Goal: Task Accomplishment & Management: Manage account settings

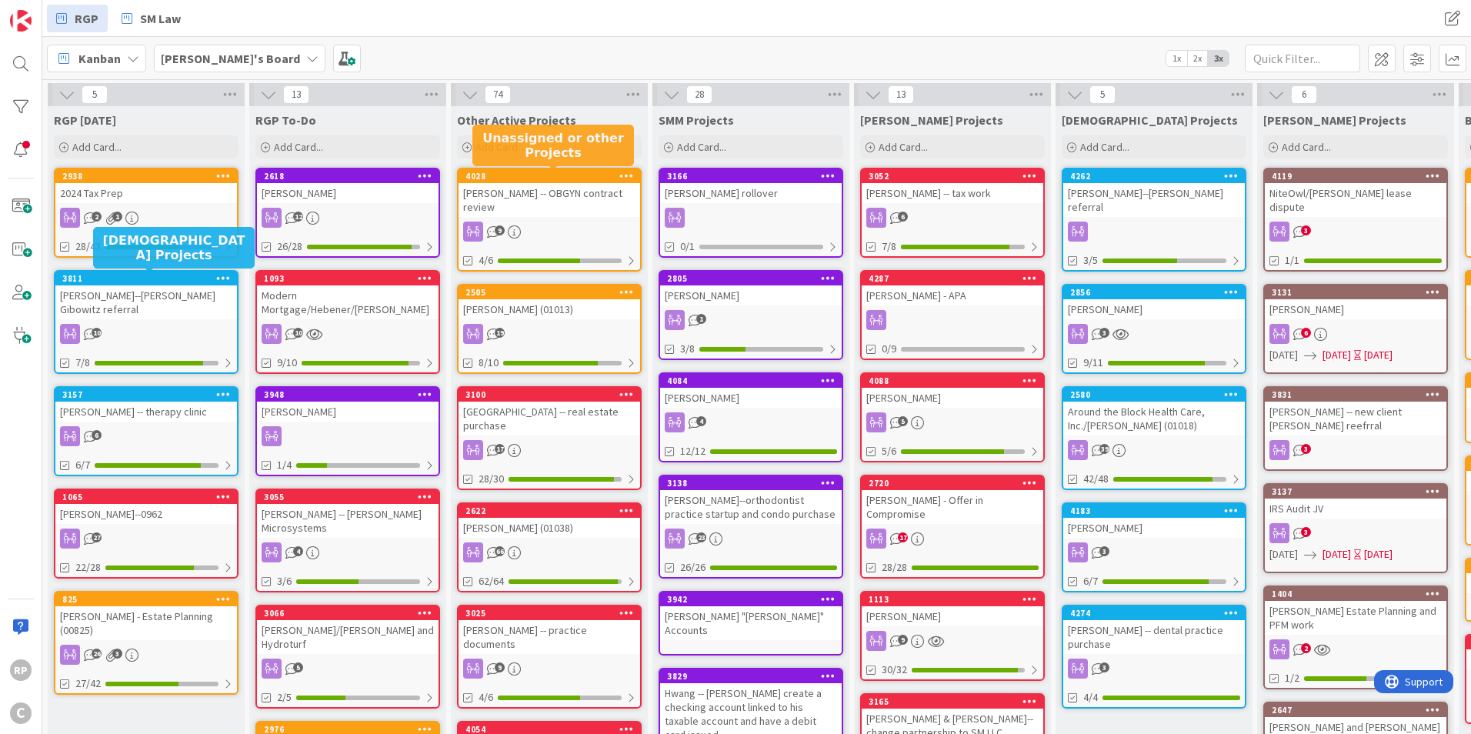
click at [505, 178] on div "4028" at bounding box center [552, 176] width 175 height 11
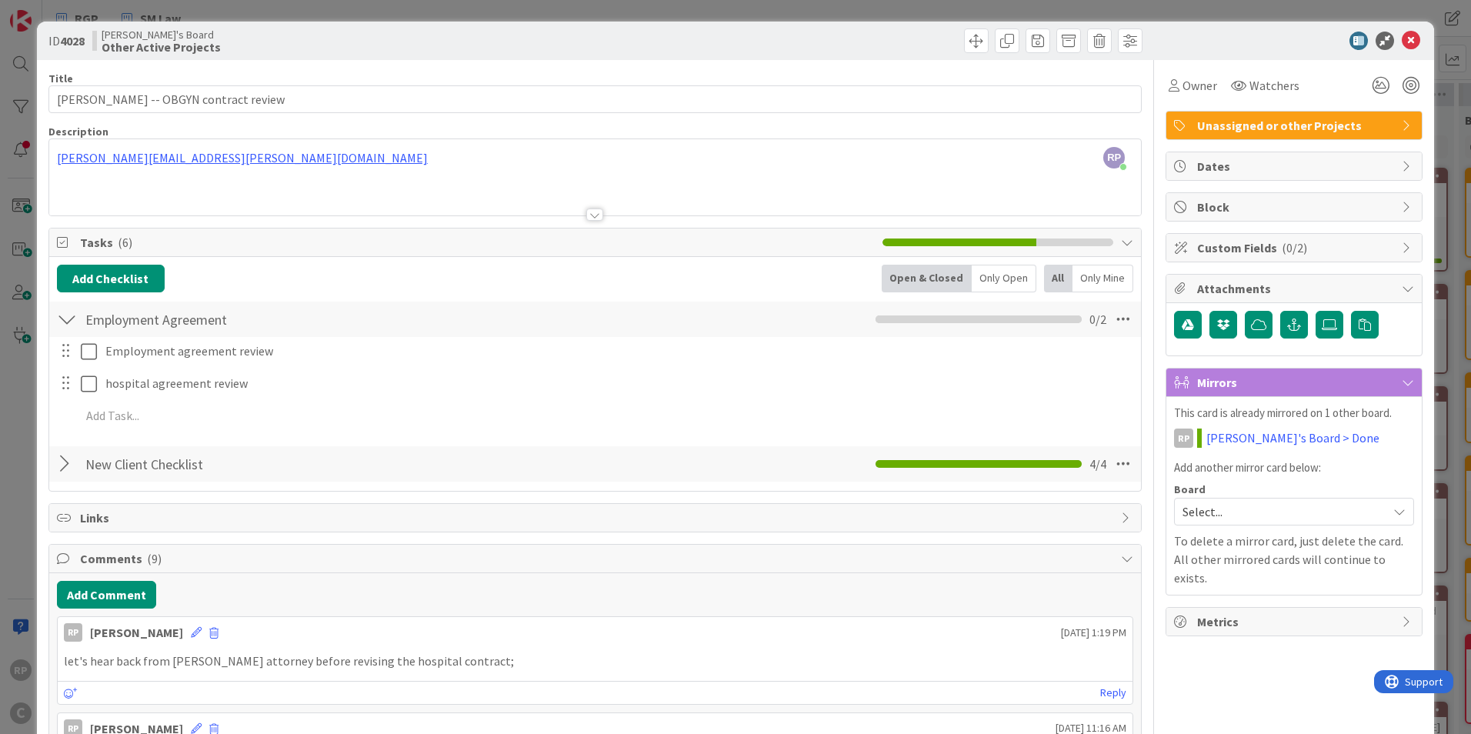
scroll to position [77, 0]
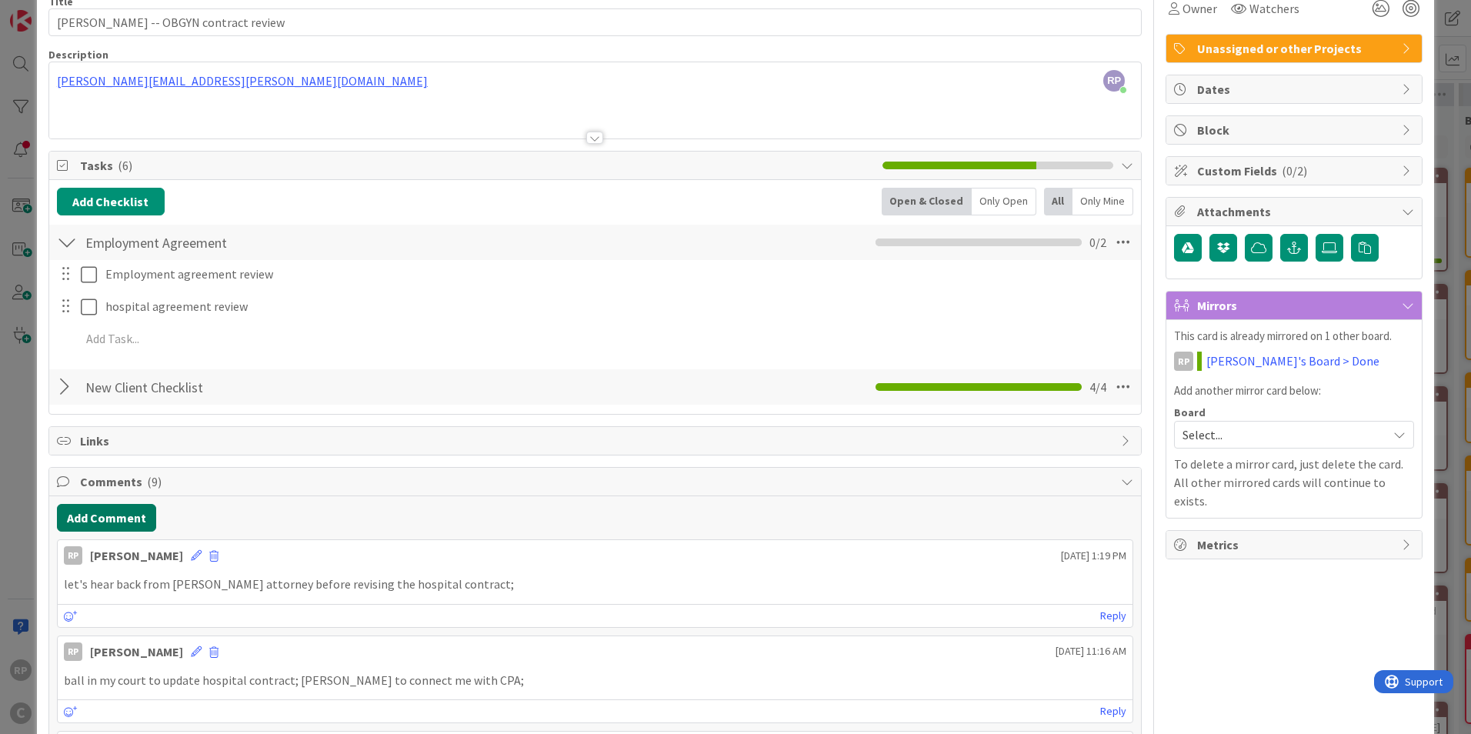
click at [122, 512] on button "Add Comment" at bounding box center [106, 518] width 99 height 28
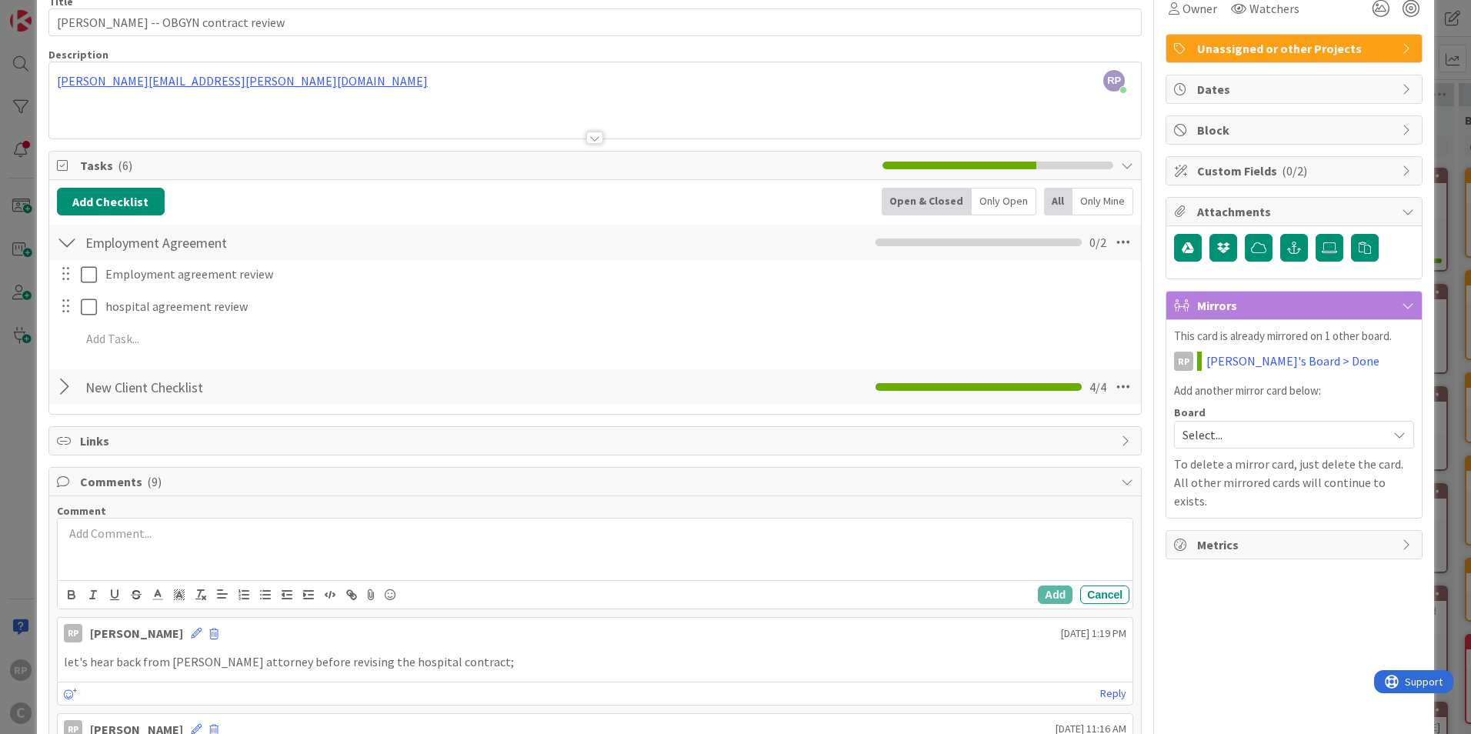
click at [149, 573] on div at bounding box center [595, 550] width 1075 height 62
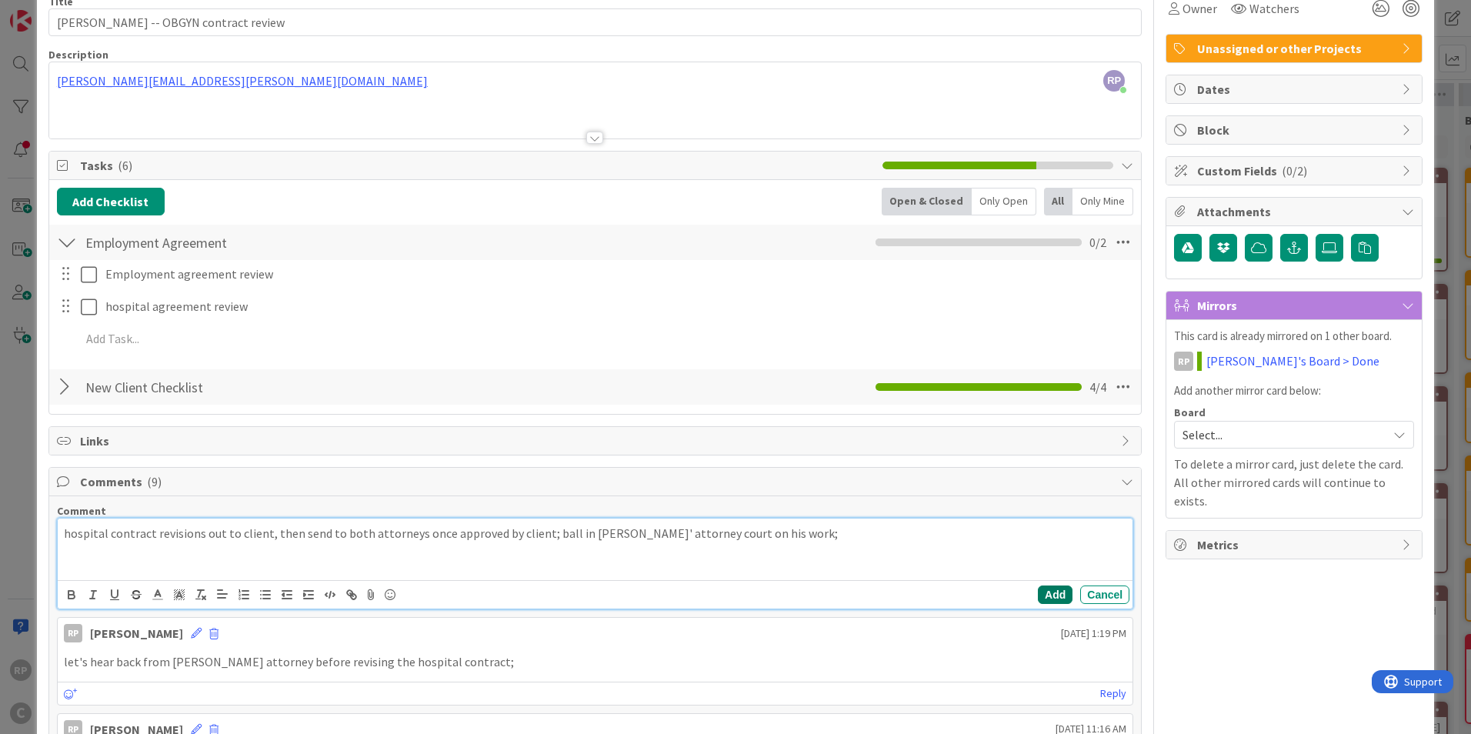
click at [1043, 595] on button "Add" at bounding box center [1055, 594] width 35 height 18
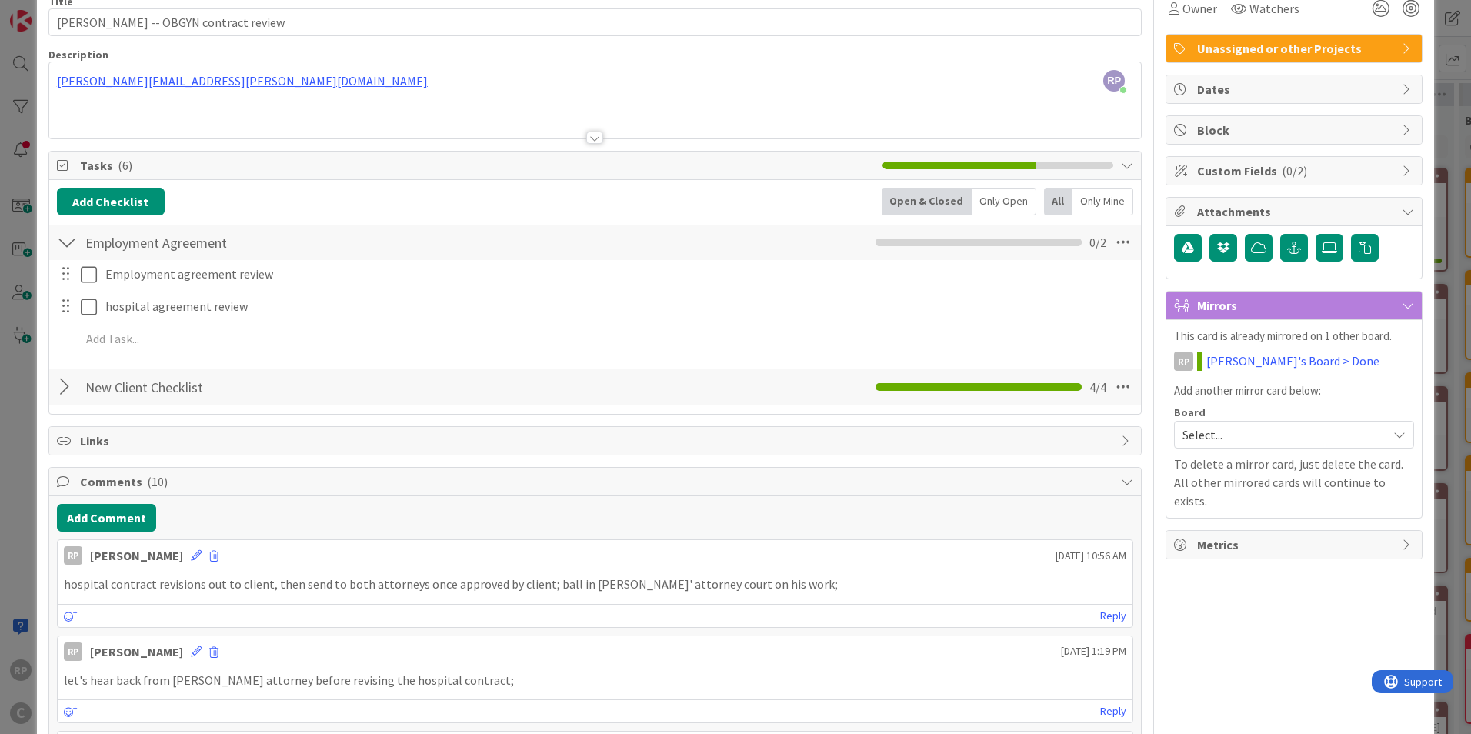
scroll to position [0, 0]
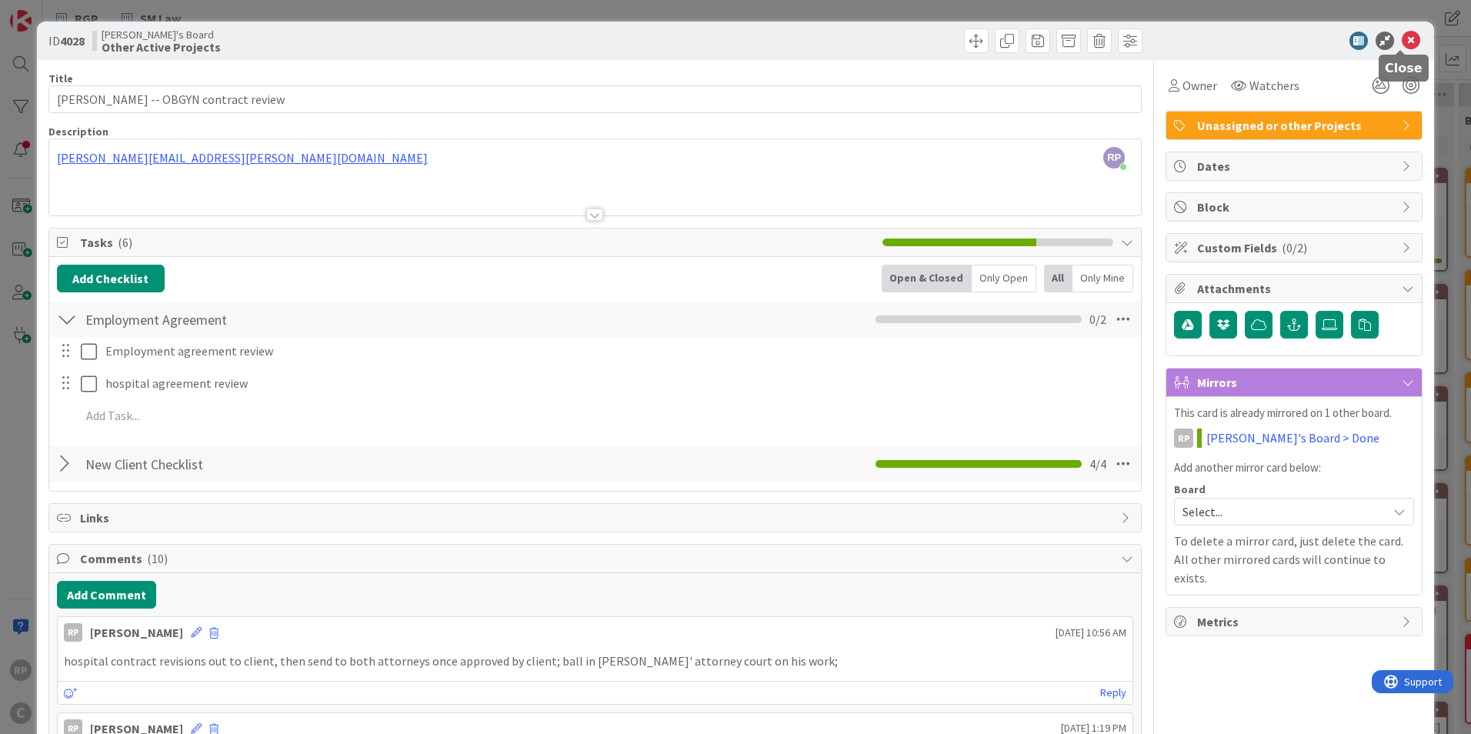
click at [1402, 44] on icon at bounding box center [1411, 41] width 18 height 18
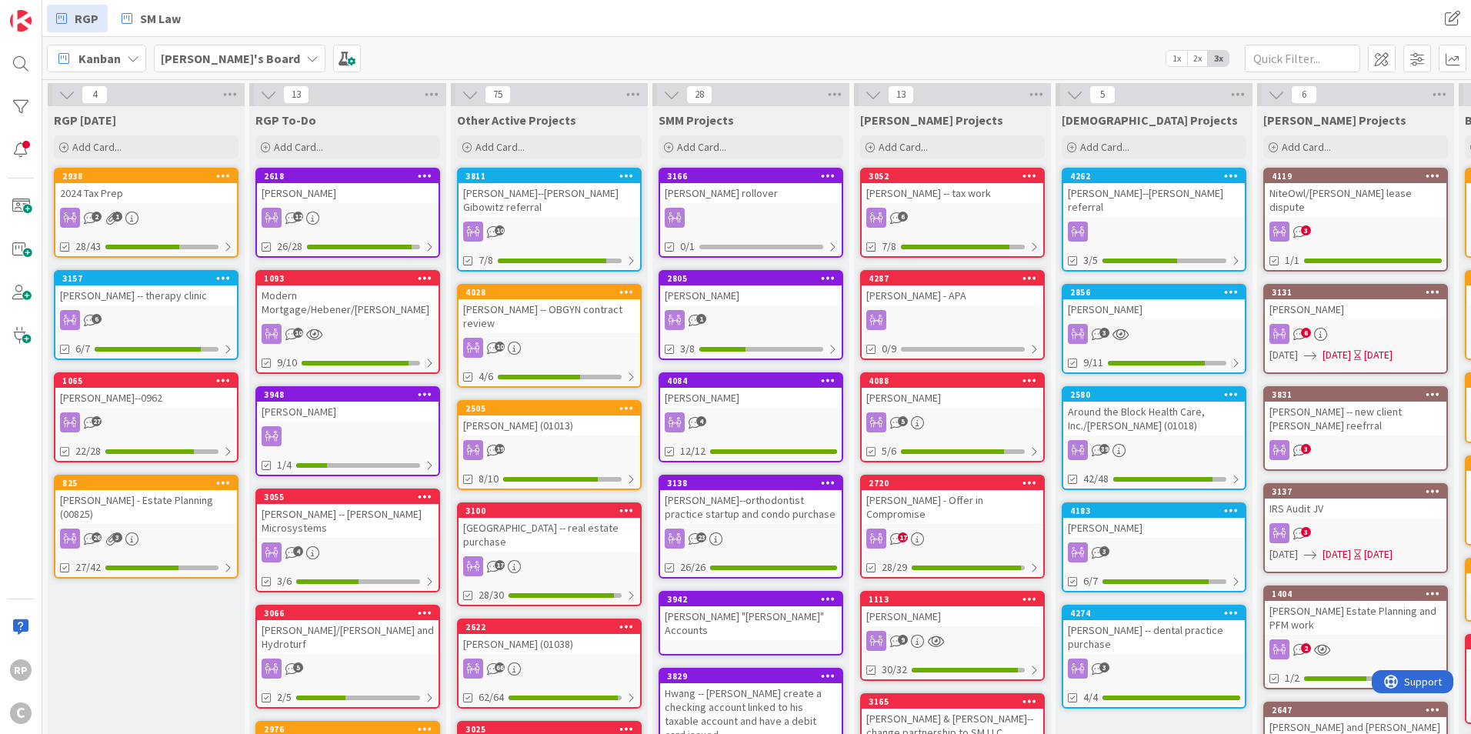
click at [555, 198] on div "[PERSON_NAME]--[PERSON_NAME] Gibowitz referral" at bounding box center [550, 200] width 182 height 34
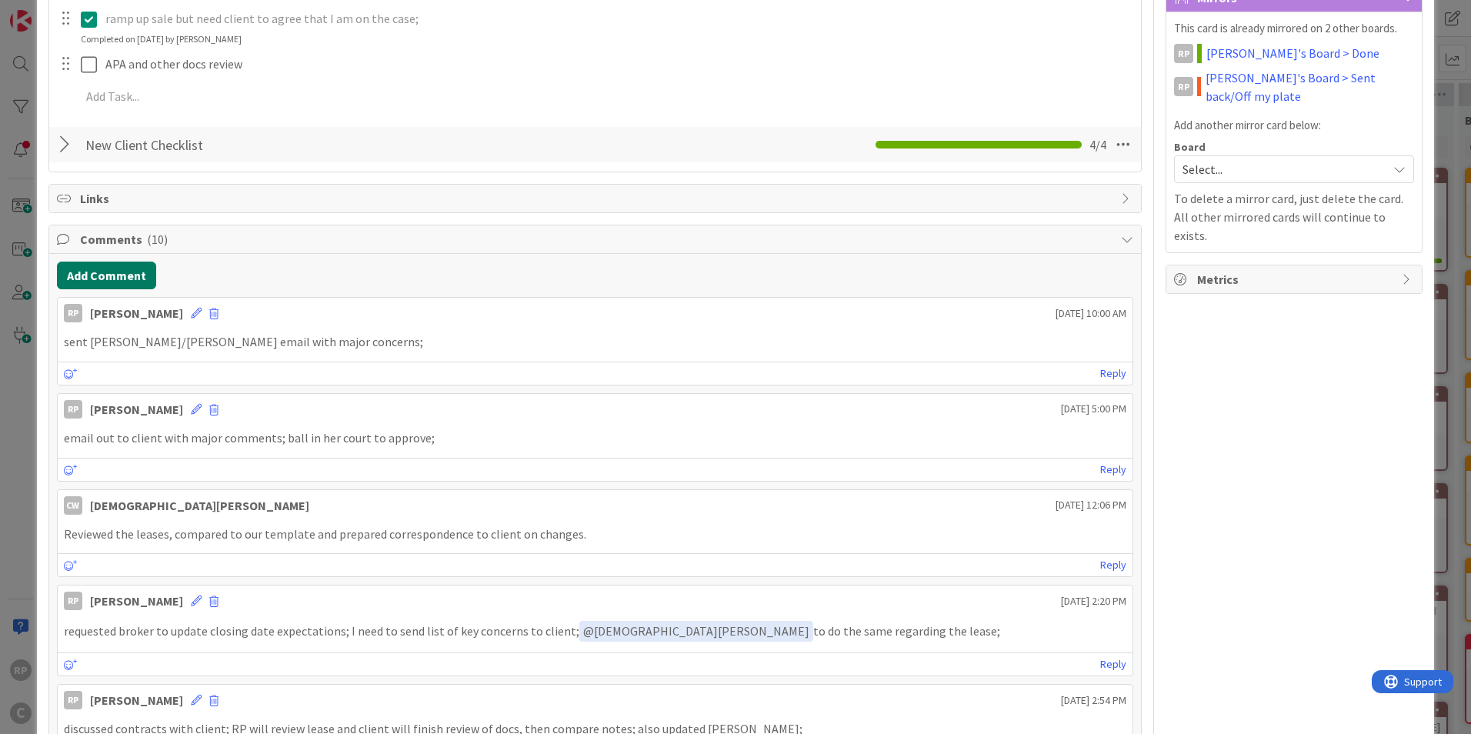
click at [107, 270] on button "Add Comment" at bounding box center [106, 276] width 99 height 28
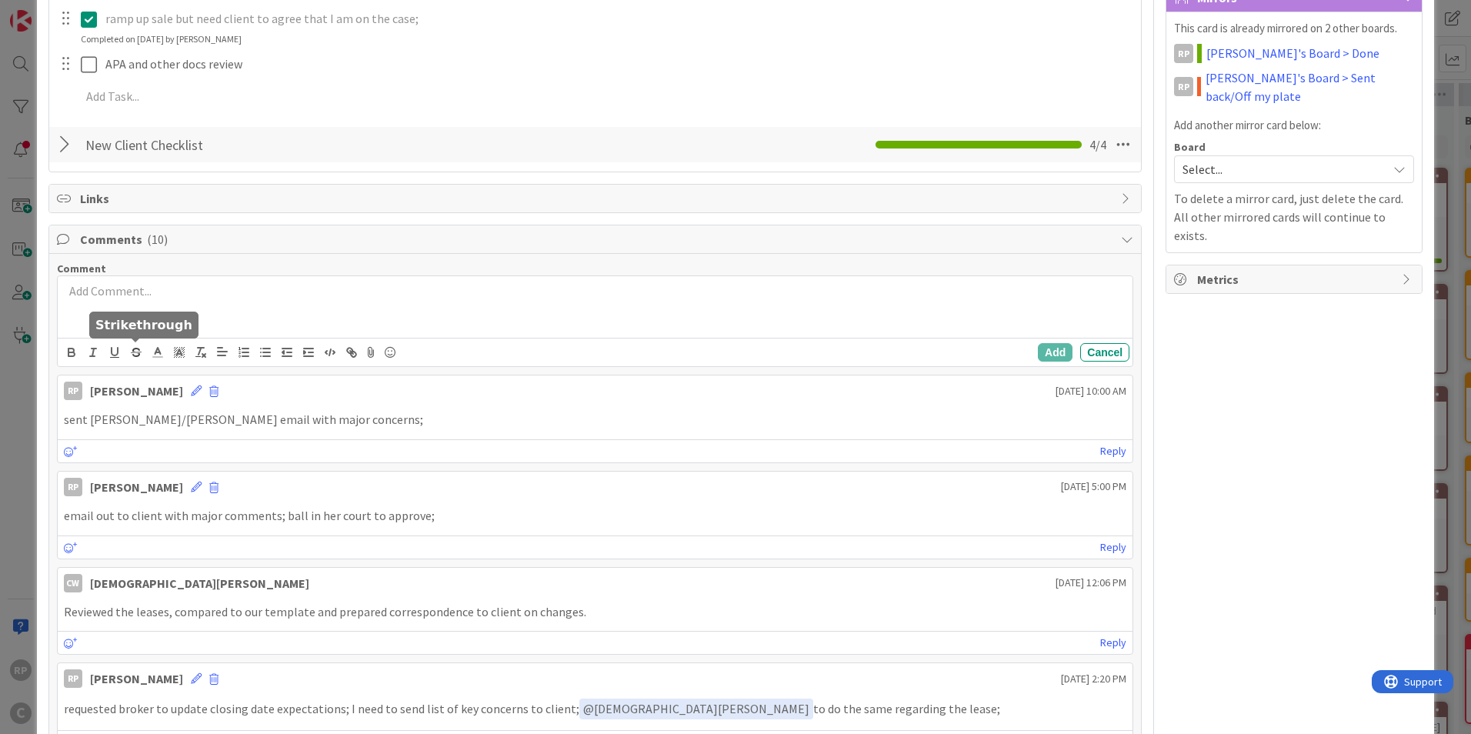
click at [122, 307] on div at bounding box center [595, 307] width 1075 height 62
click at [125, 311] on div at bounding box center [595, 307] width 1075 height 62
click at [1051, 342] on div "Add Cancel" at bounding box center [595, 352] width 1075 height 28
click at [1048, 349] on button "Add" at bounding box center [1055, 352] width 35 height 18
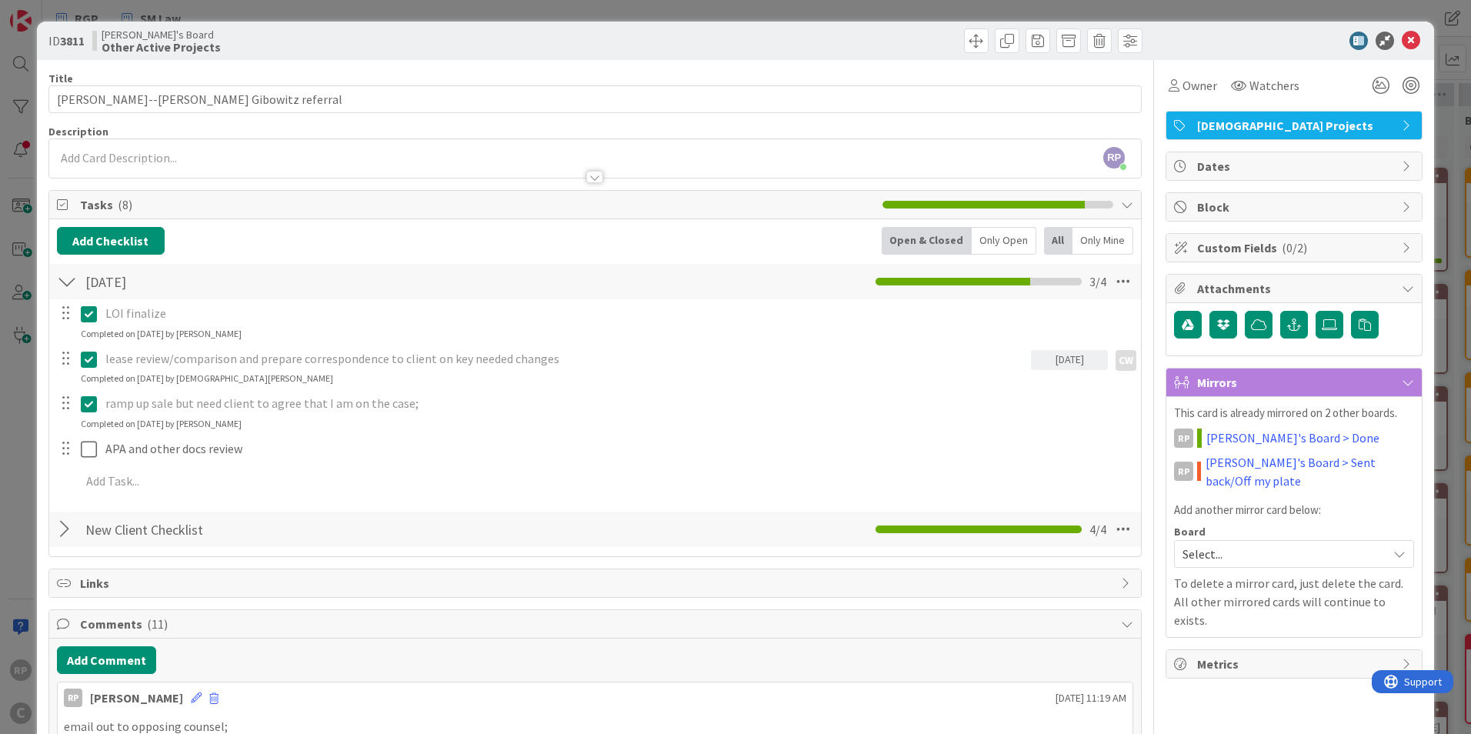
click at [1402, 38] on icon at bounding box center [1411, 41] width 18 height 18
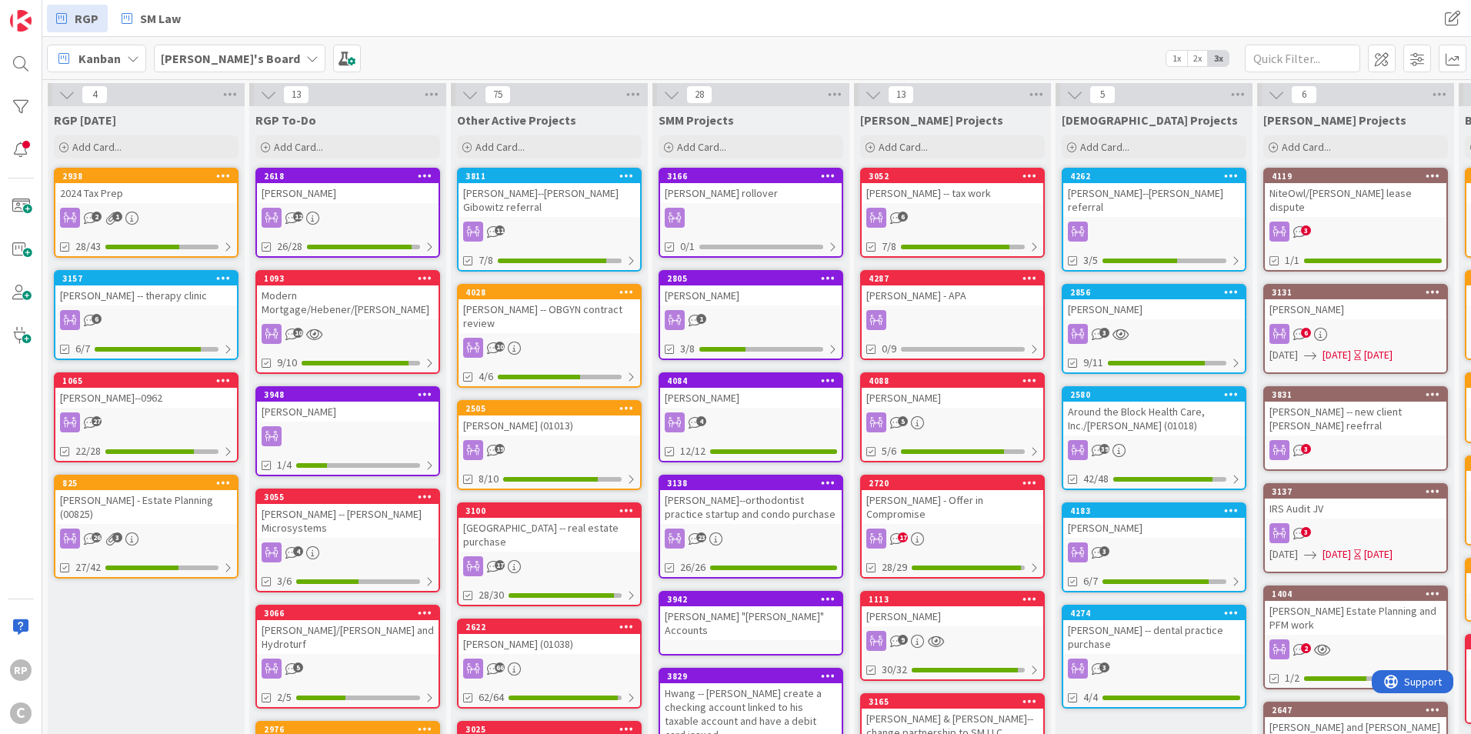
click at [539, 308] on div "[PERSON_NAME] -- OBGYN contract review" at bounding box center [550, 316] width 182 height 34
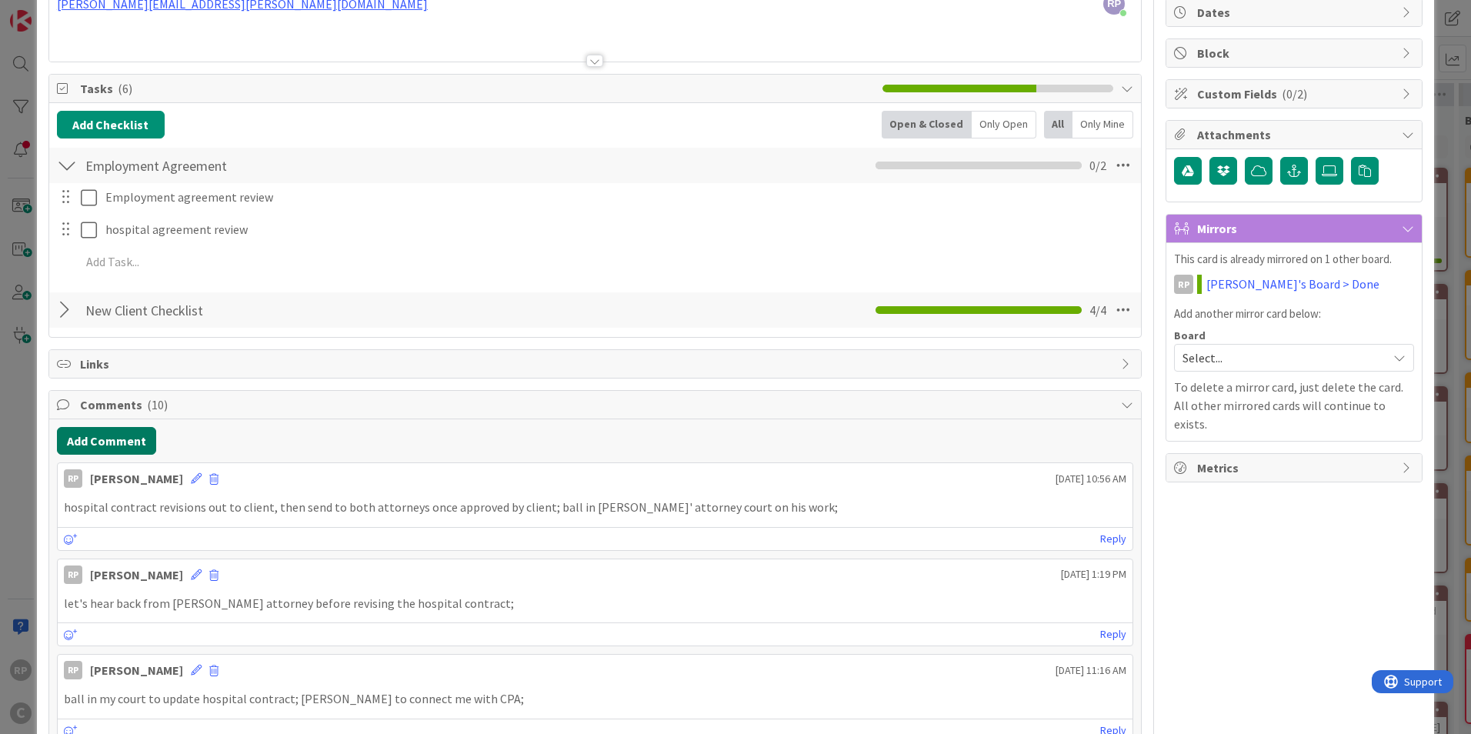
click at [109, 440] on button "Add Comment" at bounding box center [106, 441] width 99 height 28
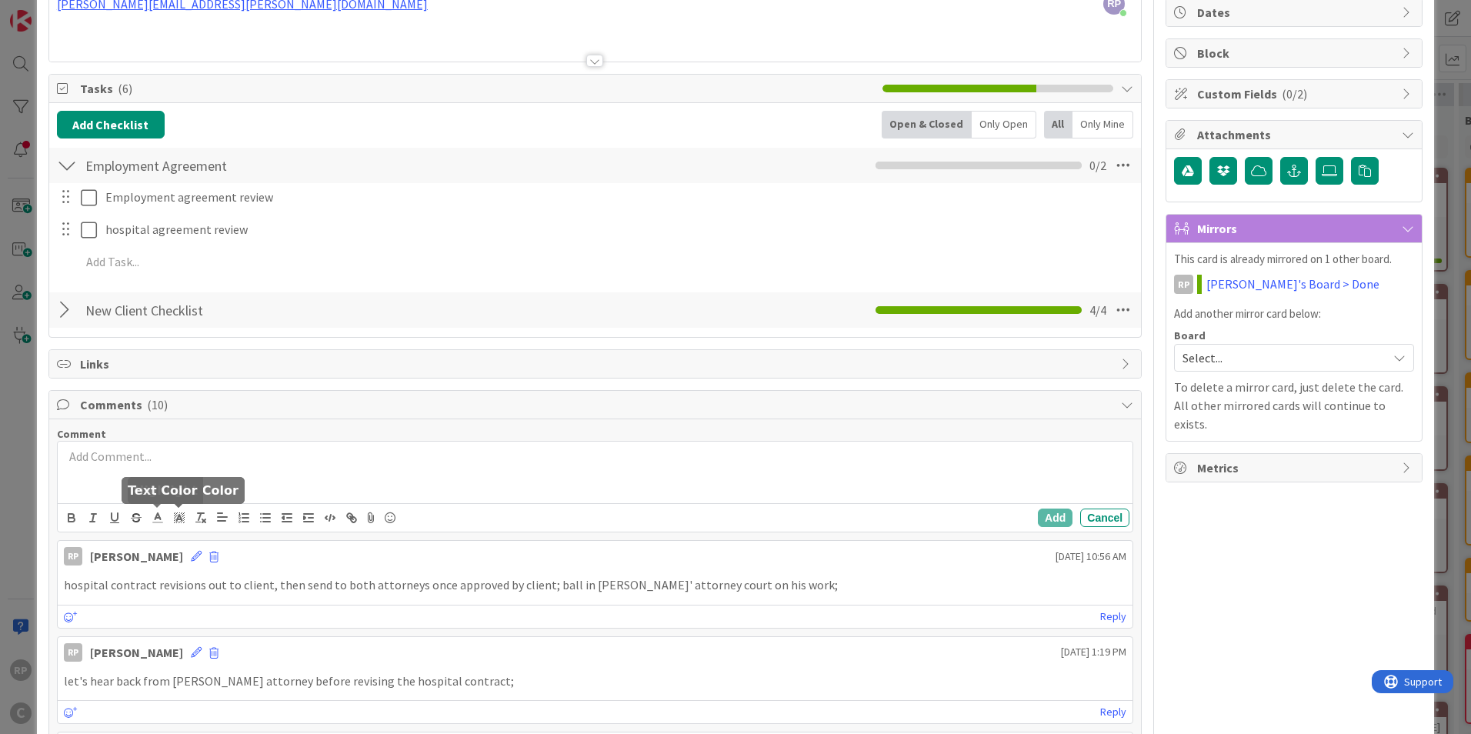
click at [135, 472] on div at bounding box center [595, 473] width 1075 height 62
click at [1045, 519] on button "Add" at bounding box center [1055, 518] width 35 height 18
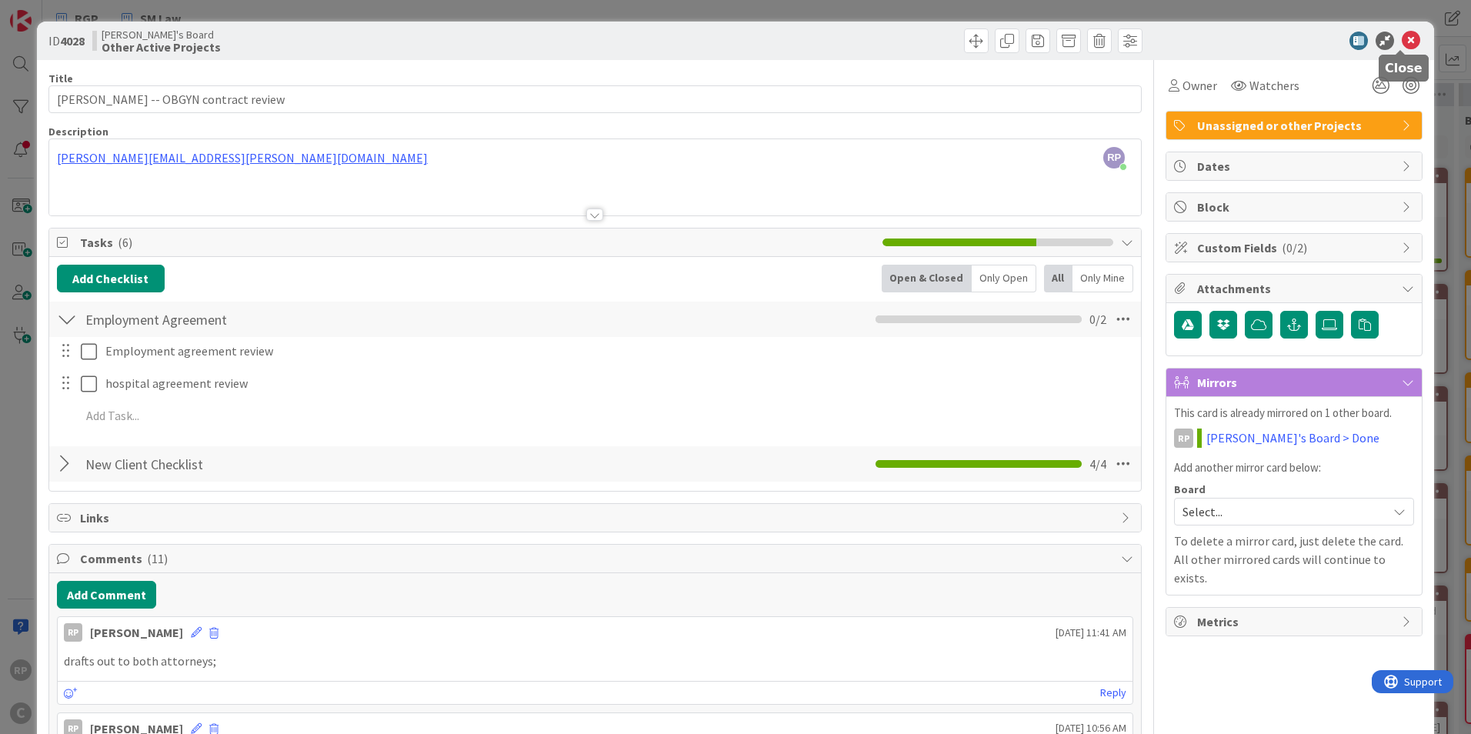
click at [1403, 38] on icon at bounding box center [1411, 41] width 18 height 18
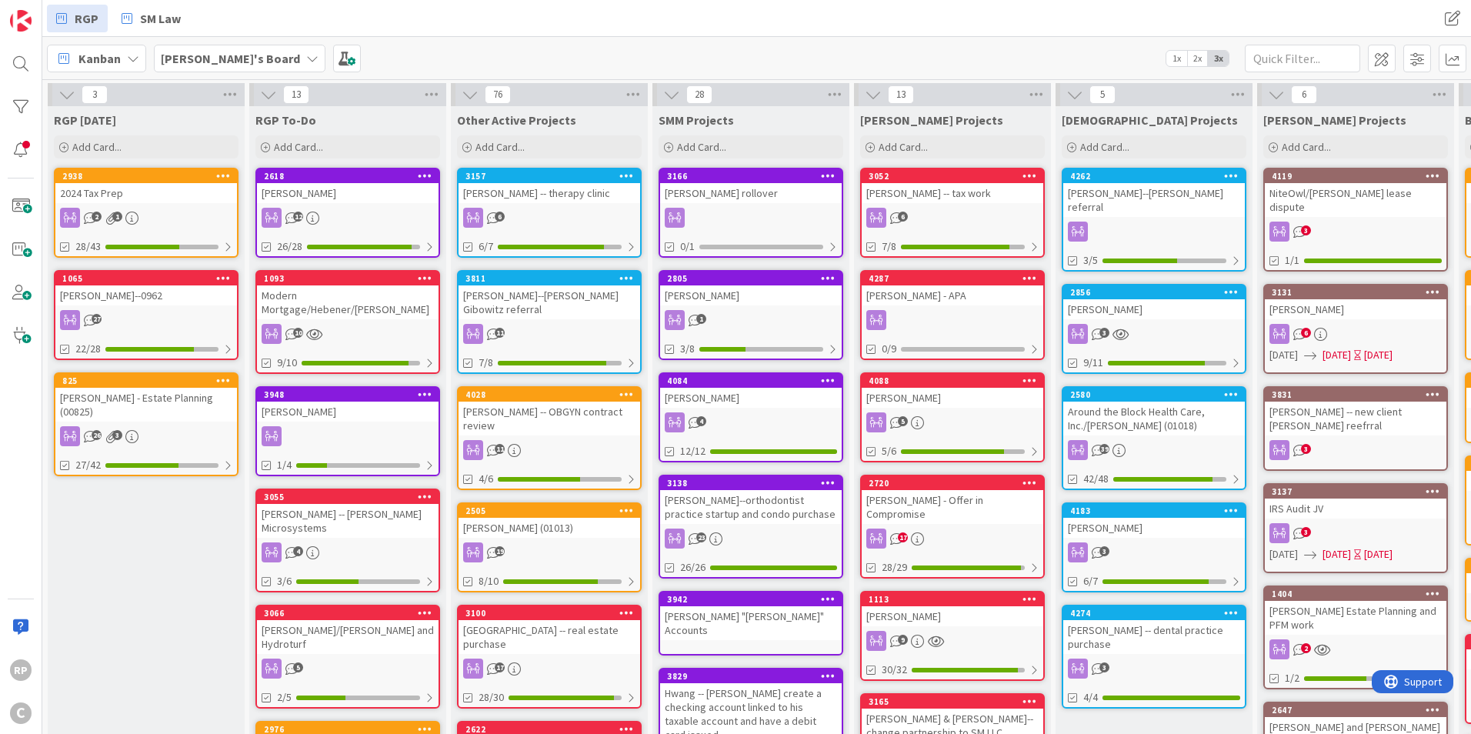
click at [549, 186] on div "[PERSON_NAME] -- therapy clinic" at bounding box center [550, 193] width 182 height 20
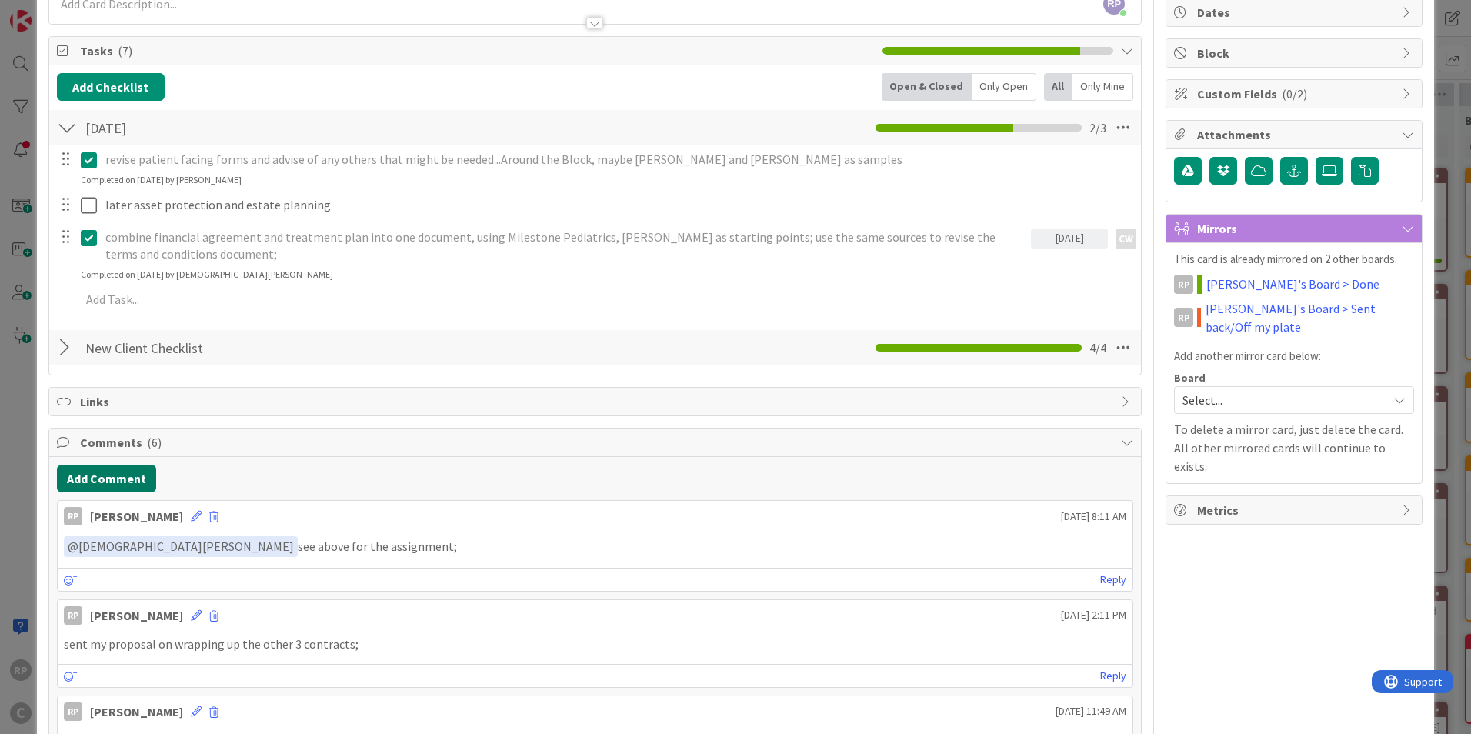
click at [130, 482] on button "Add Comment" at bounding box center [106, 479] width 99 height 28
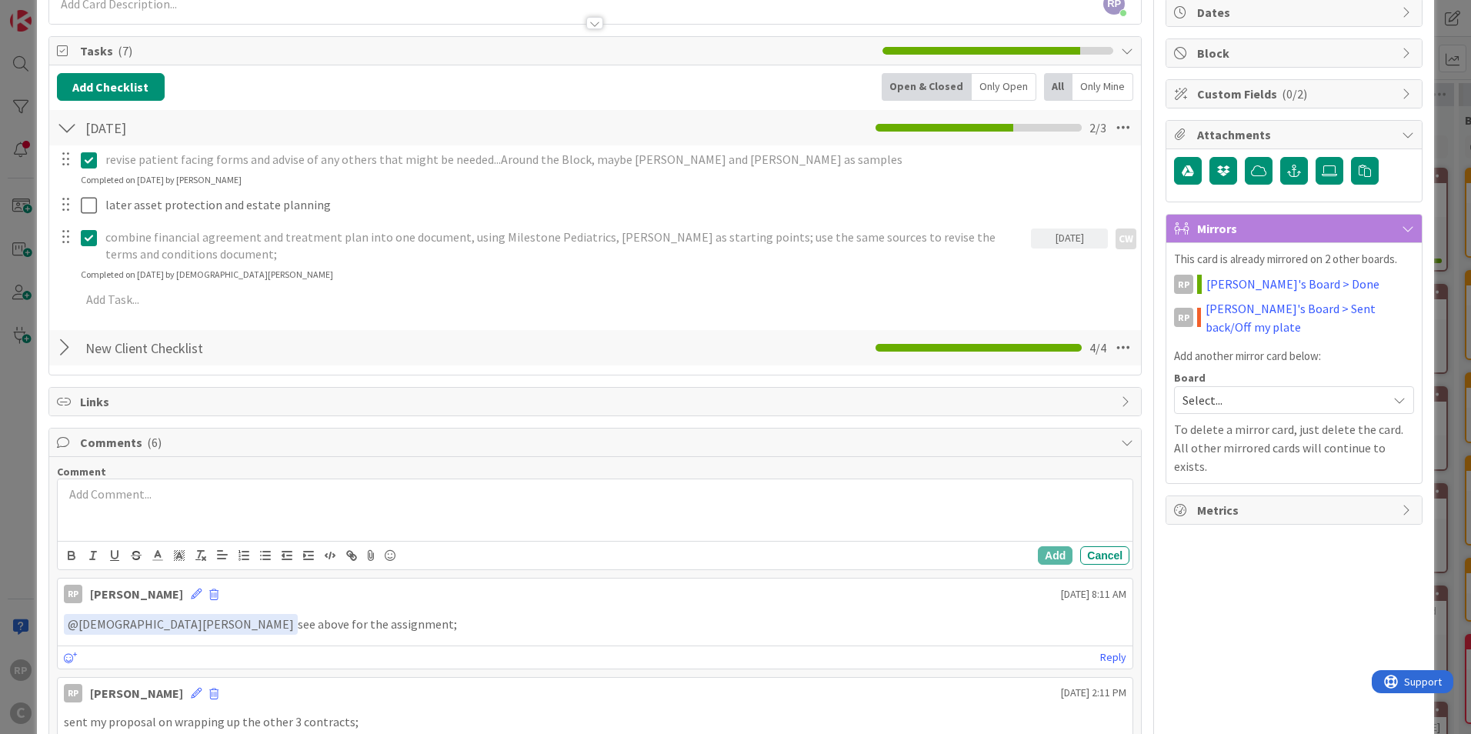
click at [145, 513] on div at bounding box center [595, 510] width 1075 height 62
click at [1049, 552] on button "Add" at bounding box center [1055, 555] width 35 height 18
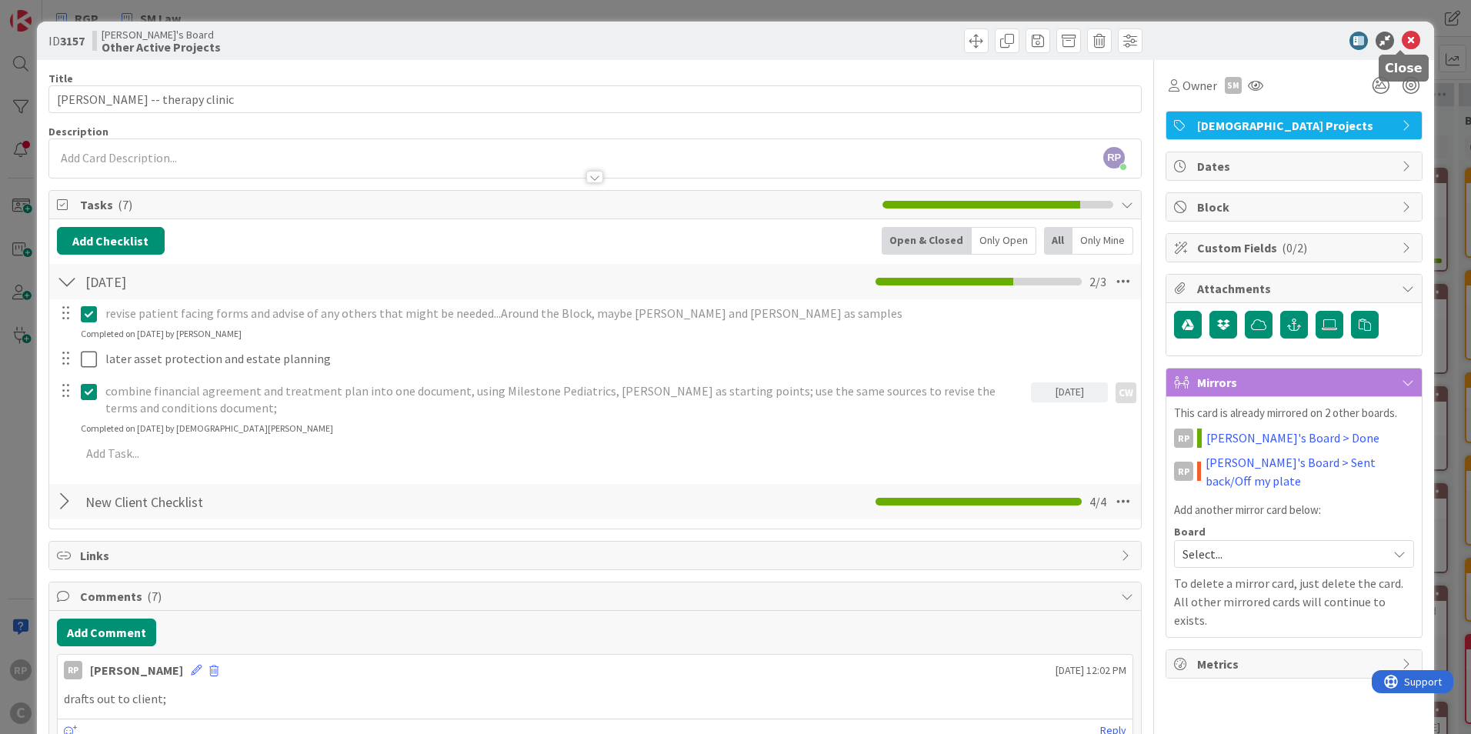
click at [1402, 40] on icon at bounding box center [1411, 41] width 18 height 18
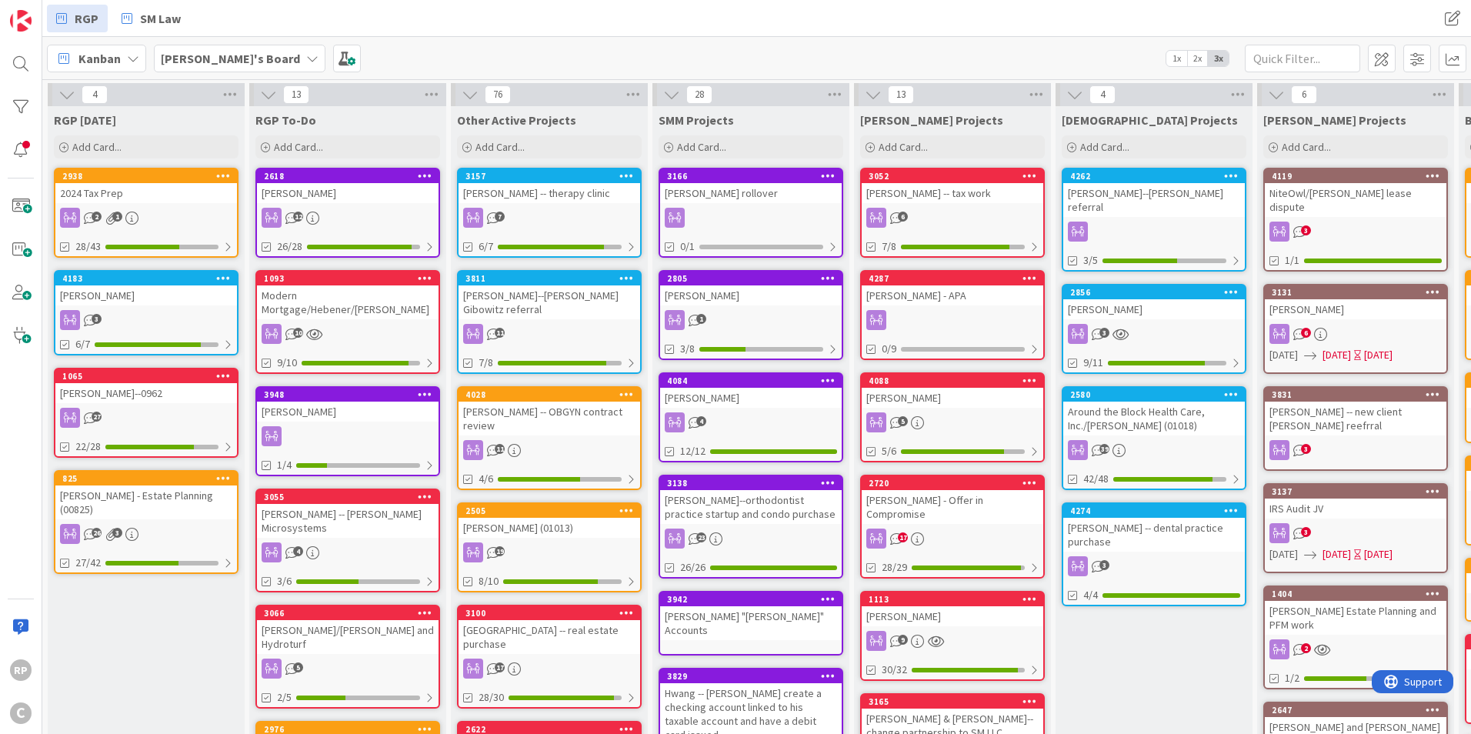
click at [760, 88] on div "28" at bounding box center [750, 94] width 197 height 23
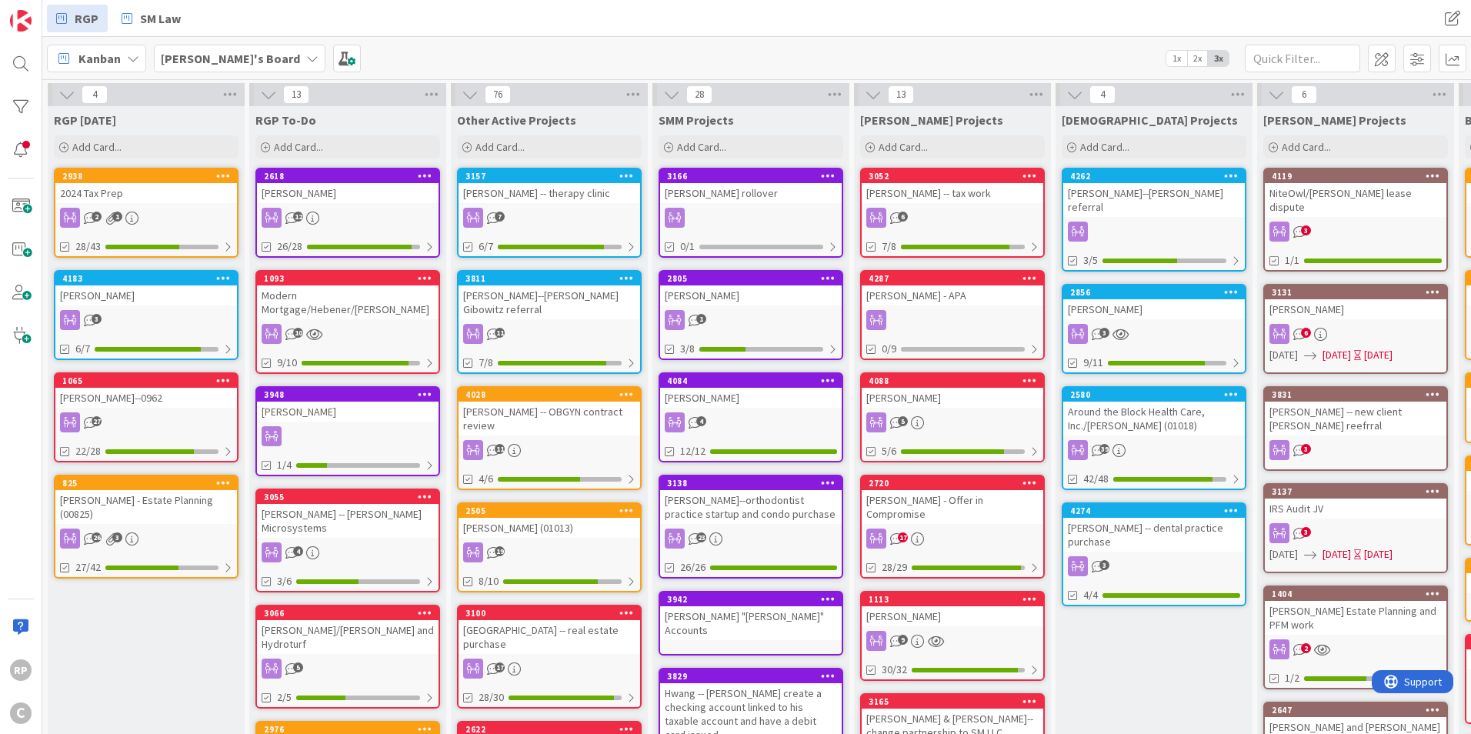
click at [892, 304] on div "[PERSON_NAME] - APA" at bounding box center [953, 295] width 182 height 20
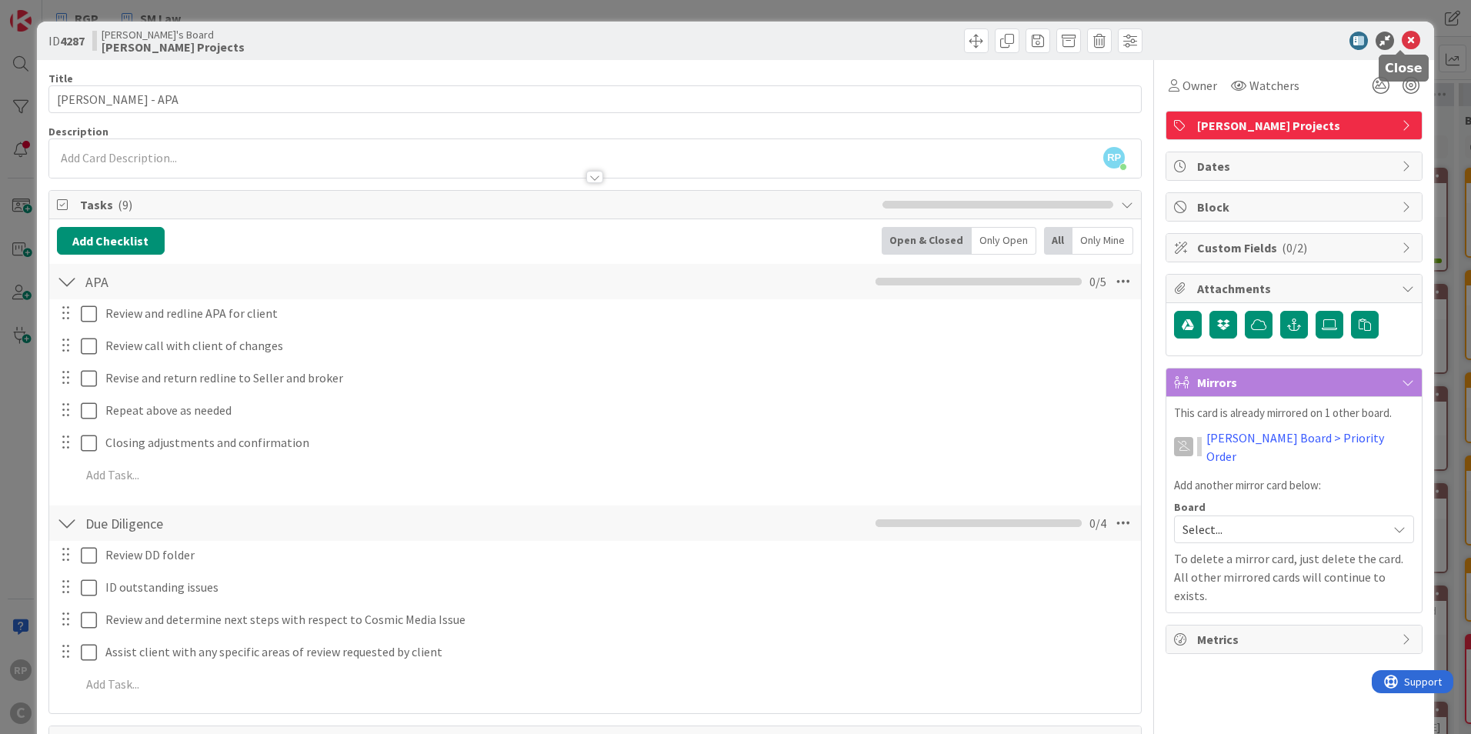
click at [1402, 38] on icon at bounding box center [1411, 41] width 18 height 18
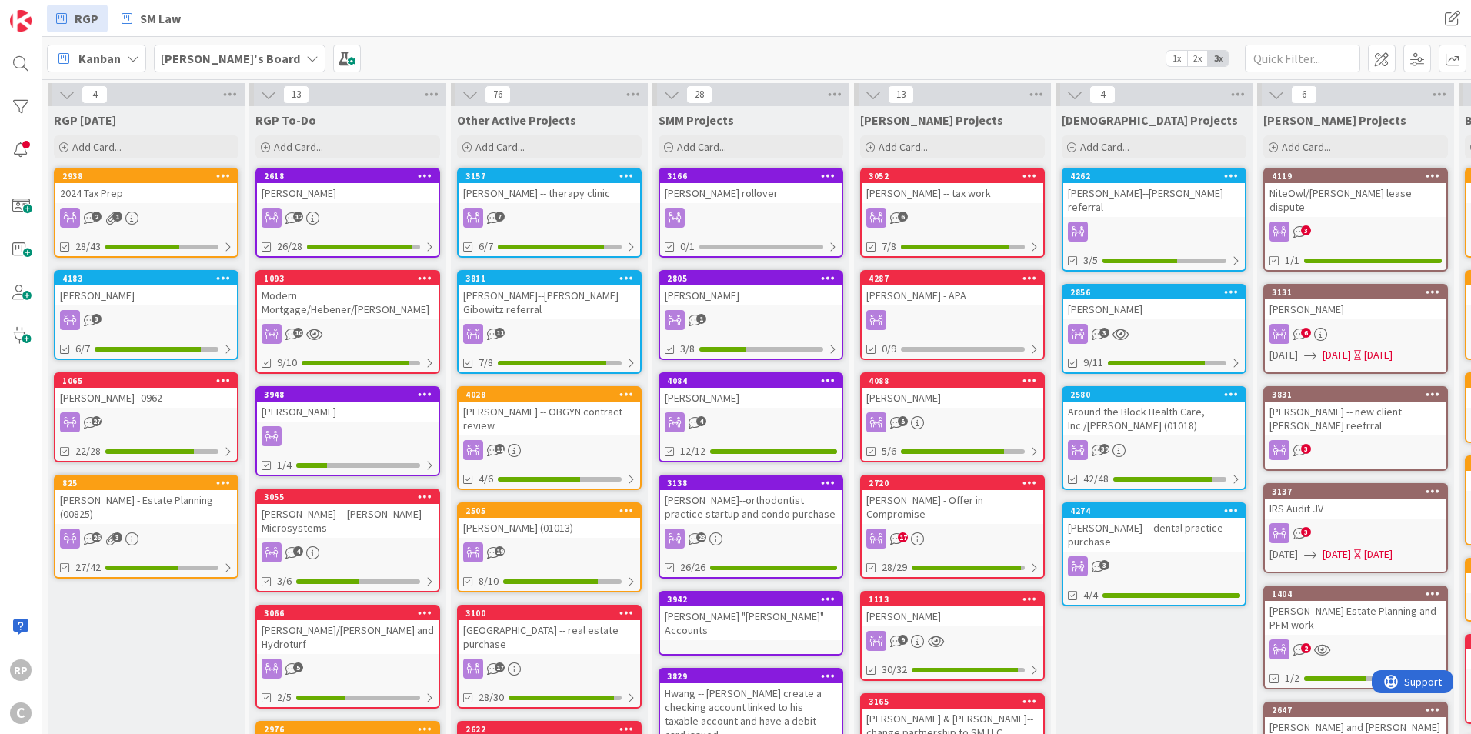
click at [1190, 422] on div "Around the Block Health Care, Inc./[PERSON_NAME] (01018)" at bounding box center [1154, 419] width 182 height 34
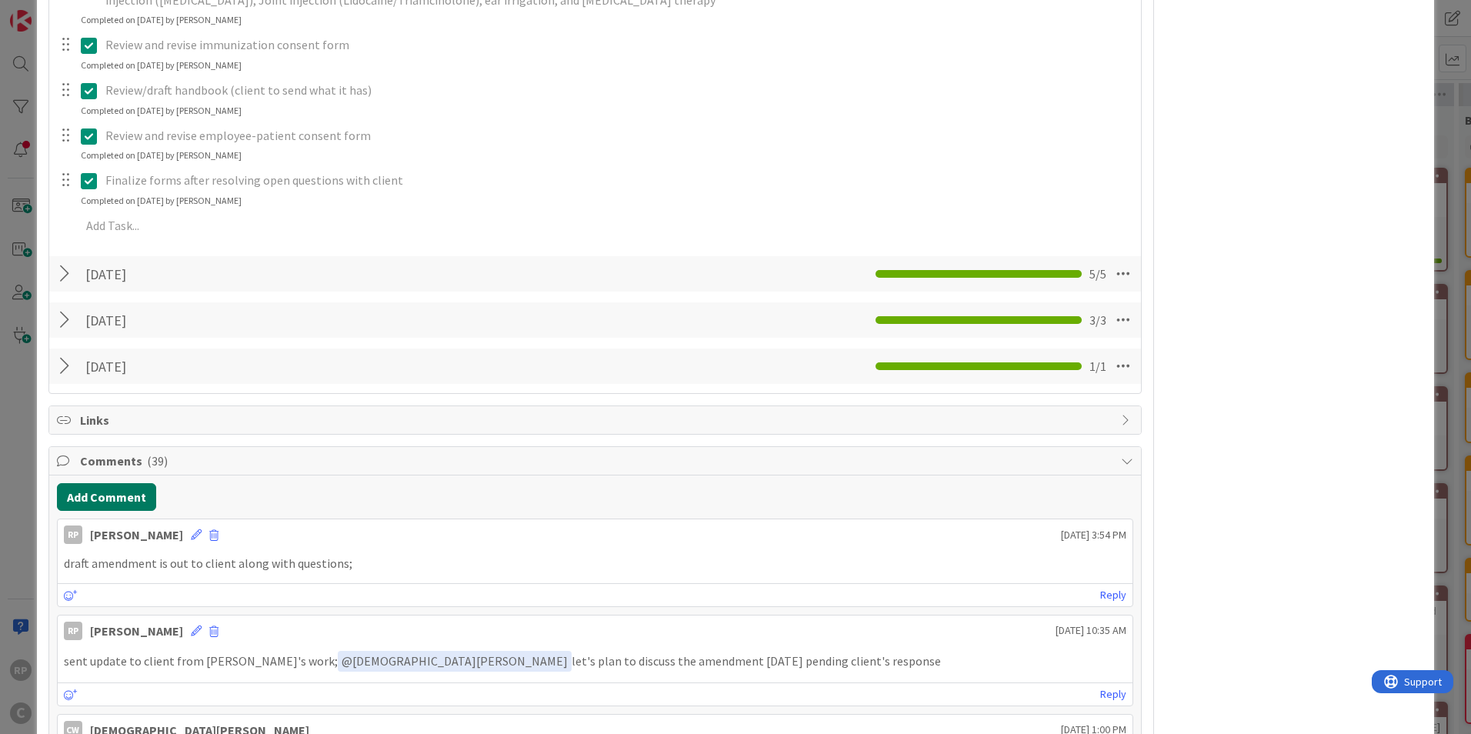
click at [129, 488] on button "Add Comment" at bounding box center [106, 497] width 99 height 28
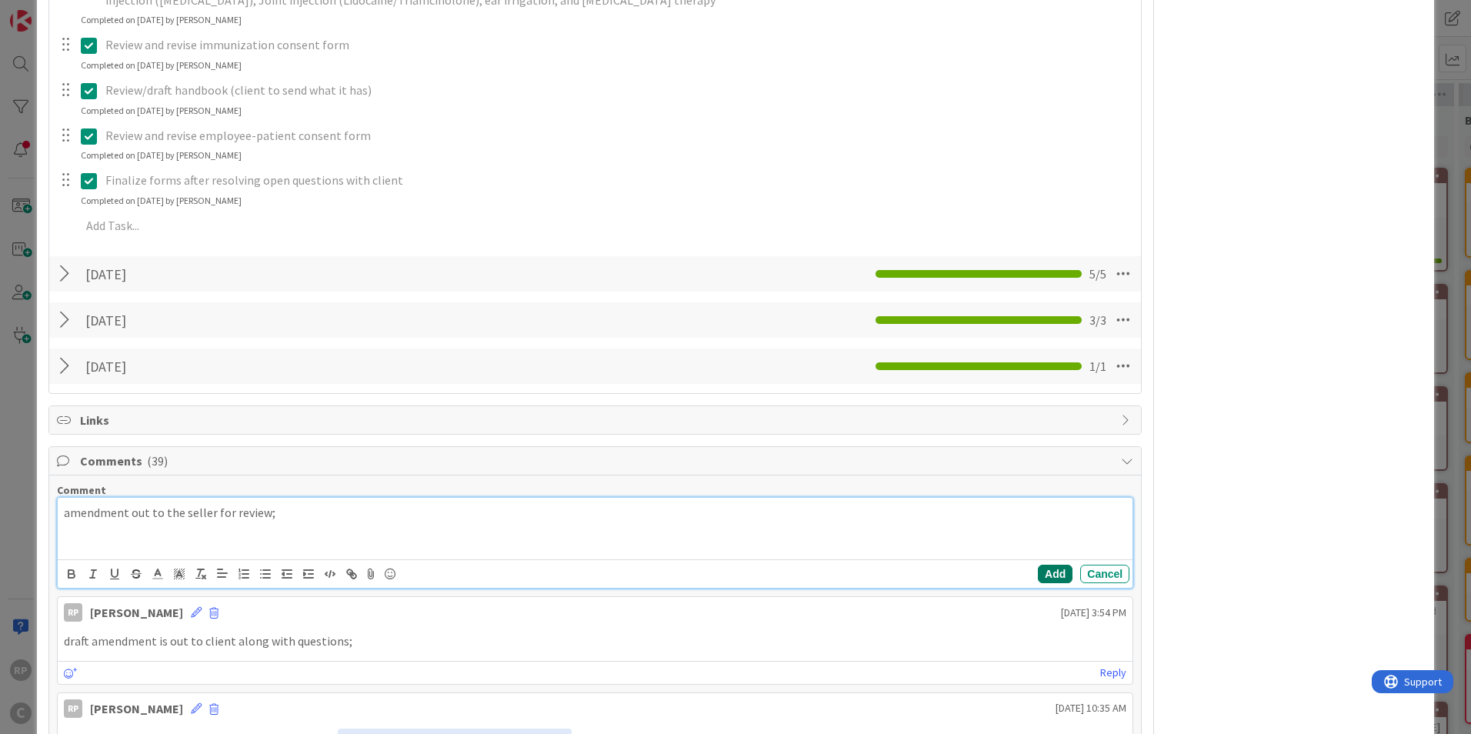
click at [1038, 569] on button "Add" at bounding box center [1055, 574] width 35 height 18
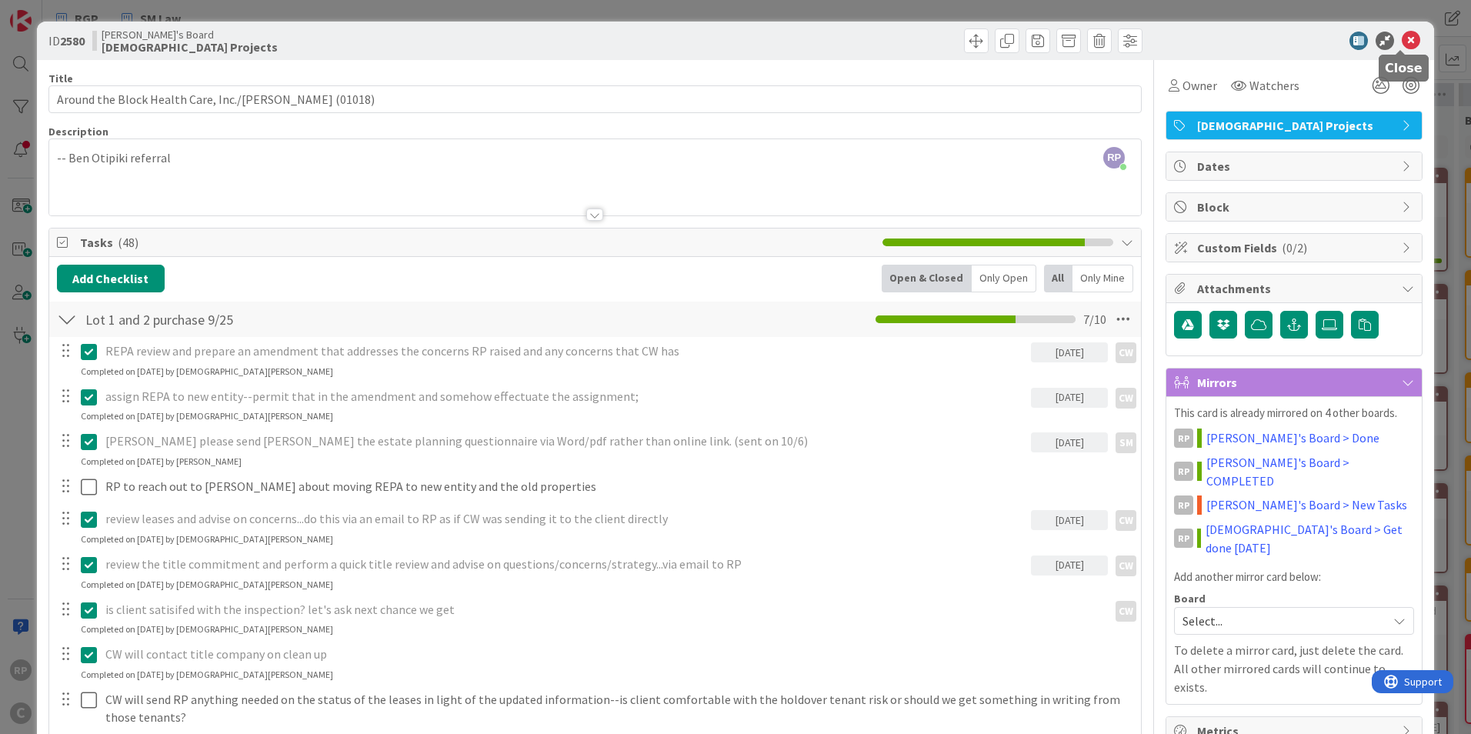
drag, startPoint x: 1403, startPoint y: 38, endPoint x: 1373, endPoint y: 48, distance: 31.6
click at [1403, 38] on icon at bounding box center [1411, 41] width 18 height 18
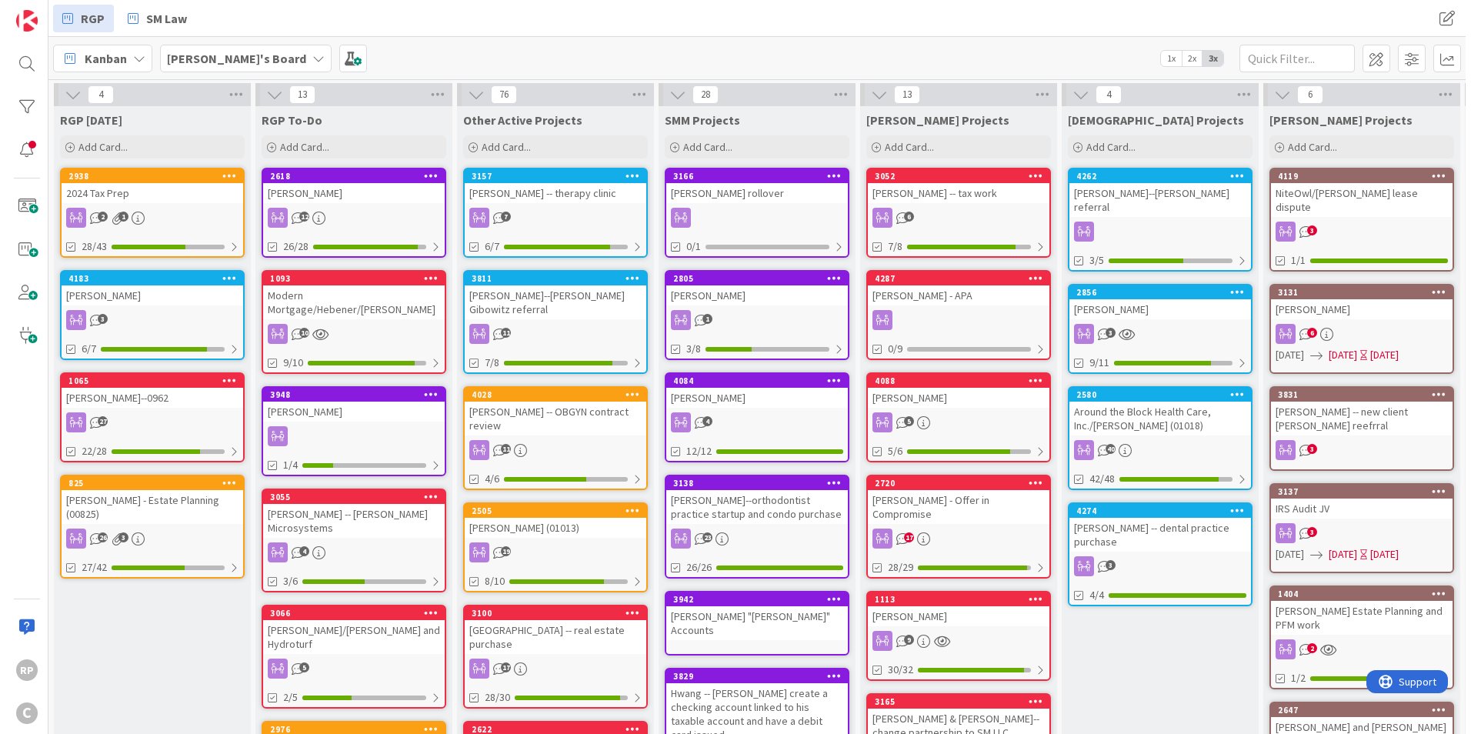
scroll to position [0, 496]
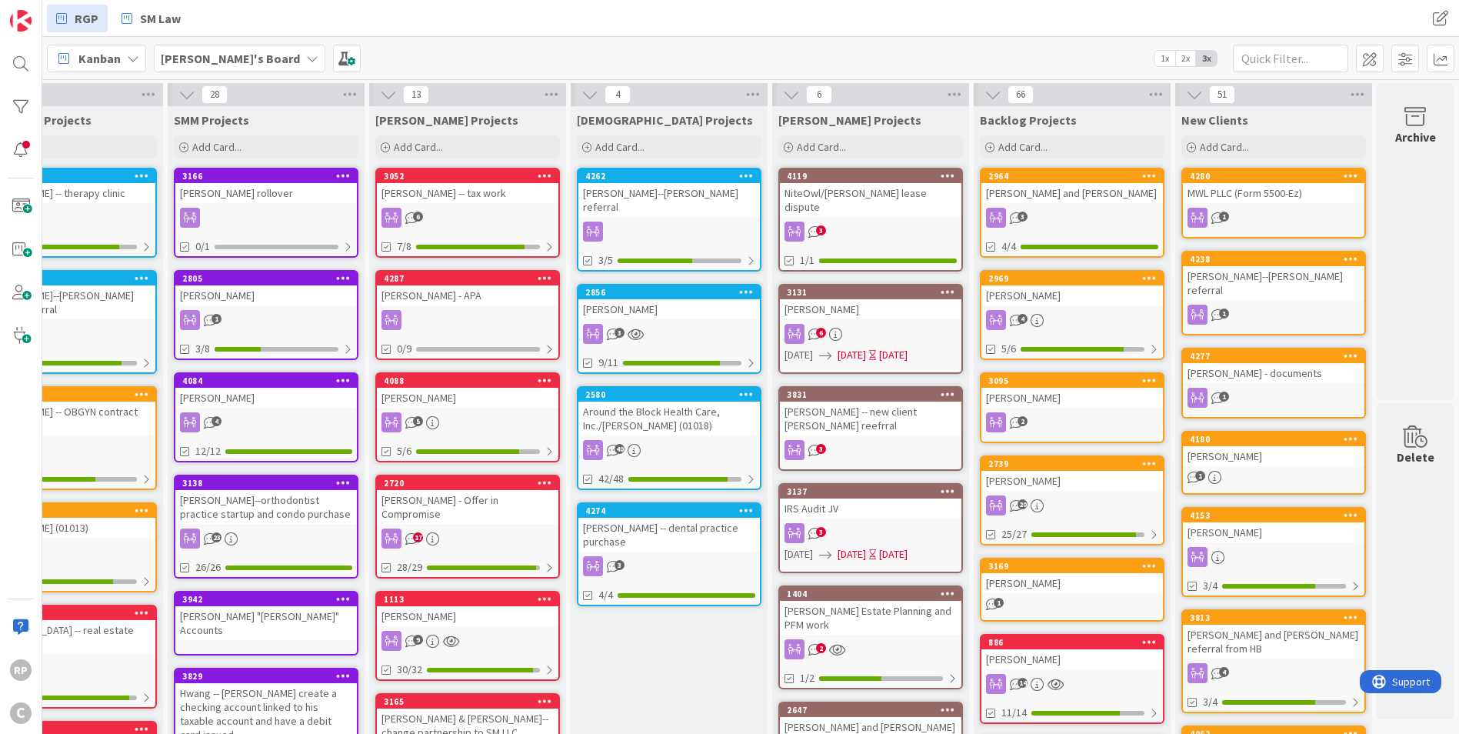
click at [1344, 175] on icon at bounding box center [1351, 175] width 15 height 11
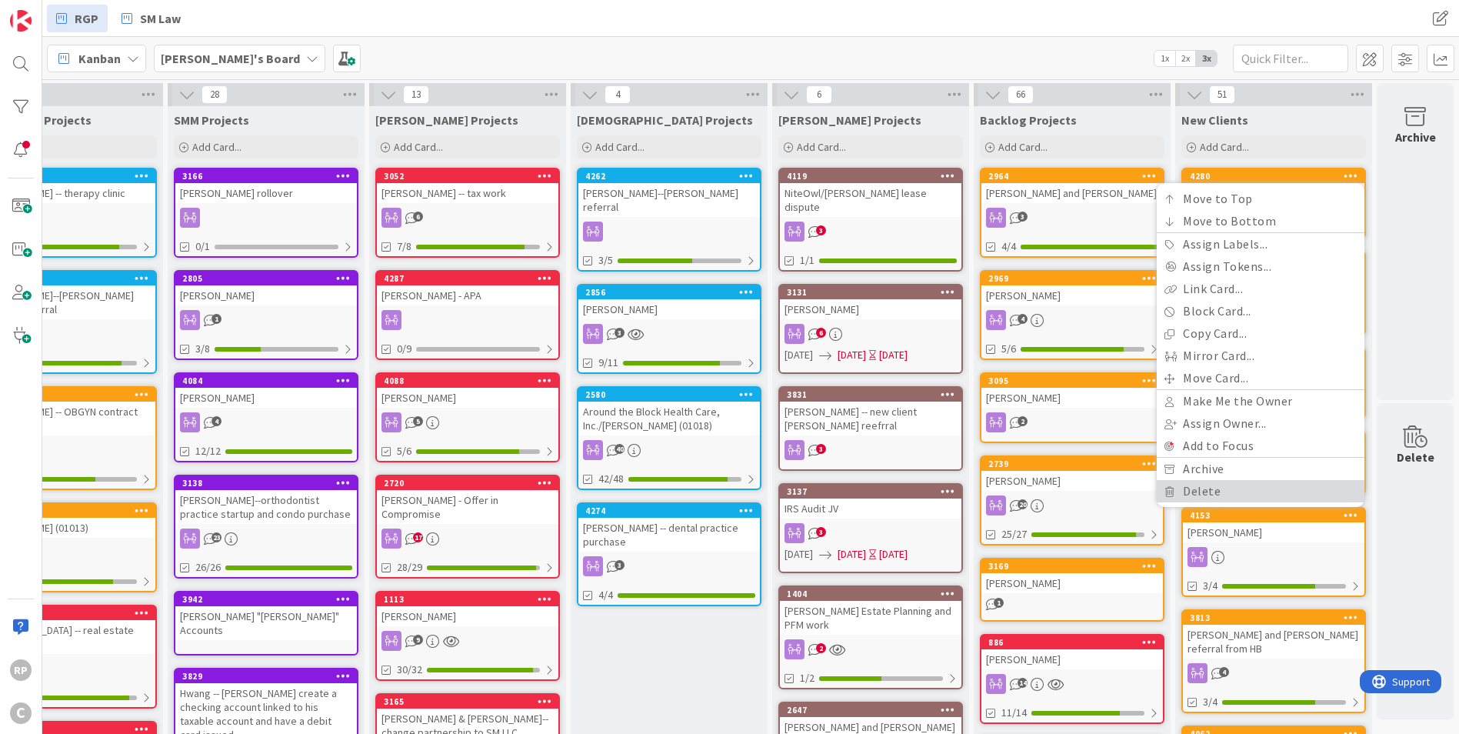
click at [1199, 484] on link "Delete" at bounding box center [1261, 491] width 208 height 22
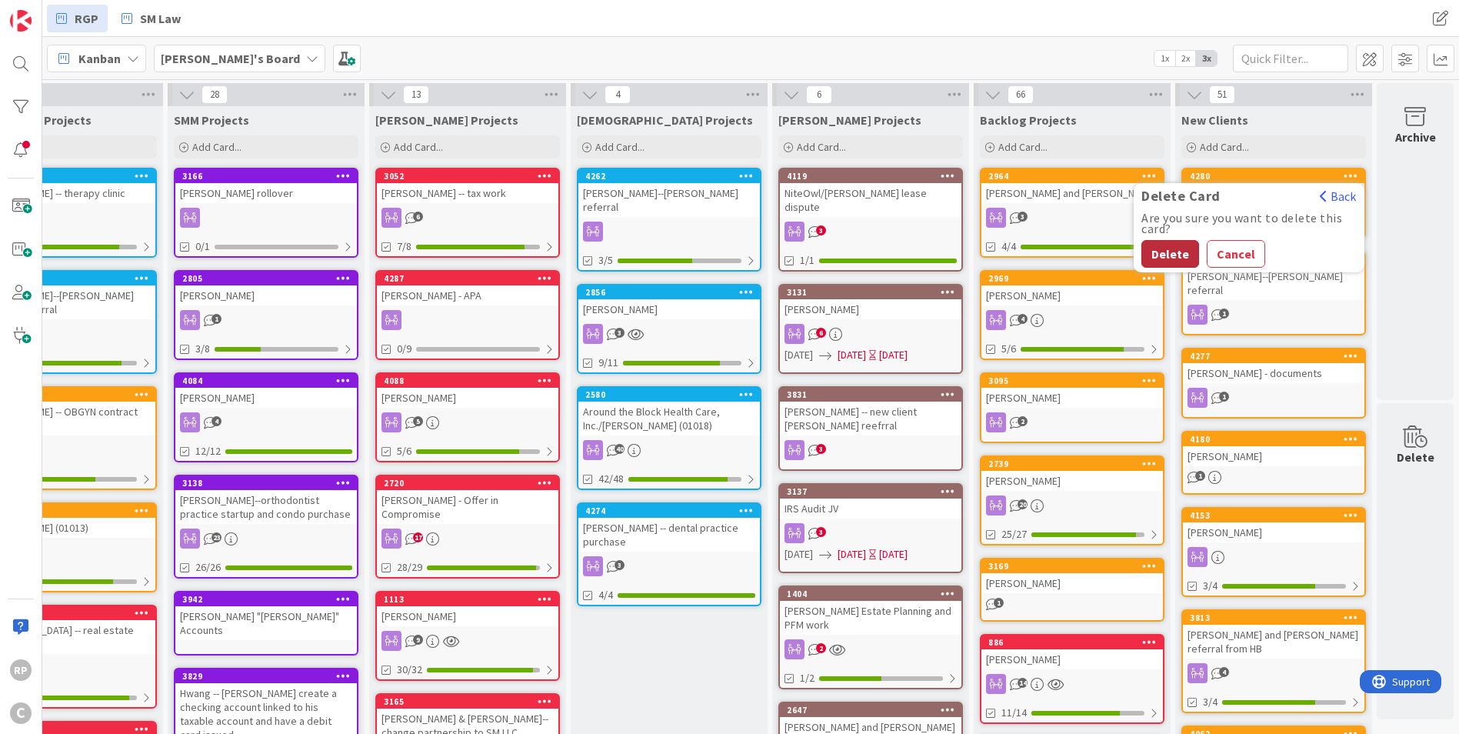
click at [1159, 252] on button "Delete" at bounding box center [1171, 254] width 58 height 28
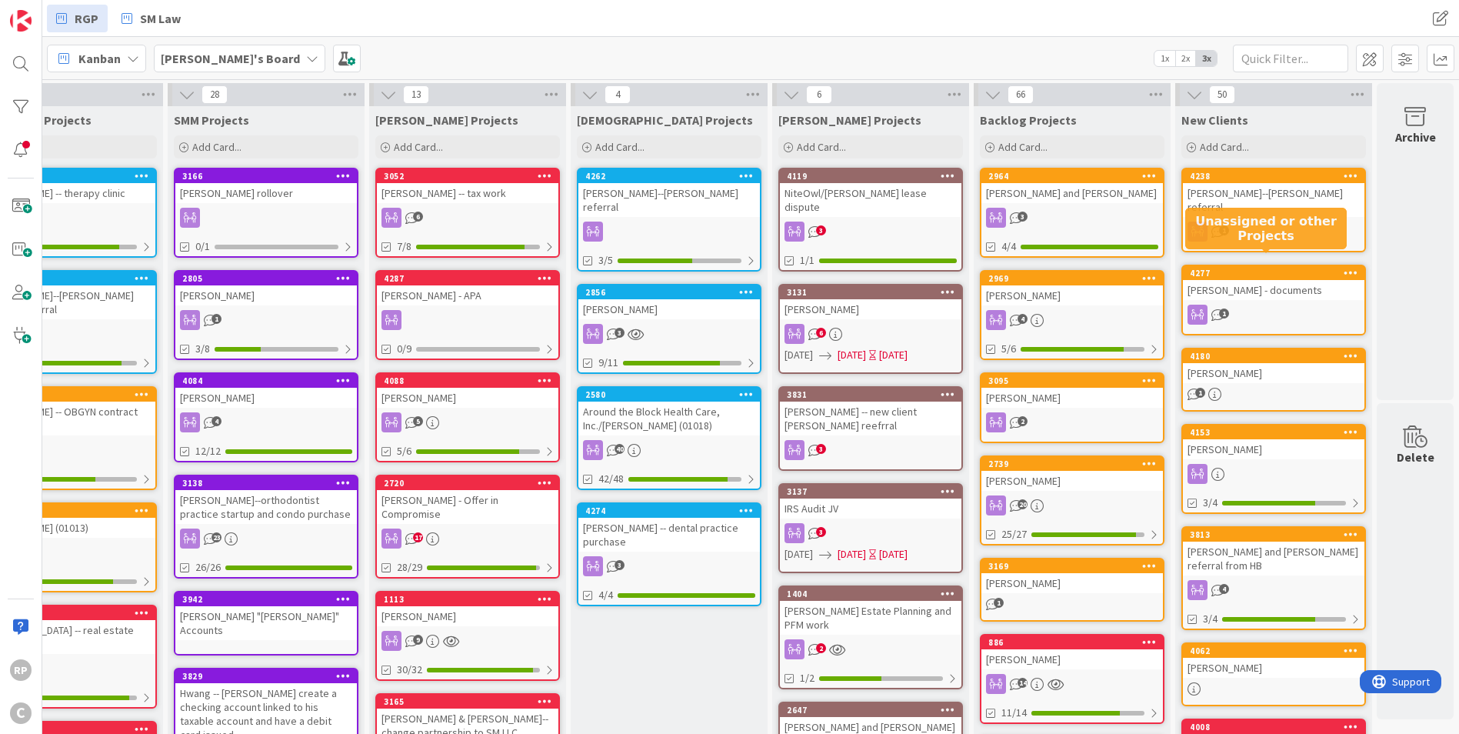
click at [1286, 268] on div "4277" at bounding box center [1277, 273] width 175 height 11
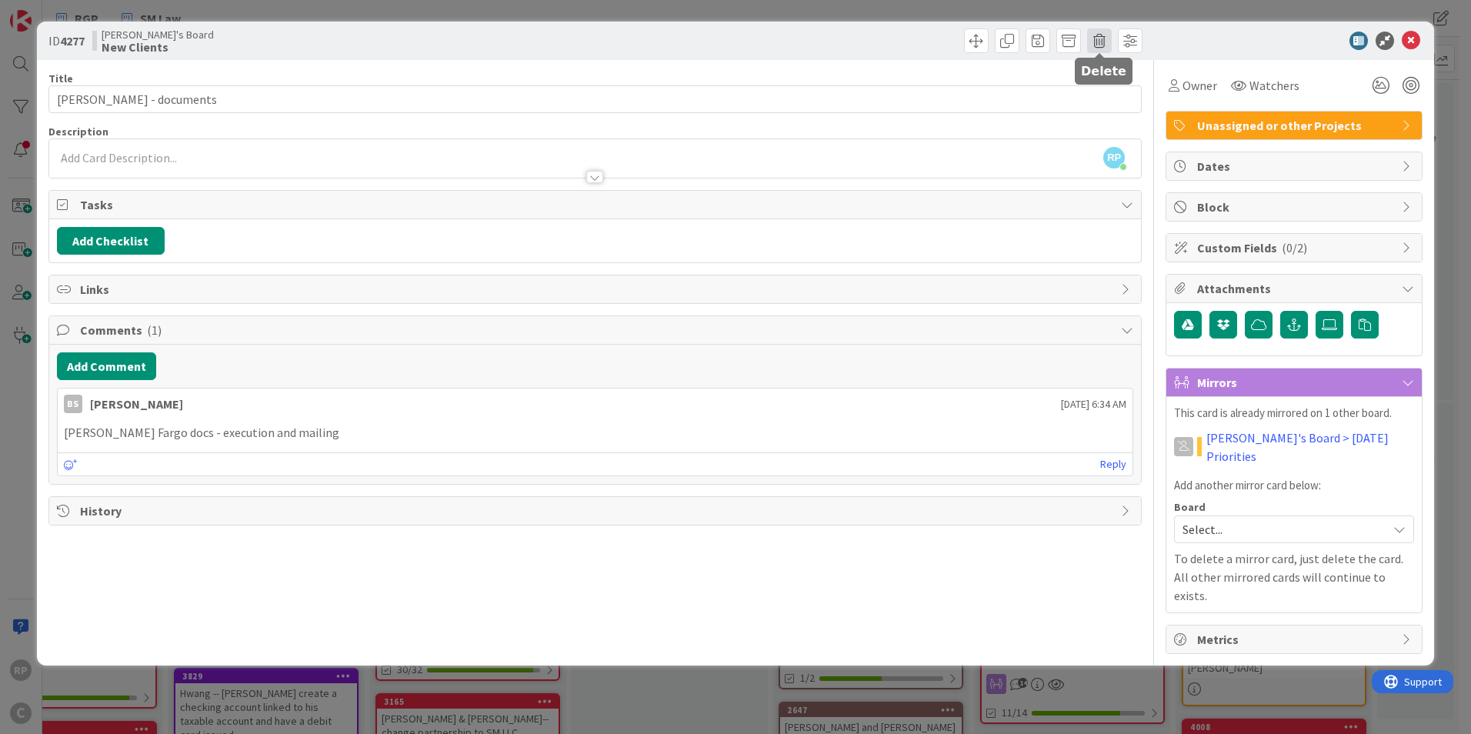
drag, startPoint x: 1105, startPoint y: 35, endPoint x: 1114, endPoint y: 68, distance: 35.1
click at [1105, 35] on span at bounding box center [1099, 40] width 25 height 25
drag, startPoint x: 1156, startPoint y: 80, endPoint x: 1151, endPoint y: 92, distance: 12.4
click at [1151, 92] on div "Are you sure you want to delete this card?" at bounding box center [1183, 77] width 177 height 31
drag, startPoint x: 1151, startPoint y: 92, endPoint x: 1136, endPoint y: 108, distance: 22.3
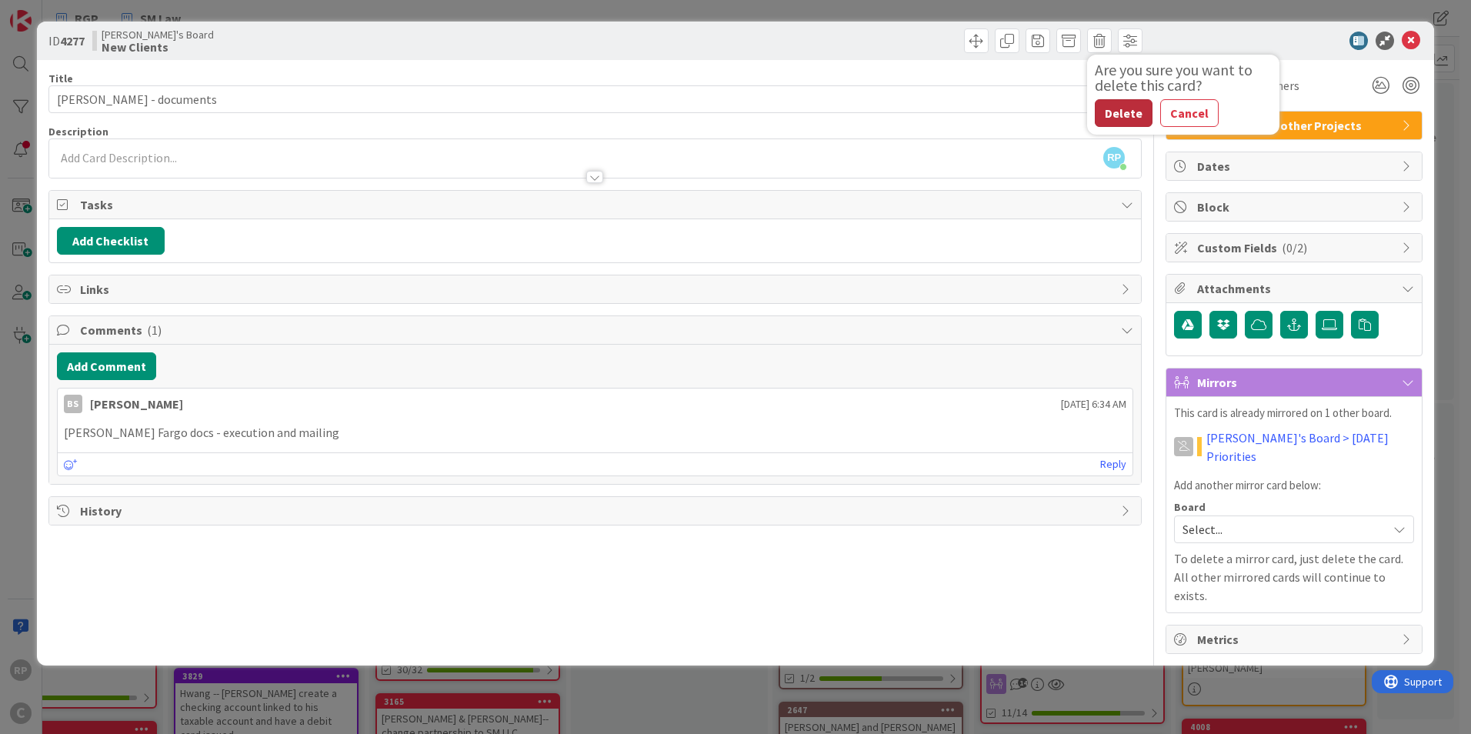
click at [1142, 98] on div "Are you sure you want to delete this card? Delete Cancel" at bounding box center [1183, 94] width 192 height 65
click at [1125, 116] on button "Delete" at bounding box center [1124, 113] width 58 height 28
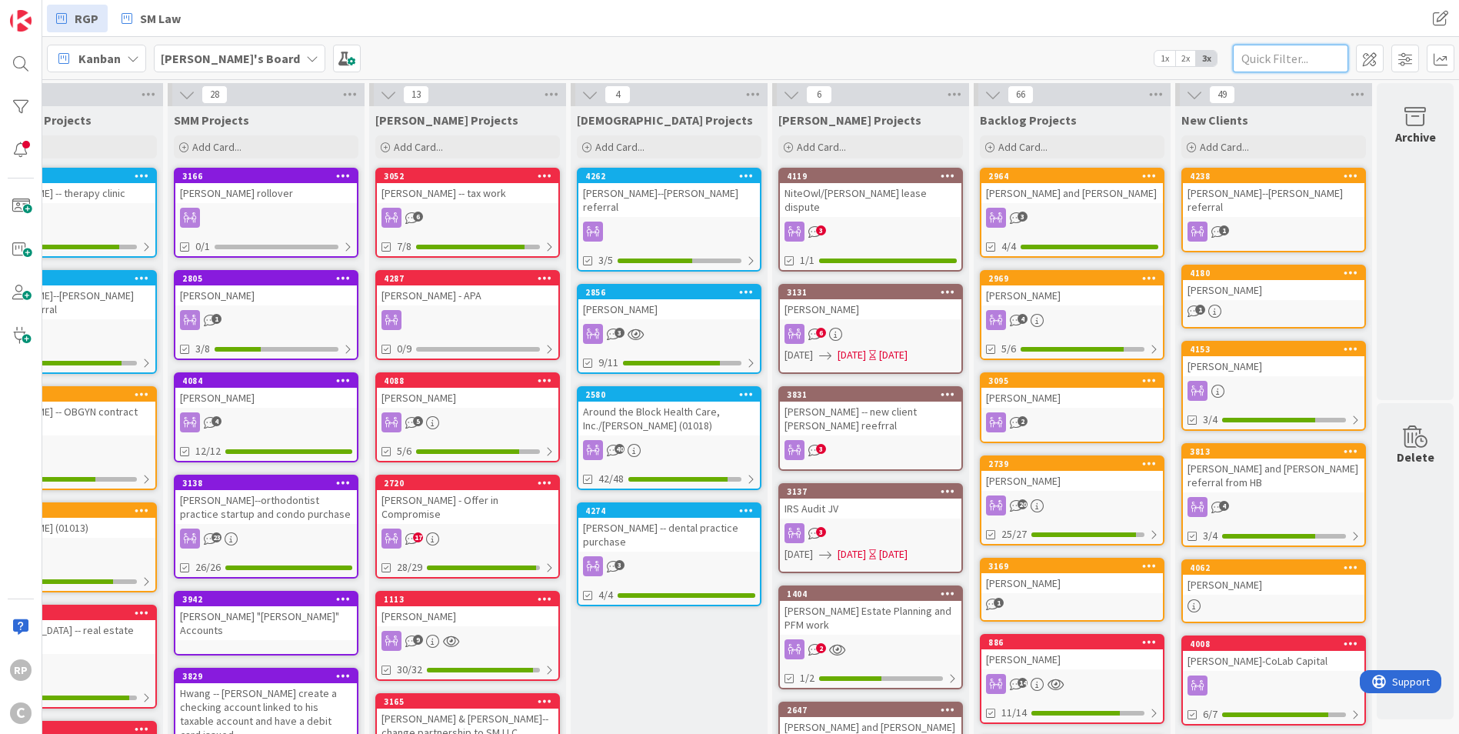
click at [1257, 63] on input "text" at bounding box center [1290, 59] width 115 height 28
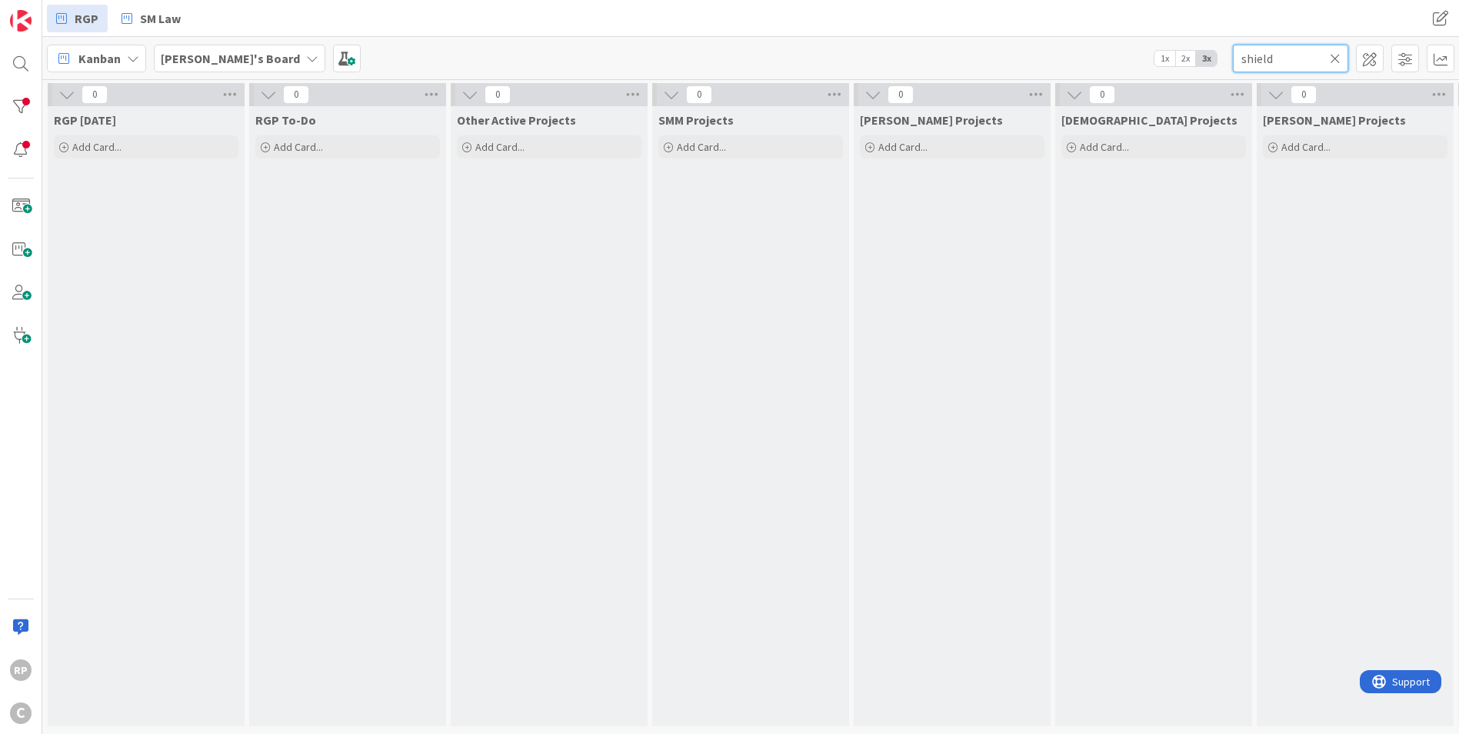
type input "shield"
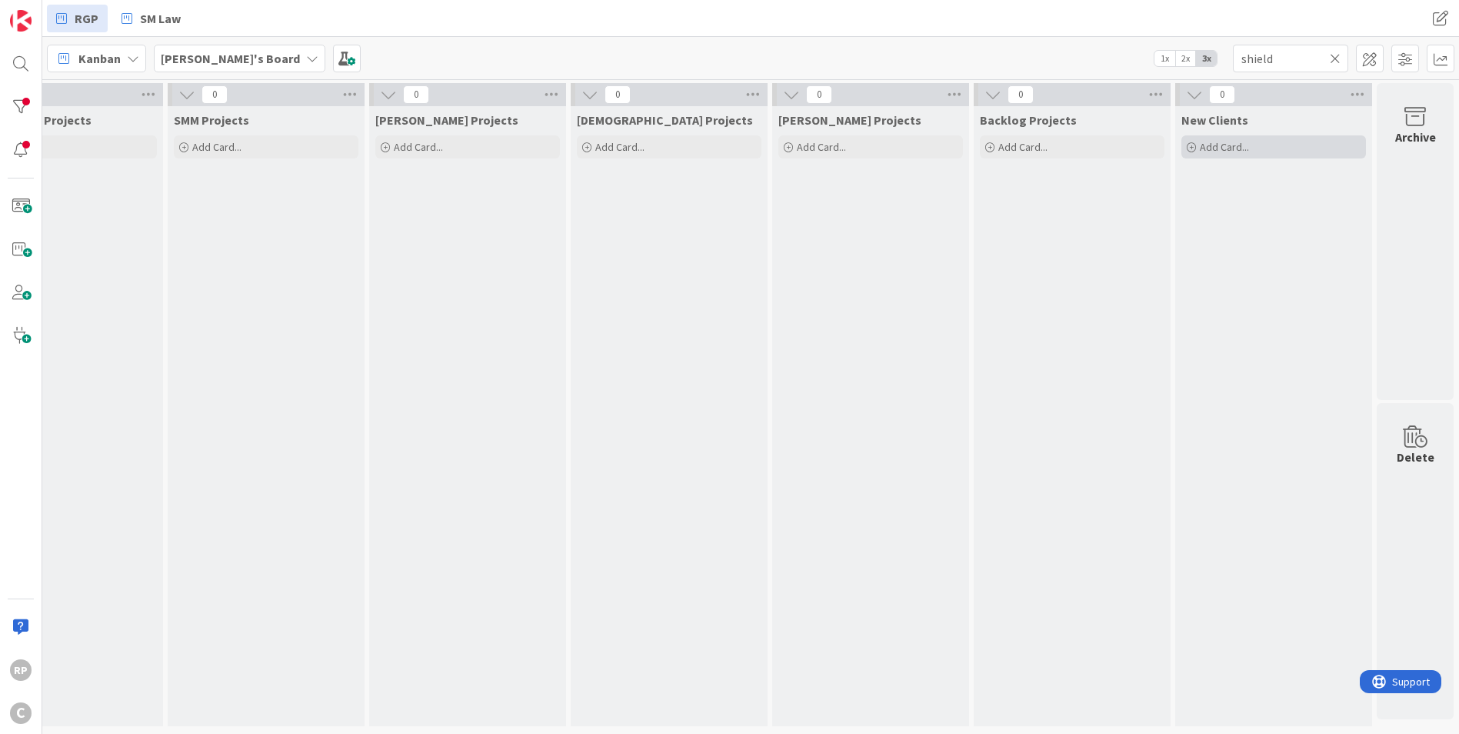
click at [1220, 140] on span "Add Card..." at bounding box center [1224, 147] width 49 height 14
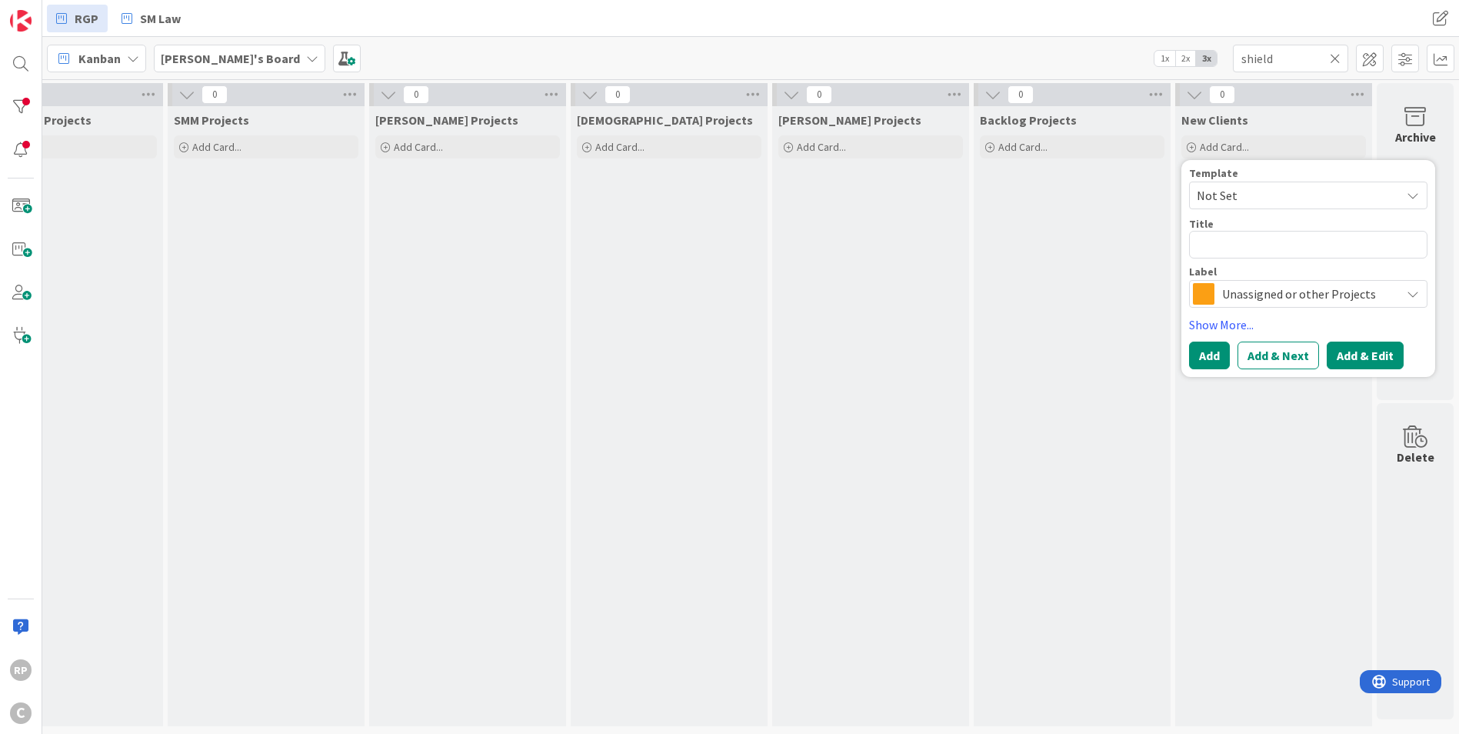
click at [1329, 346] on button "Add & Edit" at bounding box center [1365, 356] width 77 height 28
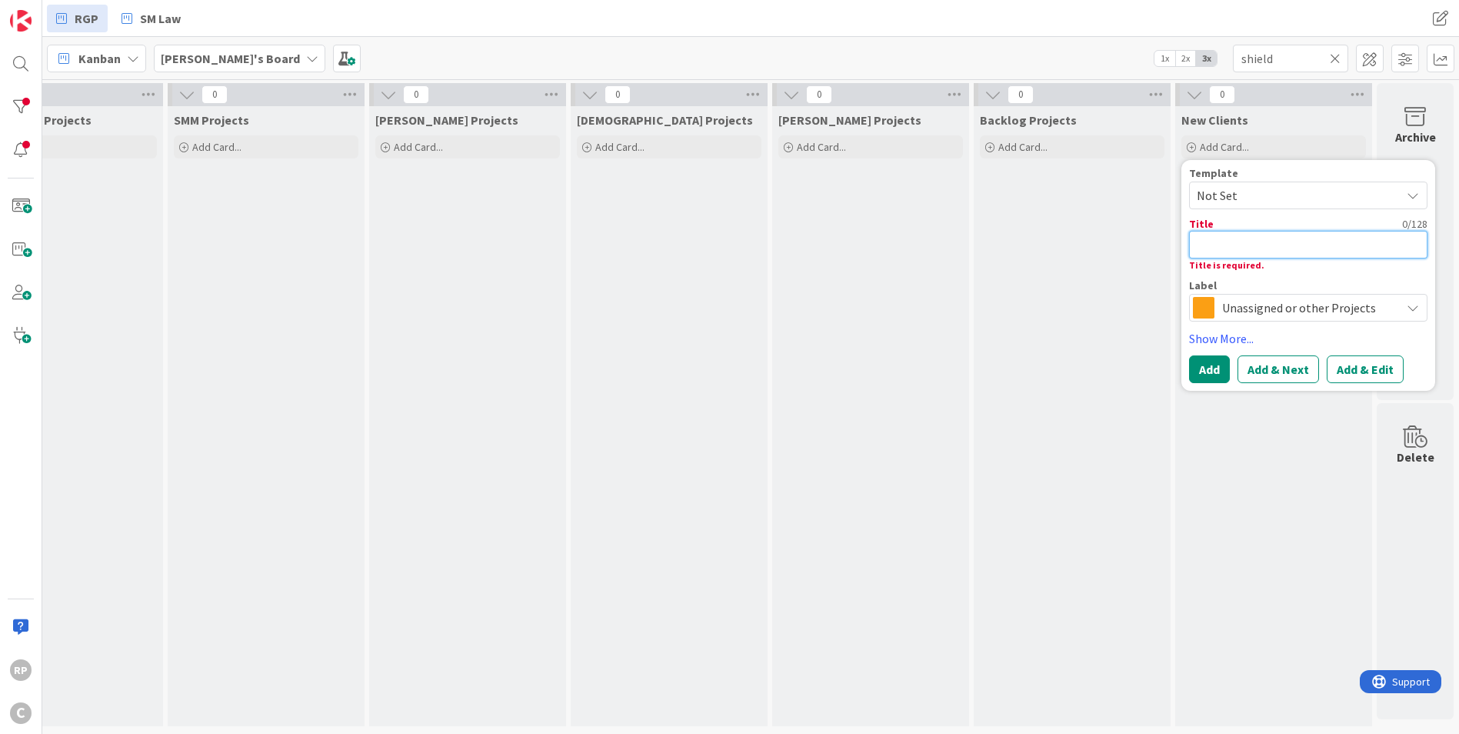
click at [1233, 248] on textarea at bounding box center [1308, 245] width 238 height 28
type textarea "x"
type textarea "T"
type textarea "x"
type textarea "Ty"
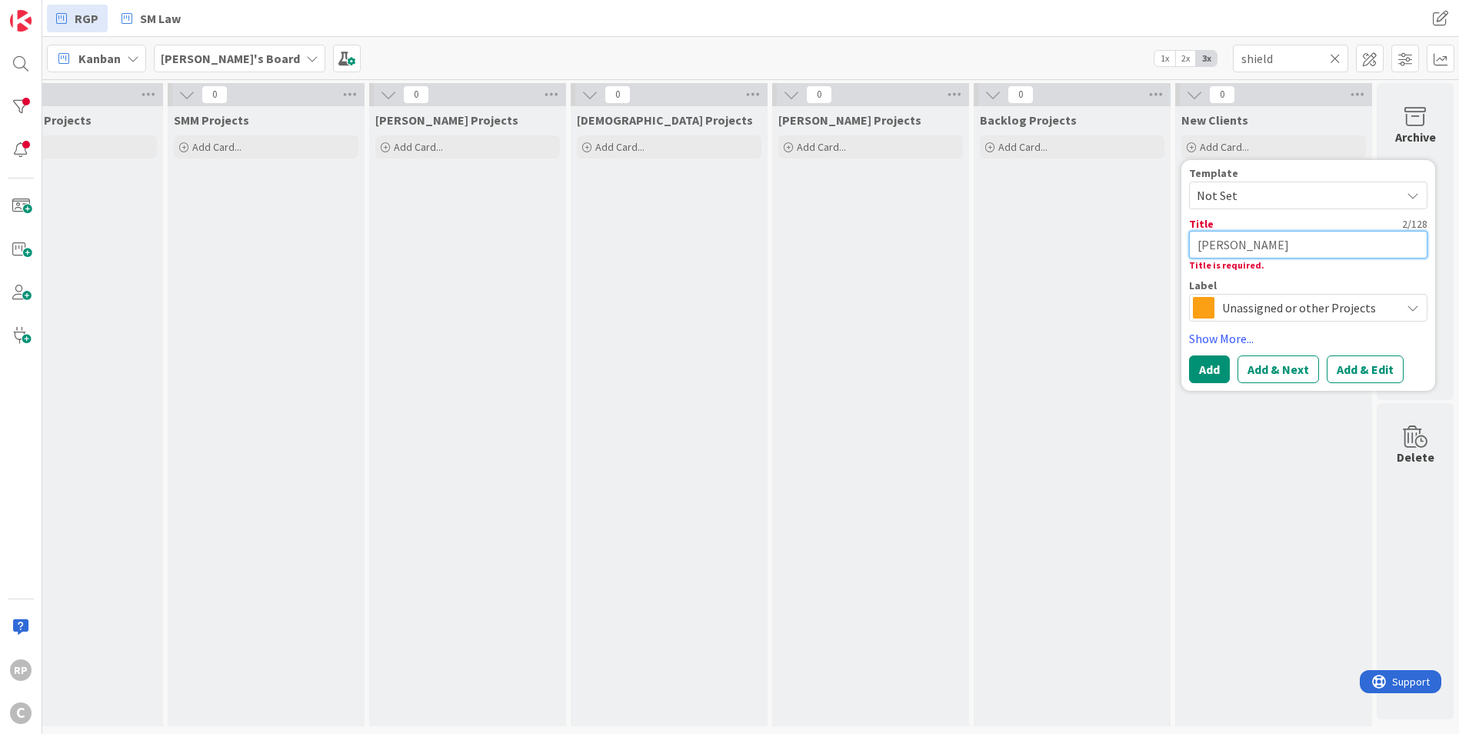
type textarea "x"
type textarea "Tyl"
type textarea "x"
type textarea "Tyler"
type textarea "x"
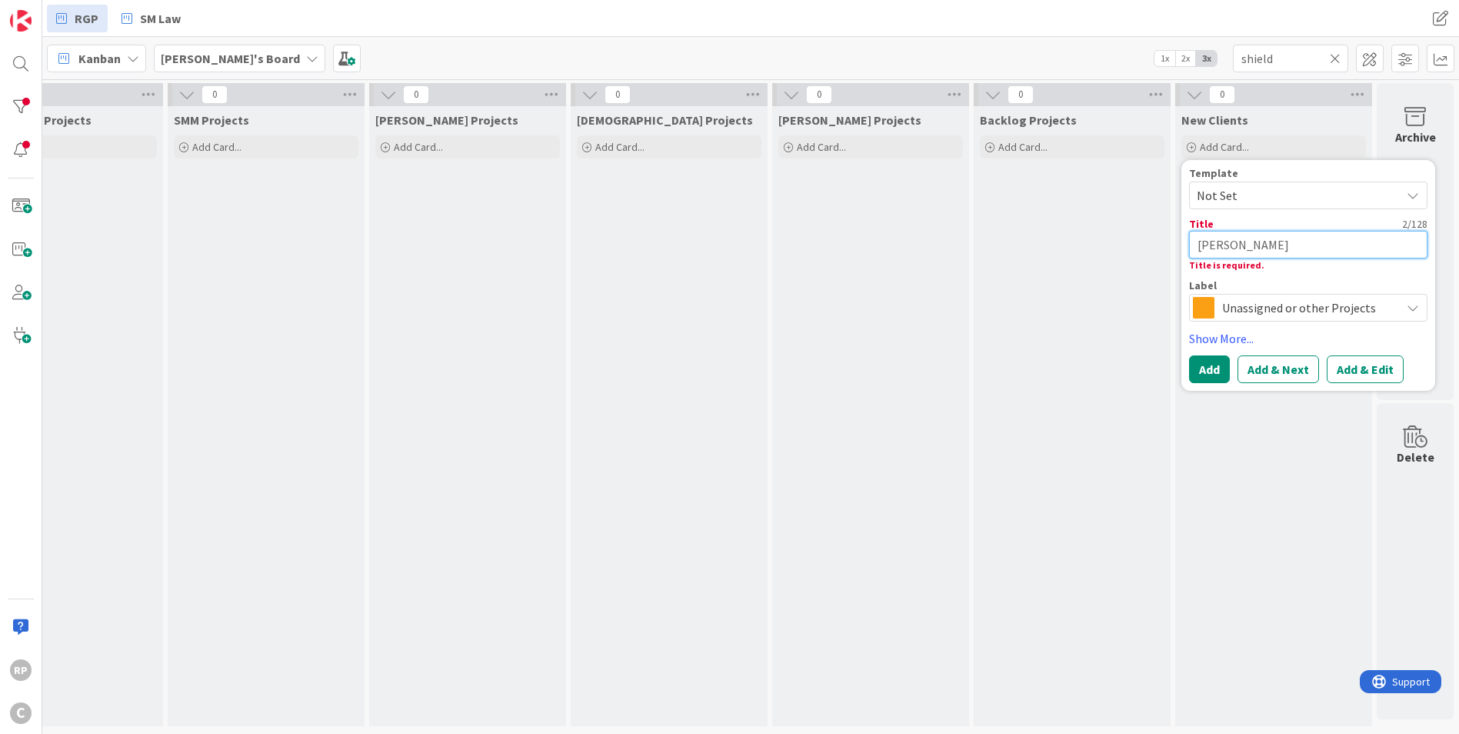
type textarea "Tyler"
type textarea "x"
type textarea "Tyler Sh"
type textarea "x"
type textarea "Tyler Shi"
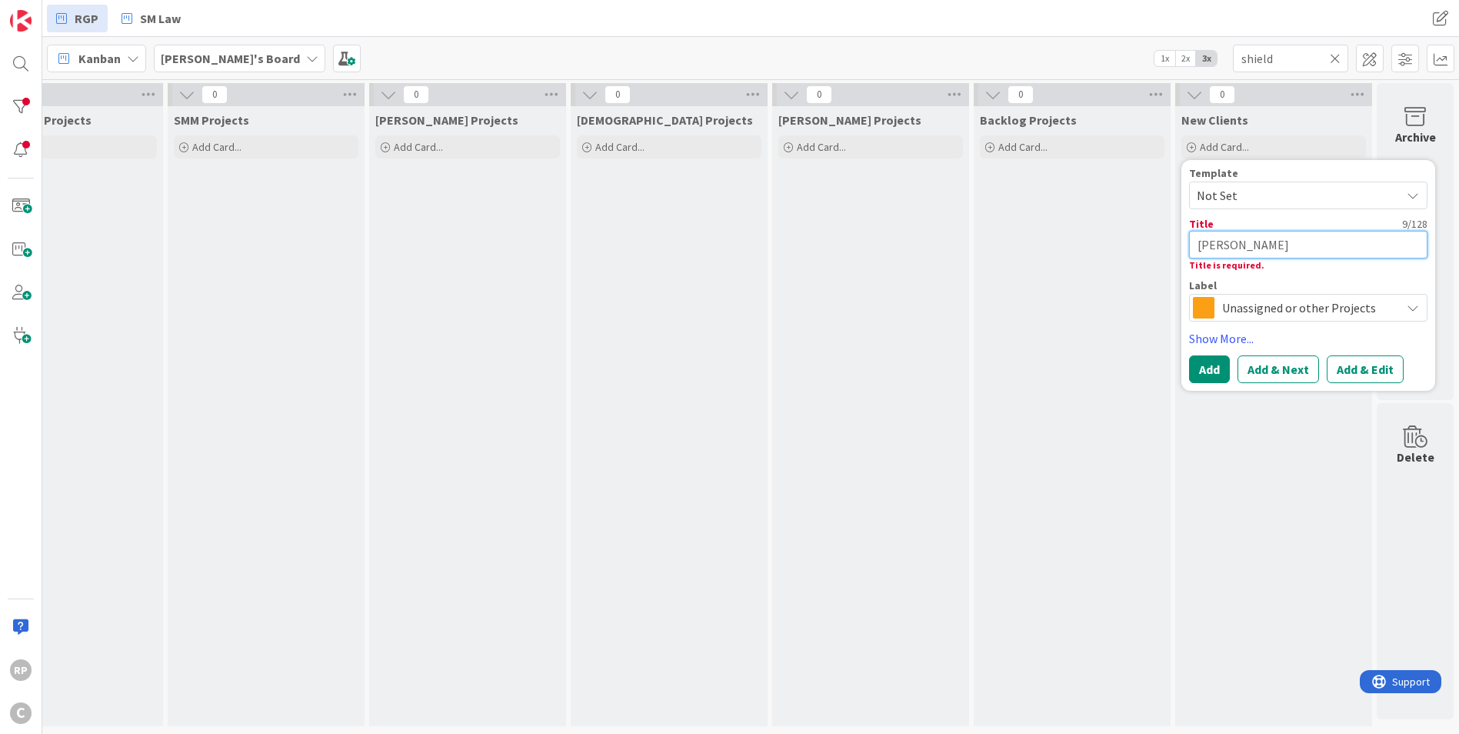
type textarea "x"
type textarea "Tyler Shie"
type textarea "x"
type textarea "Tyler Shield"
type textarea "x"
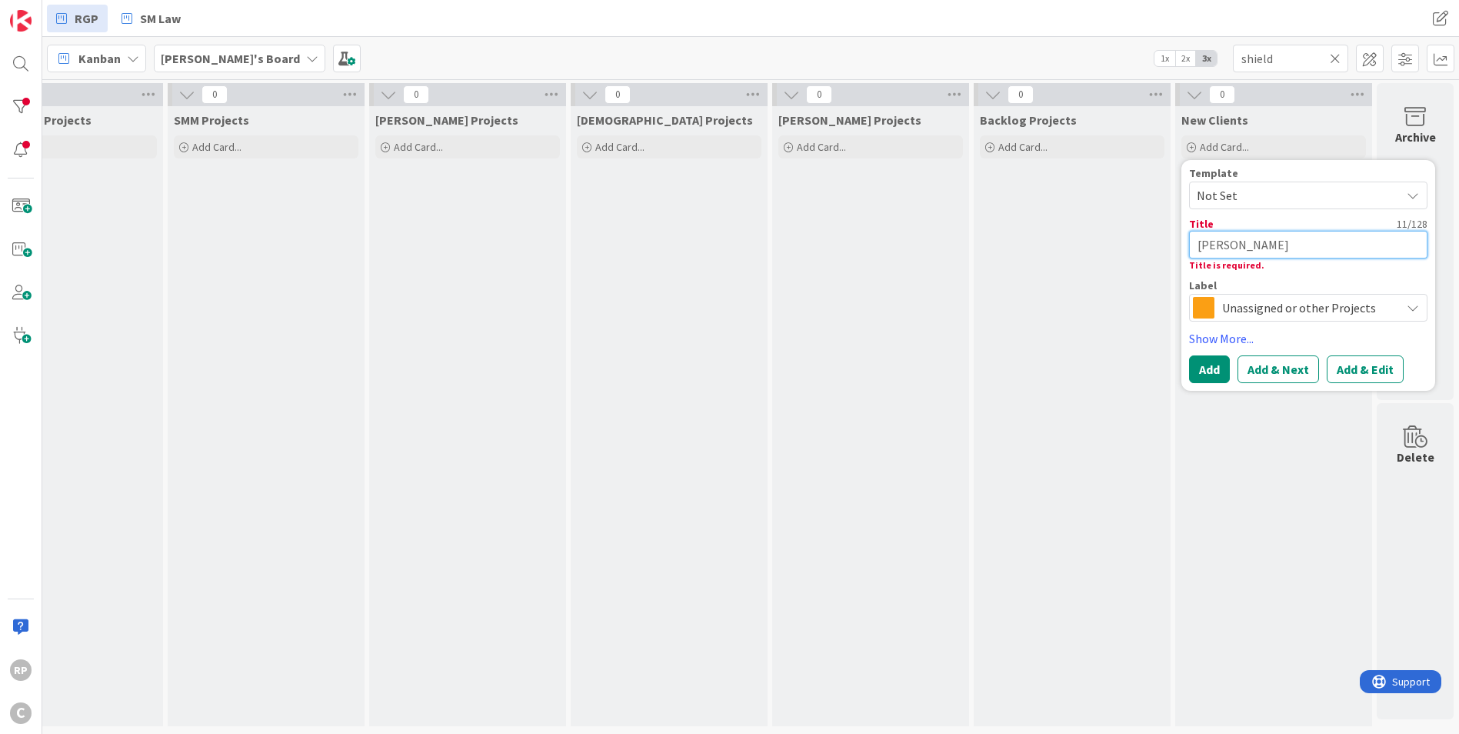
type textarea "Tyler Shields"
type textarea "x"
type textarea "Tyler Shields"
type textarea "x"
type textarea "Tyler Shields -"
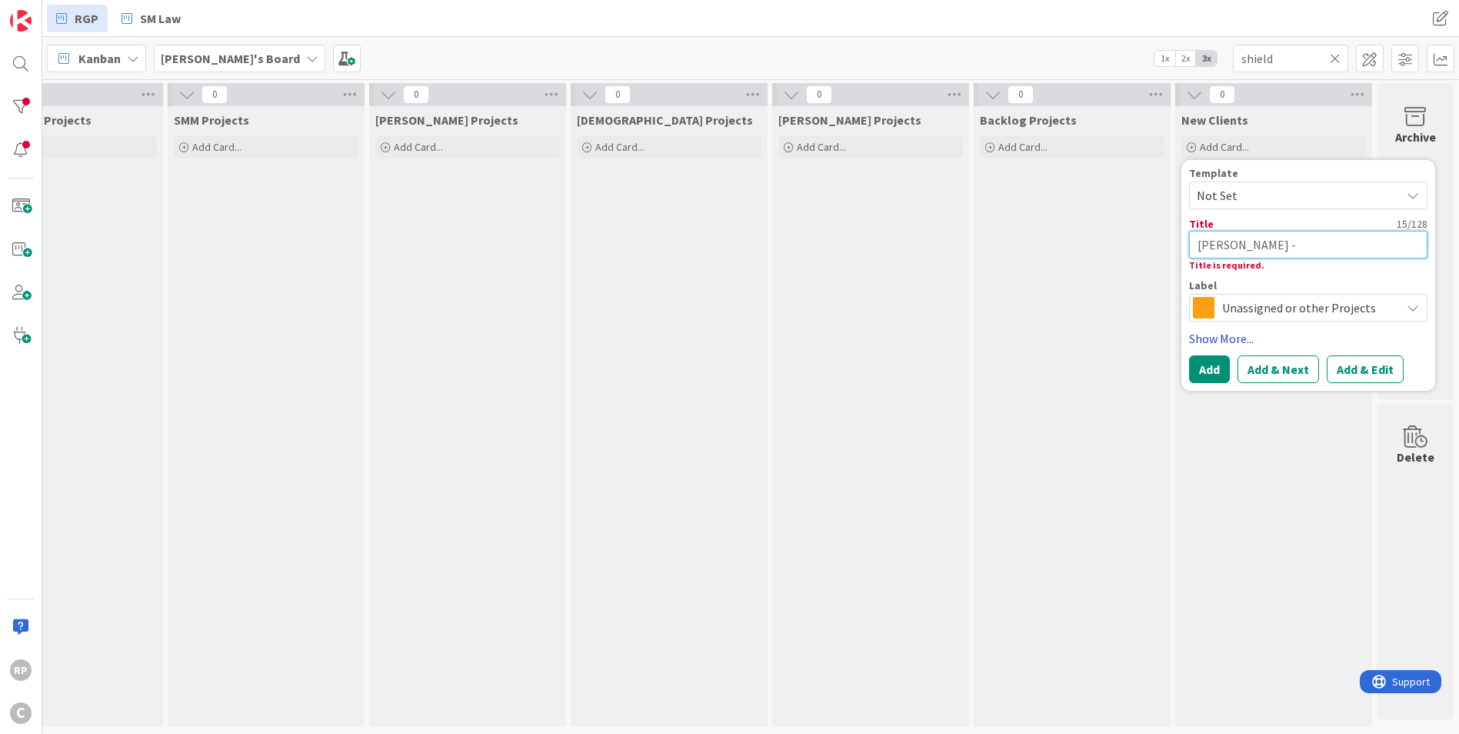
type textarea "x"
type textarea "Tyler Shields --"
type textarea "x"
type textarea "Tyler Shields --"
type textarea "x"
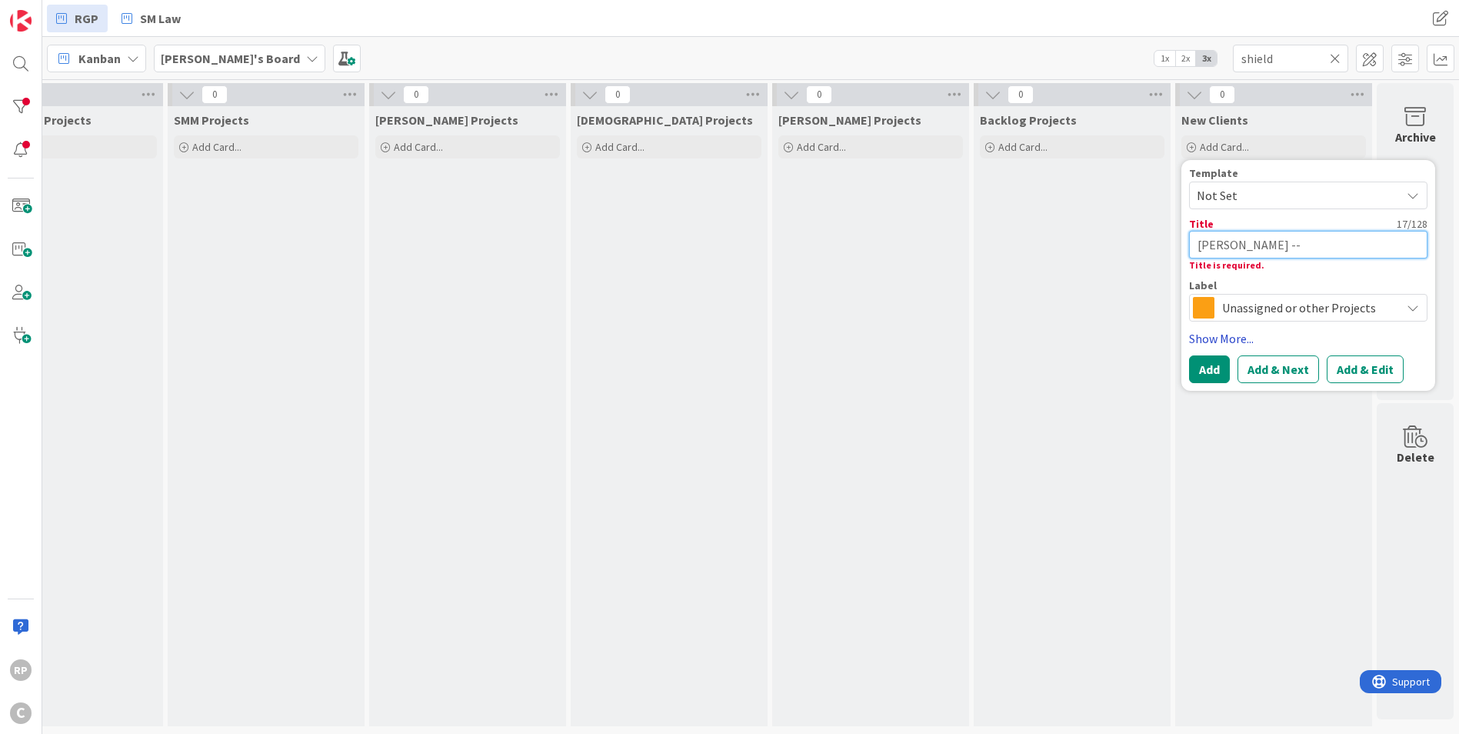
type textarea "Tyler Shields -- M"
type textarea "x"
type textarea "Tyler Shields -- Ma"
type textarea "x"
type textarea "Tyler Shields -- Mat"
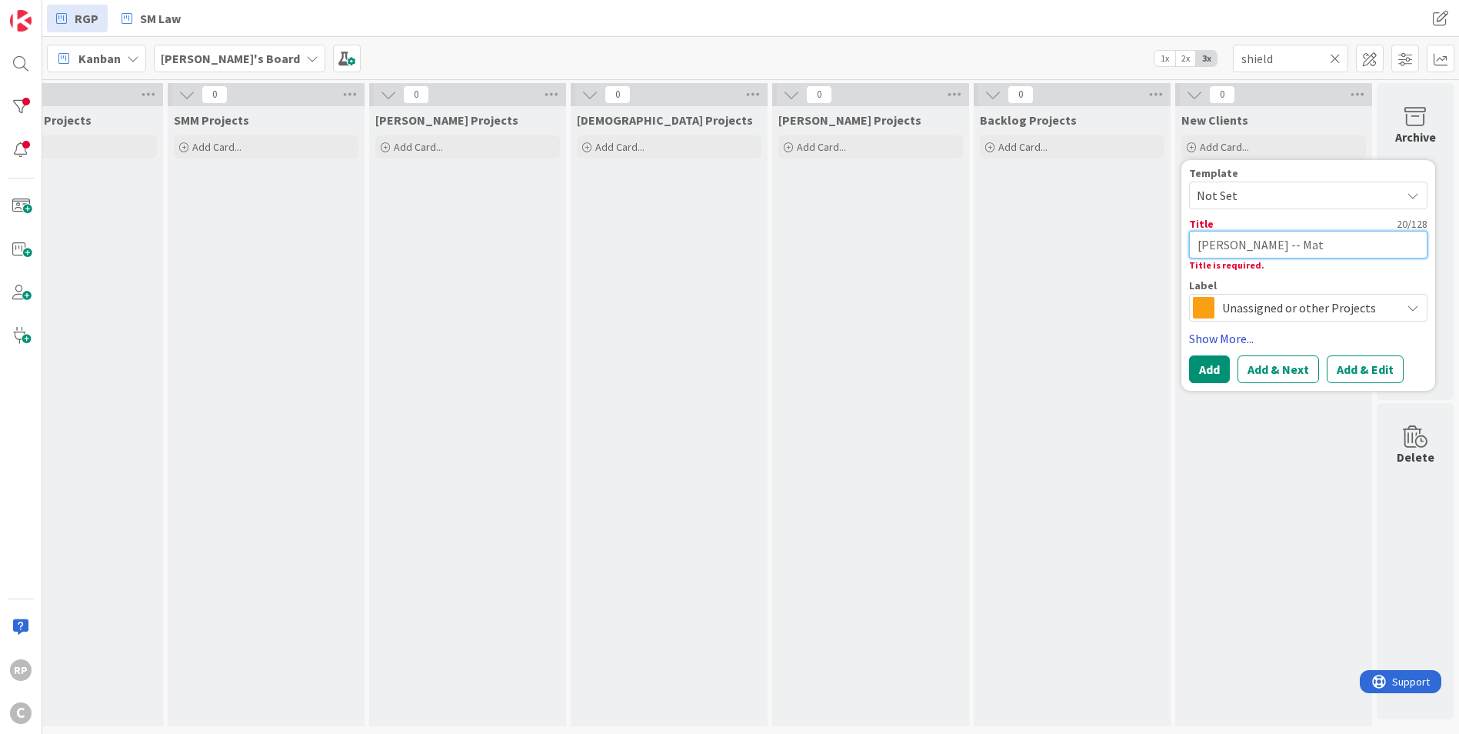
type textarea "x"
type textarea "Tyler Shields -- Math"
type textarea "x"
type textarea "Tyler Shields -- Mat"
type textarea "x"
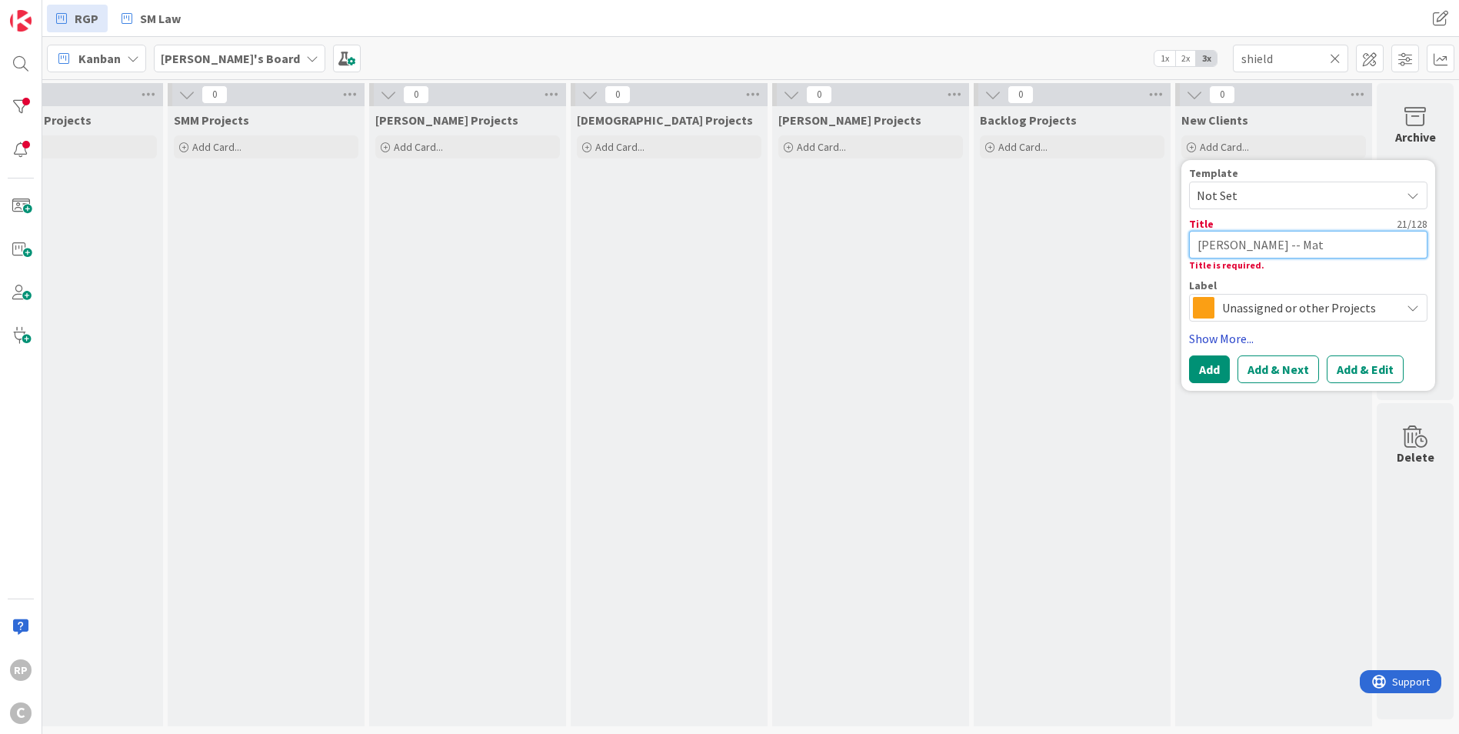
type textarea "Tyler Shields -- Matt"
type textarea "x"
type textarea "Tyler Shields -- Matth"
type textarea "x"
type textarea "Tyler Shields -- Matthe"
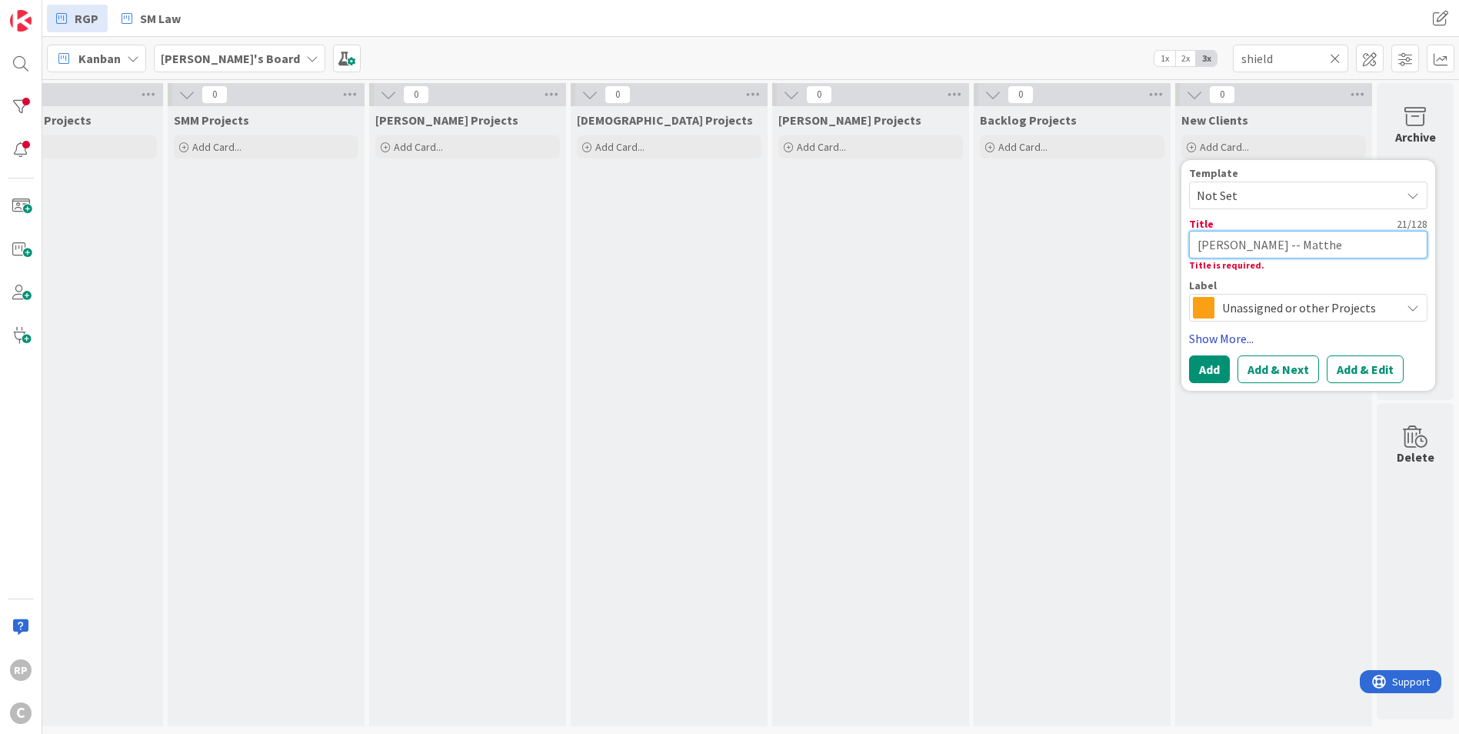
type textarea "x"
type textarea "Tyler Shields -- Matthew"
type textarea "x"
type textarea "Tyler Shields -- Matthew"
type textarea "x"
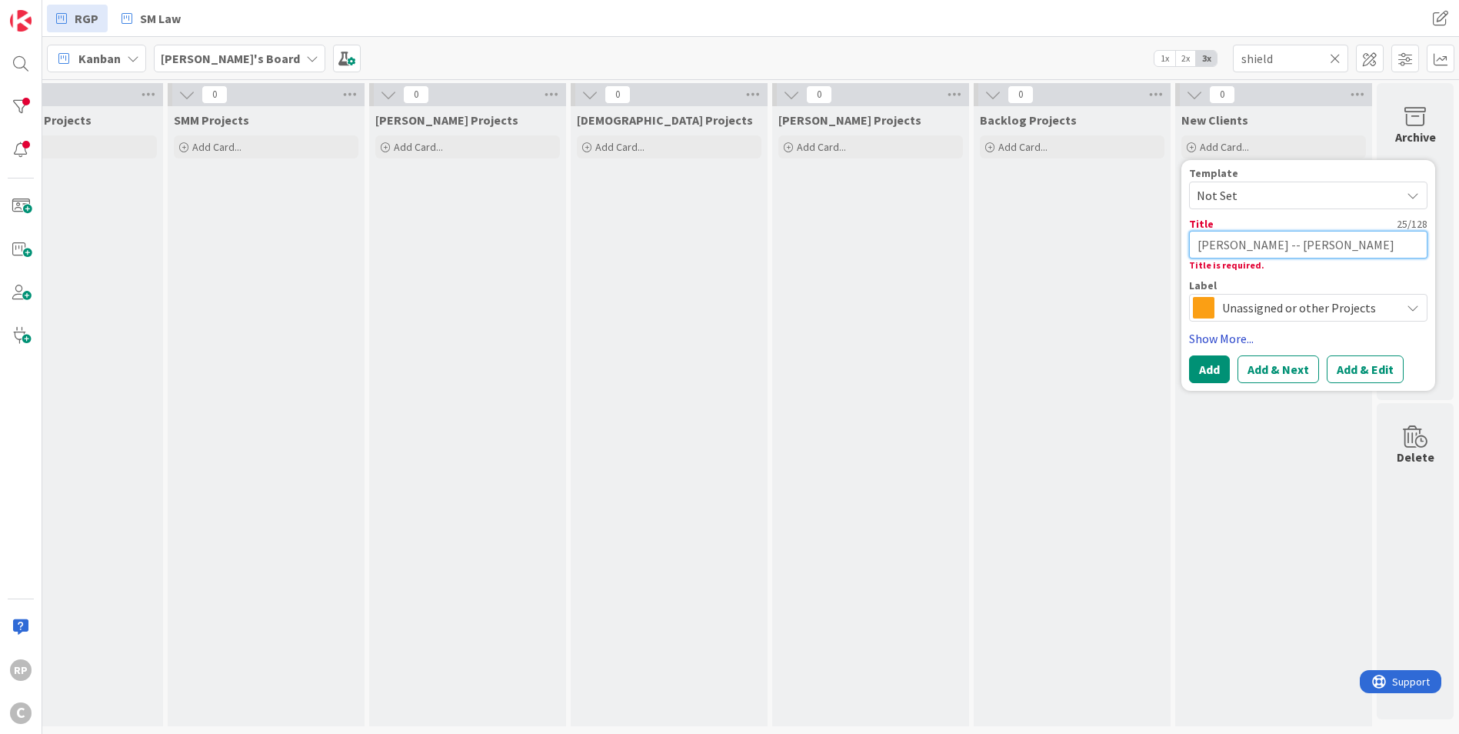
type textarea "Tyler Shields -- Matthew L"
type textarea "x"
type textarea "Tyler Shields -- Matthew Le"
type textarea "x"
type textarea "Tyler Shields -- Matthew Lei"
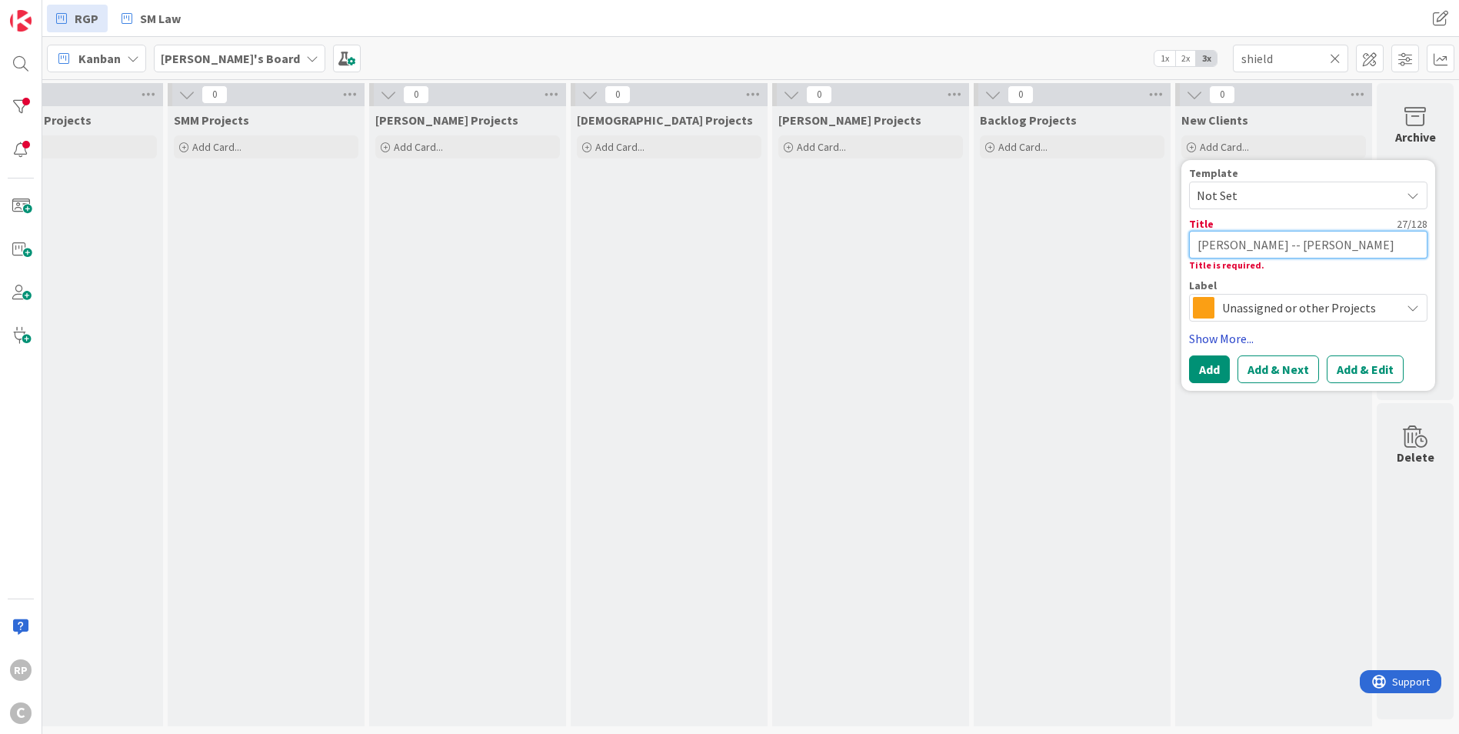
type textarea "x"
type textarea "Tyler Shields -- Matthew Leig"
type textarea "x"
type textarea "Tyler Shields -- Matthew Leigh"
type textarea "x"
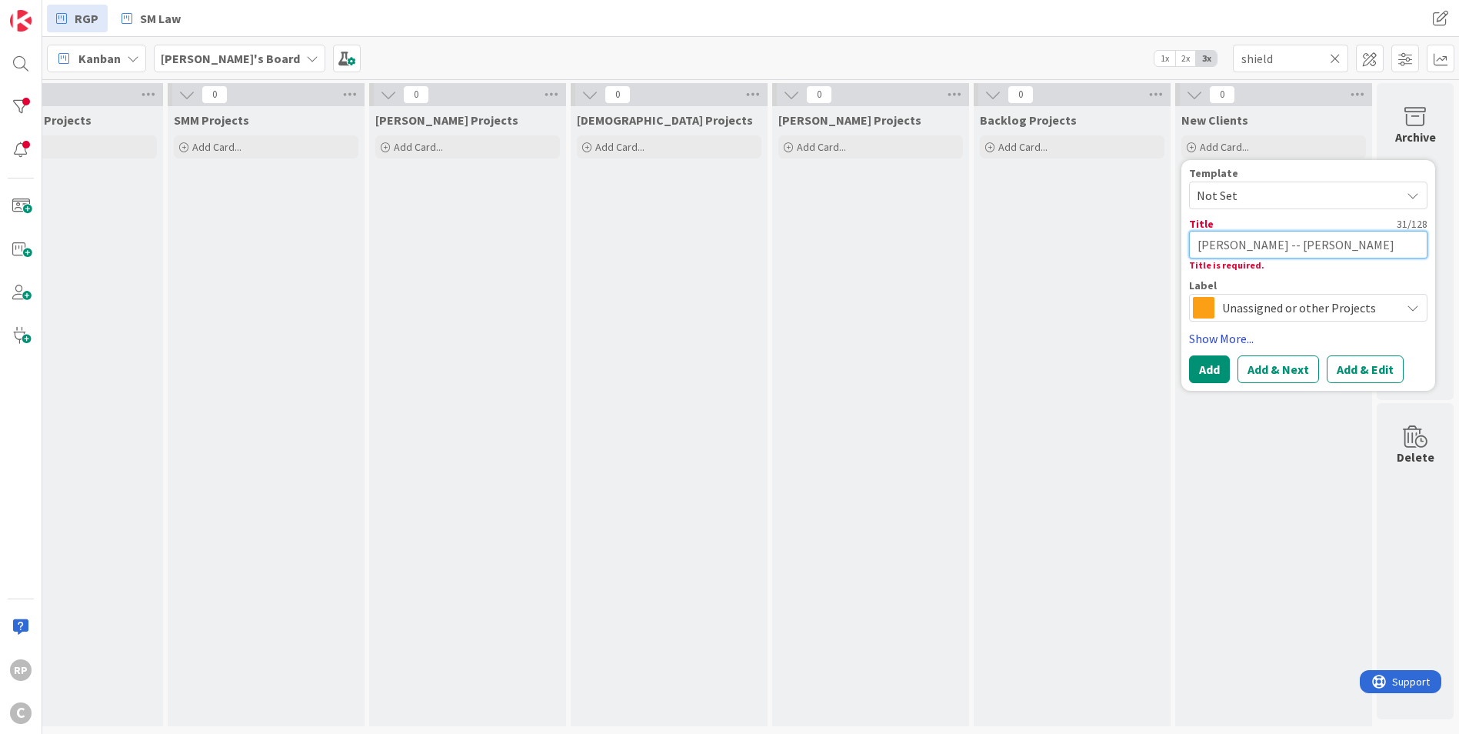
type textarea "Tyler Shields -- Matthew Leigh r"
type textarea "x"
type textarea "Tyler Shields -- Matthew Leigh re"
type textarea "x"
type textarea "Tyler Shields -- Matthew Leigh ree"
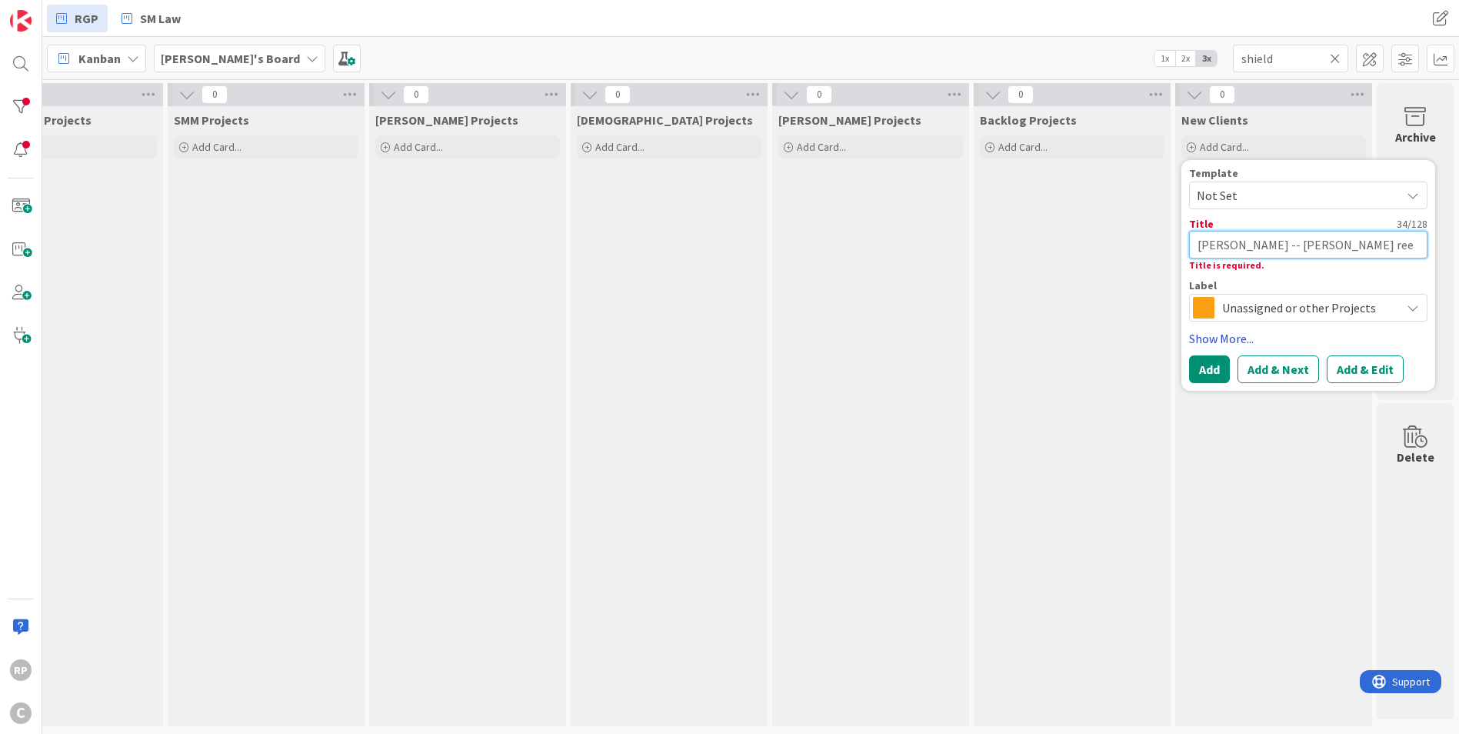
type textarea "x"
type textarea "Tyler Shields -- Matthew Leigh re"
type textarea "x"
type textarea "Tyler Shields -- Matthew Leigh ref"
type textarea "x"
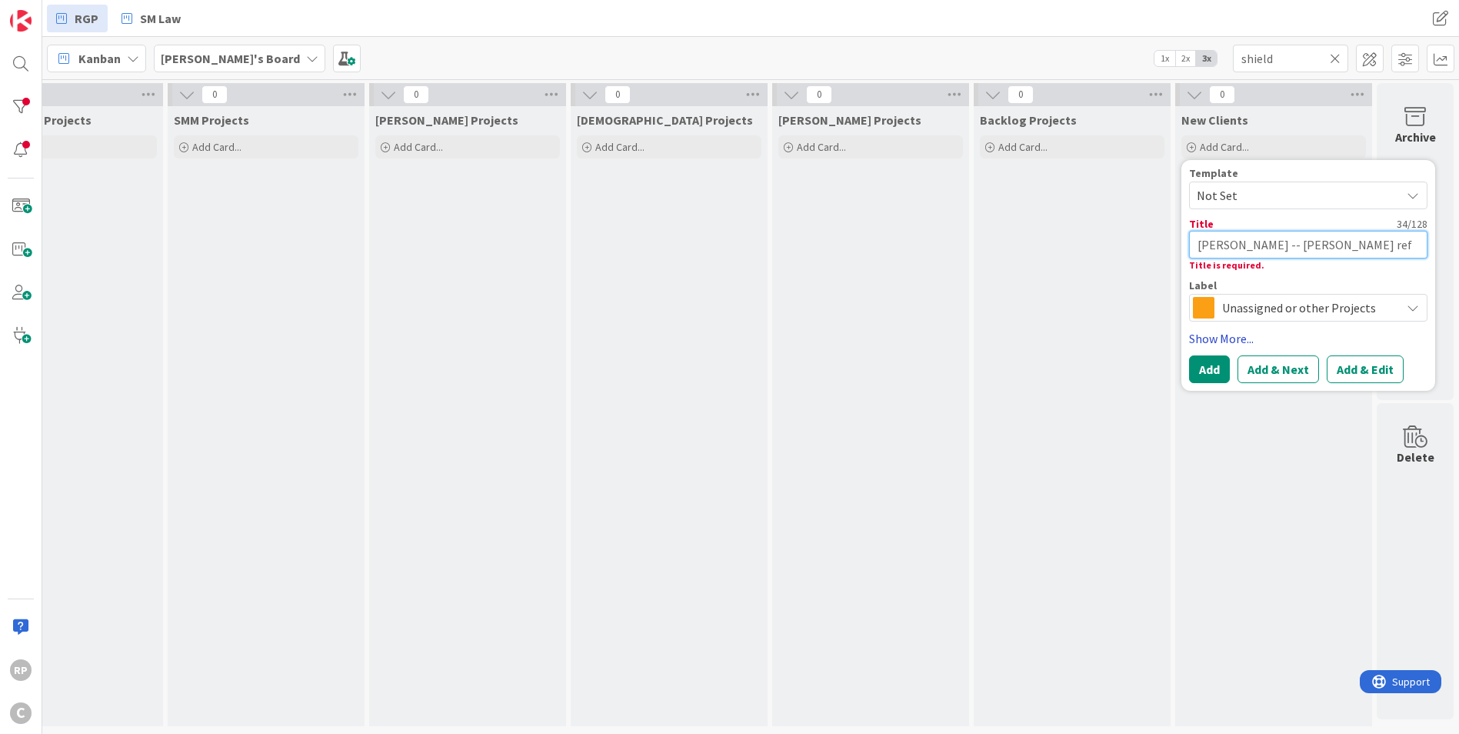
type textarea "Tyler Shields -- Matthew Leigh refe"
type textarea "x"
type textarea "Tyler Shields -- Matthew Leigh refer"
type textarea "x"
type textarea "Tyler Shields -- Matthew Leigh referr"
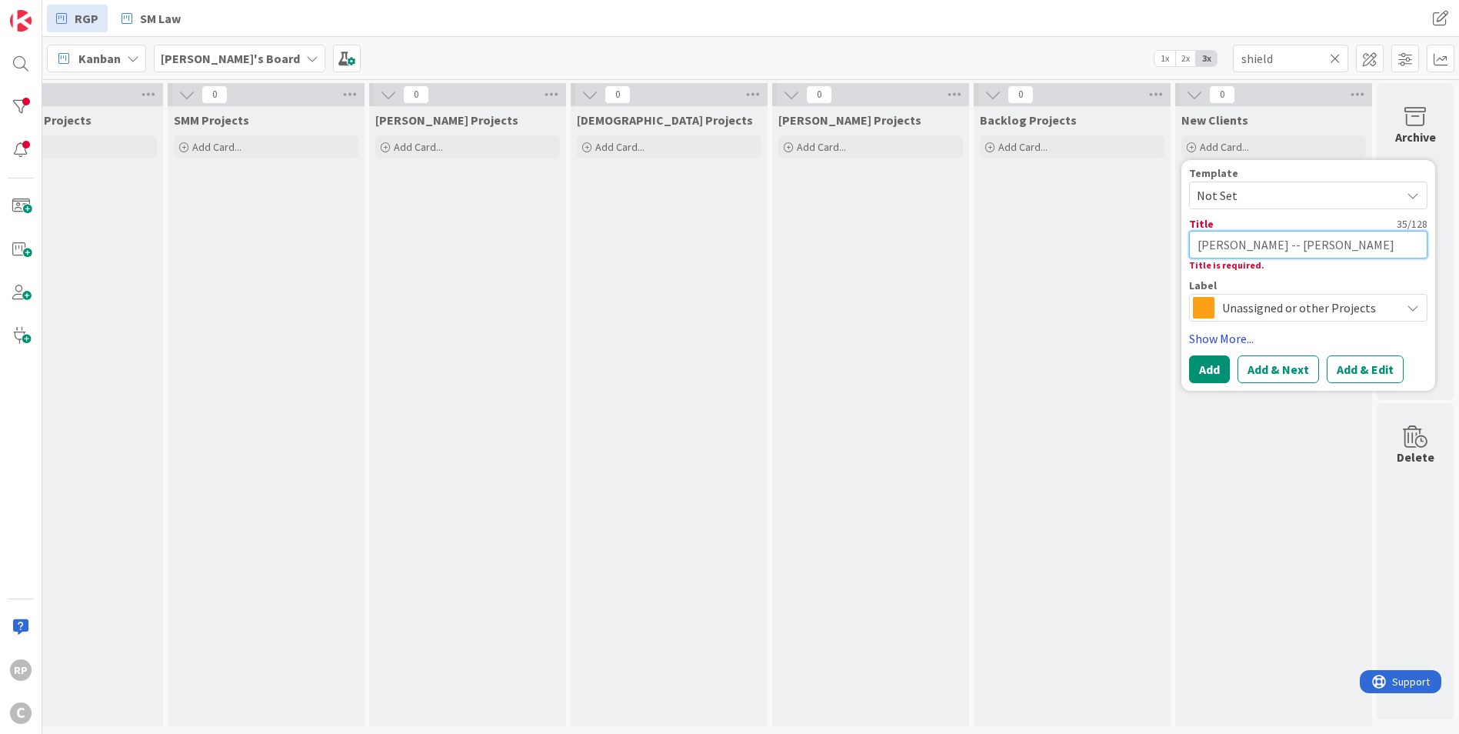
type textarea "x"
type textarea "Tyler Shields -- Matthew Leigh referra"
type textarea "x"
type textarea "Tyler Shields -- Matthew Leigh referral"
click at [1367, 375] on button "Add & Edit" at bounding box center [1365, 369] width 77 height 28
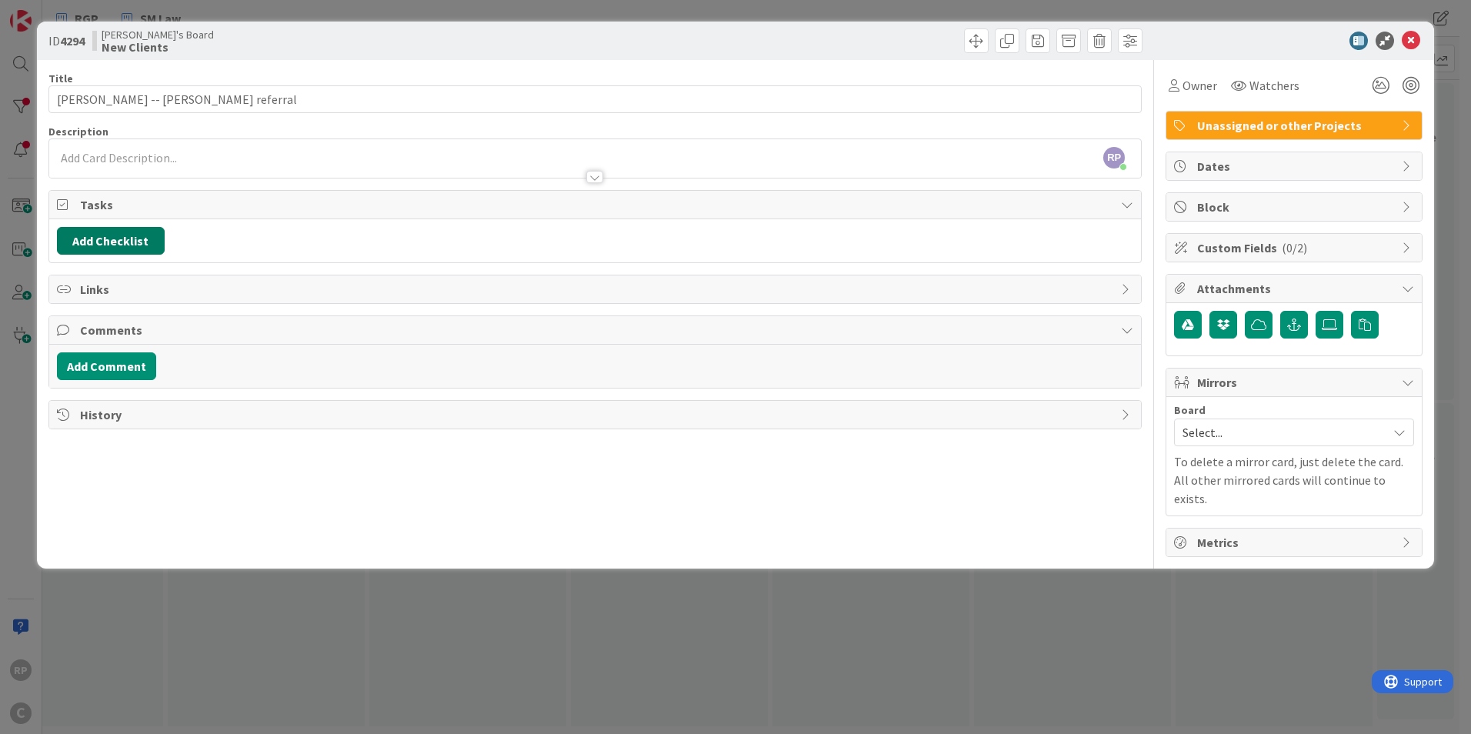
click at [126, 247] on button "Add Checklist" at bounding box center [111, 241] width 108 height 28
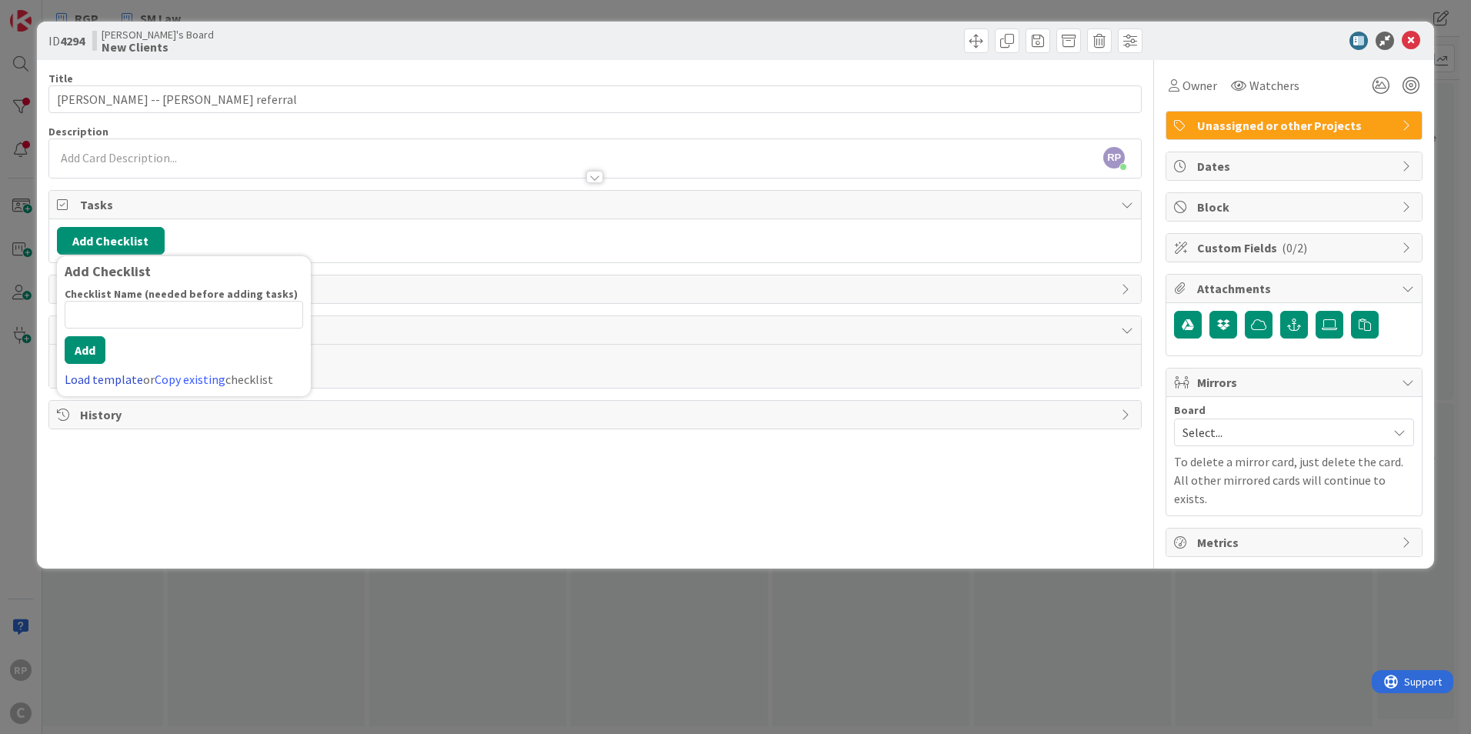
click at [94, 379] on link "Load template" at bounding box center [104, 379] width 78 height 15
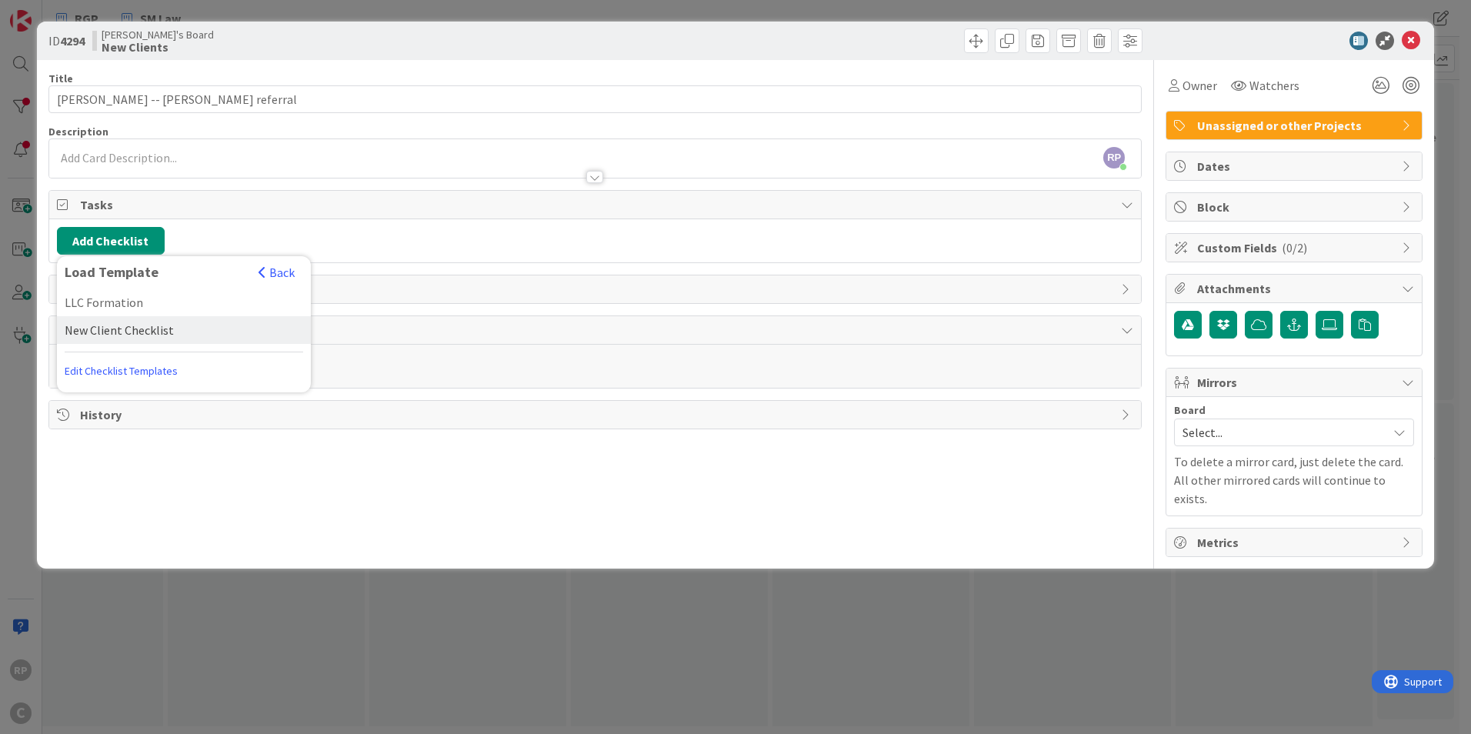
click at [100, 328] on div "New Client Checklist" at bounding box center [184, 330] width 254 height 28
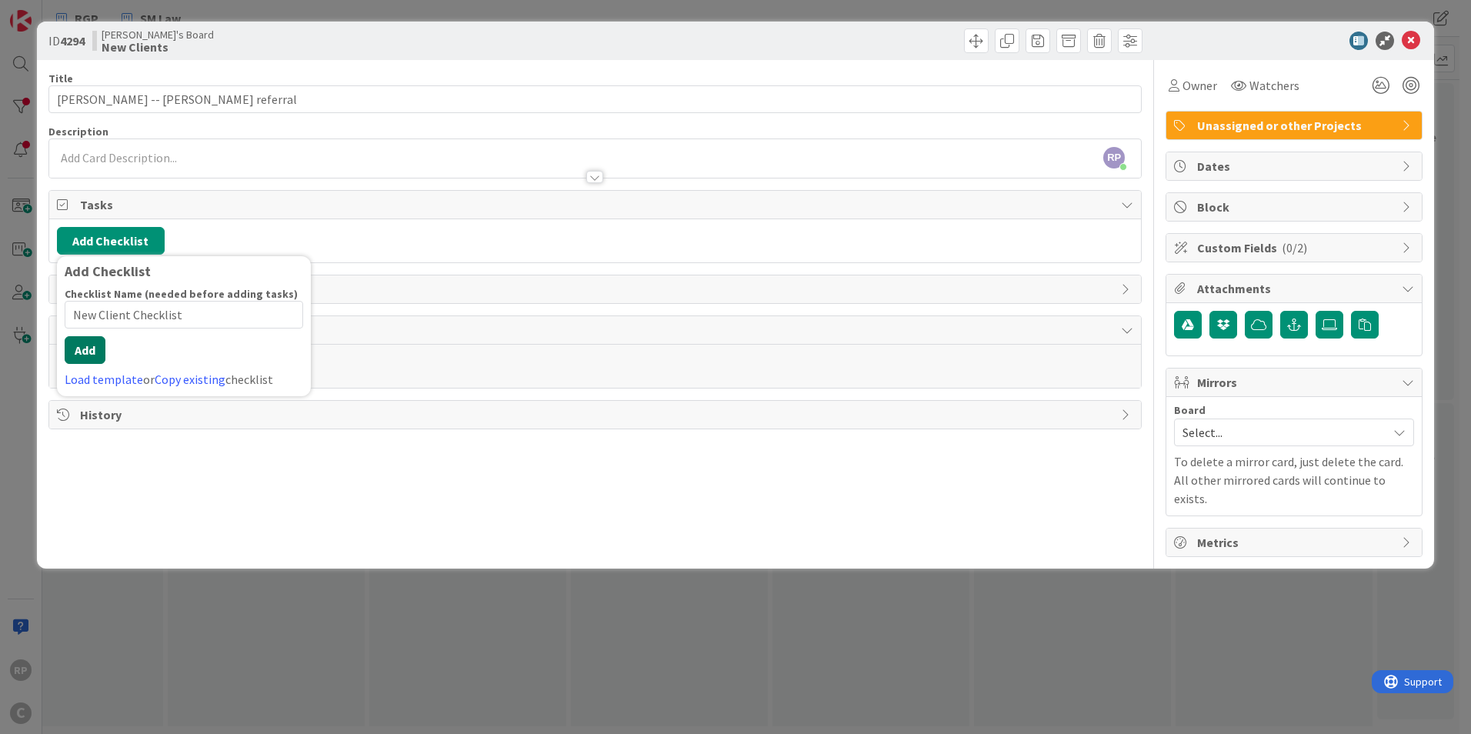
click at [85, 366] on div "Checklist Name (needed before adding tasks) 20 / 64 New Client Checklist Add Lo…" at bounding box center [184, 338] width 238 height 102
click at [75, 349] on button "Add" at bounding box center [85, 350] width 41 height 28
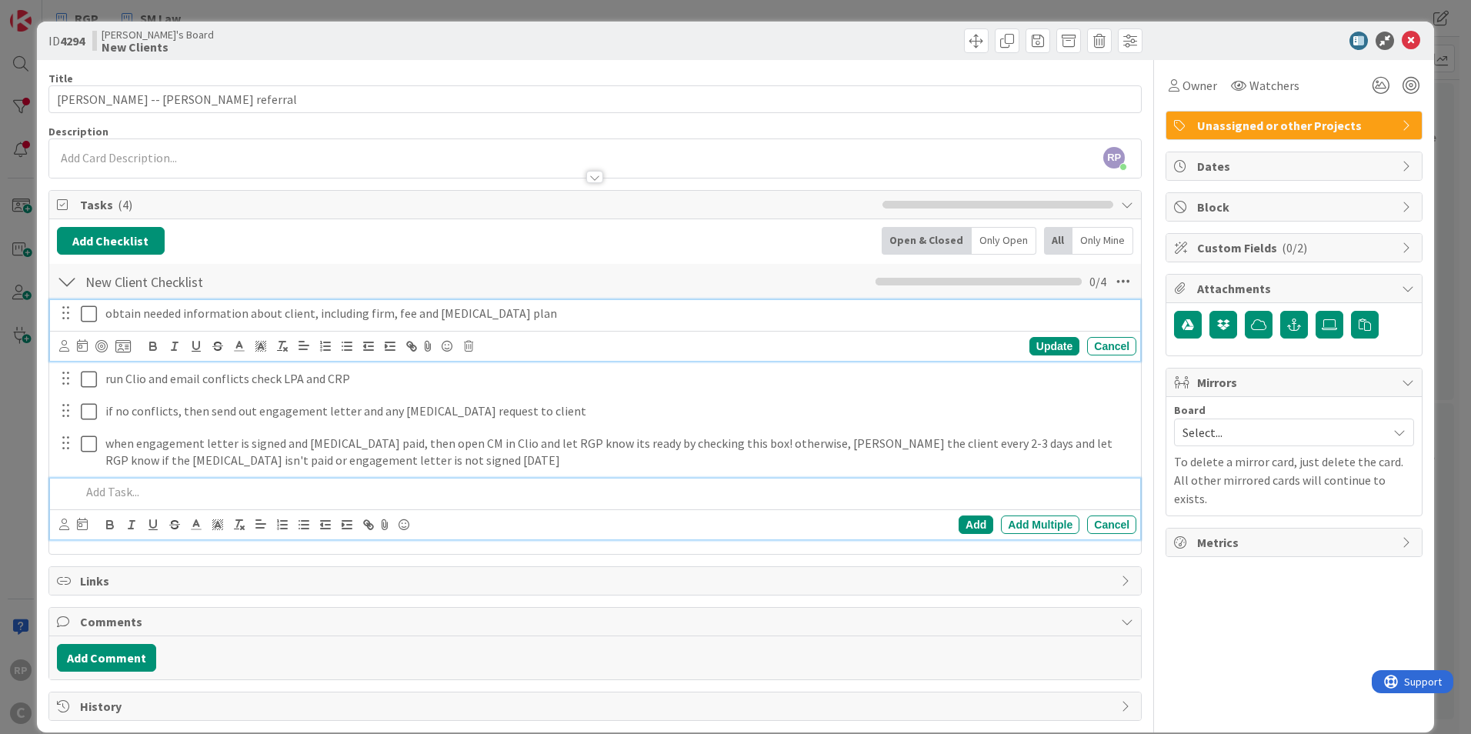
click at [85, 319] on icon at bounding box center [89, 314] width 16 height 18
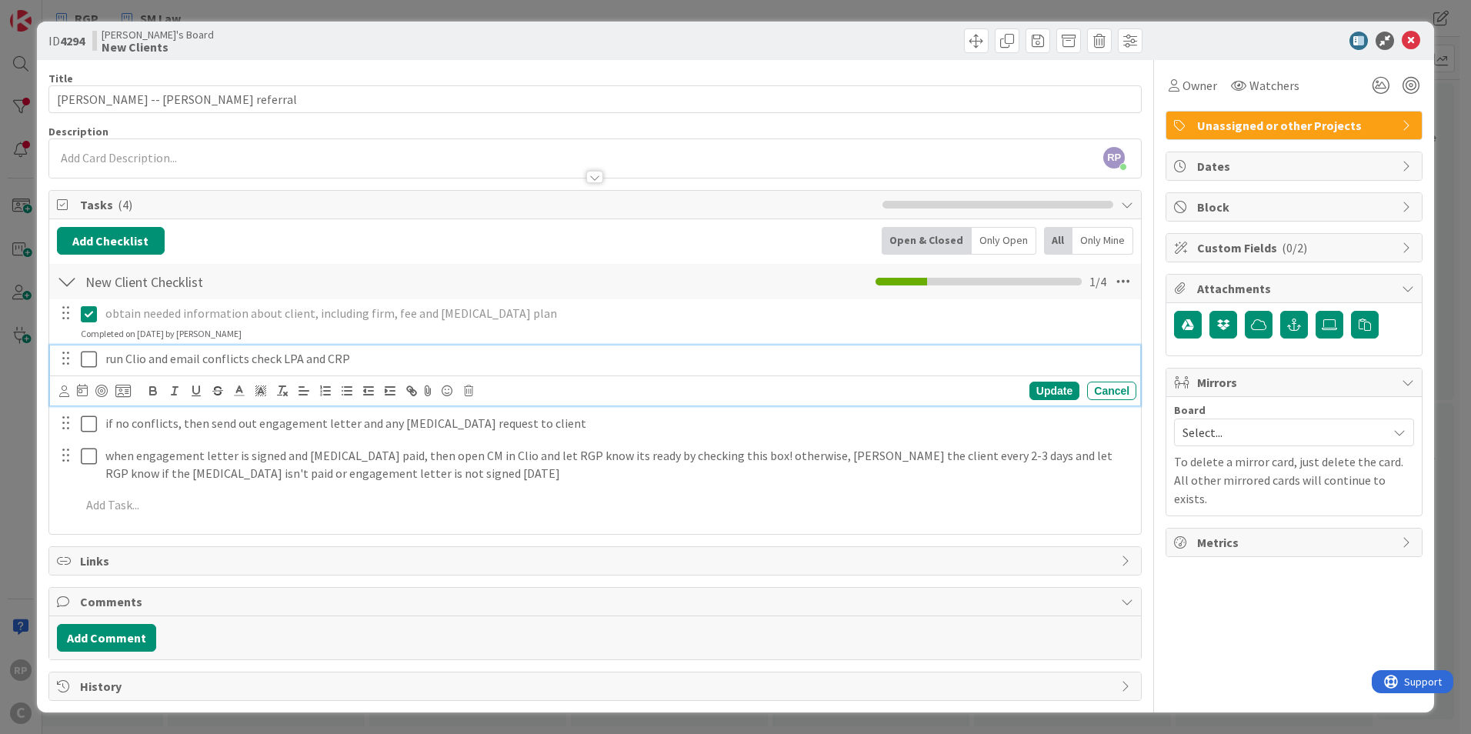
click at [87, 349] on button at bounding box center [90, 359] width 18 height 25
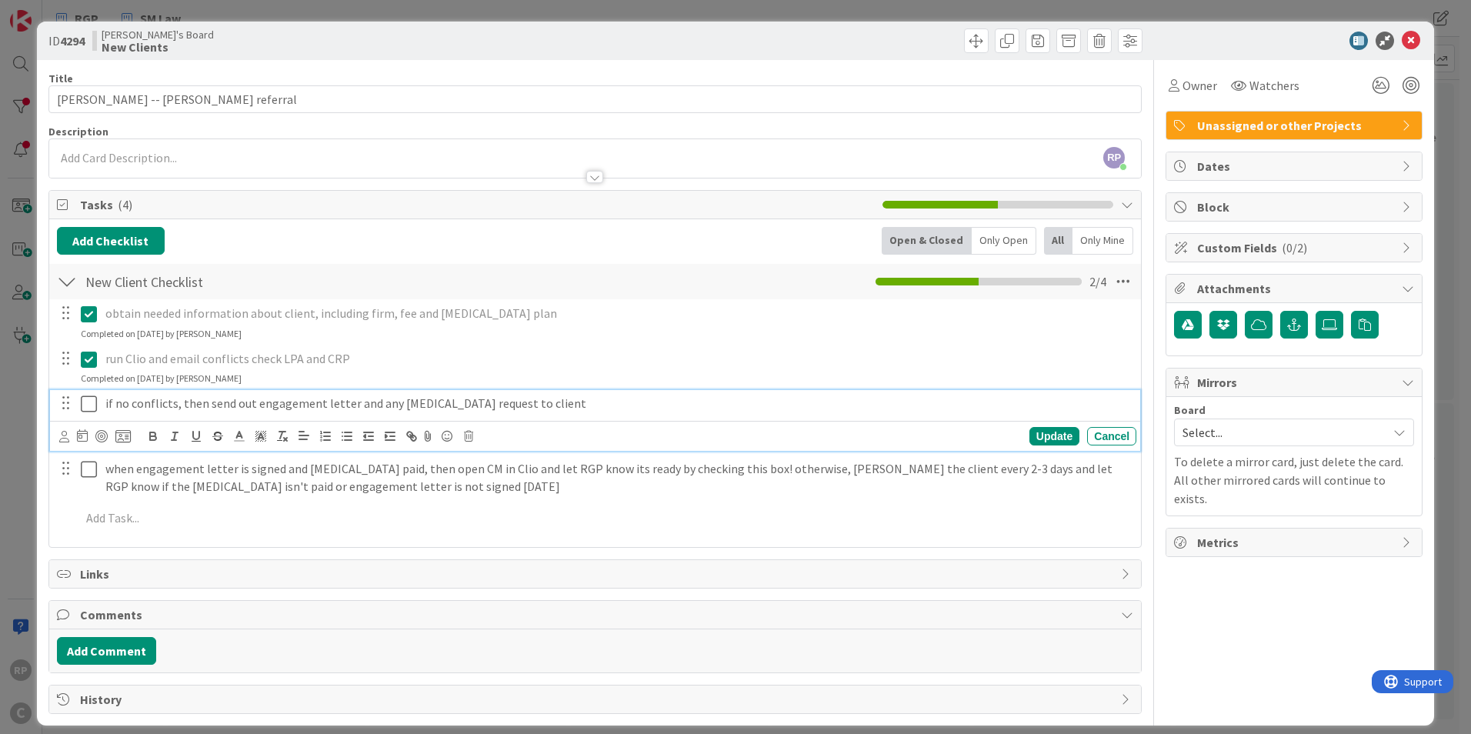
click at [90, 401] on icon at bounding box center [89, 404] width 16 height 18
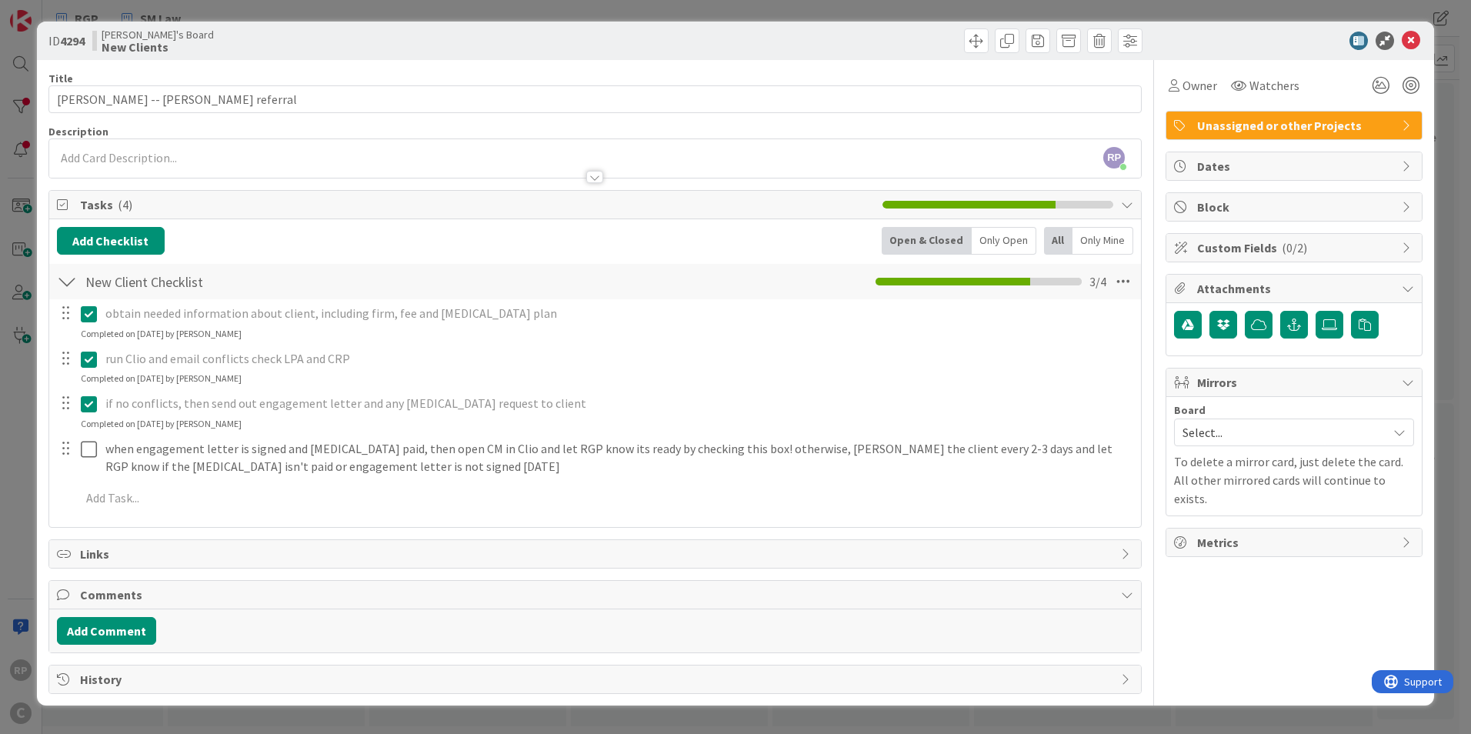
click at [1256, 438] on span "Select..." at bounding box center [1280, 433] width 197 height 22
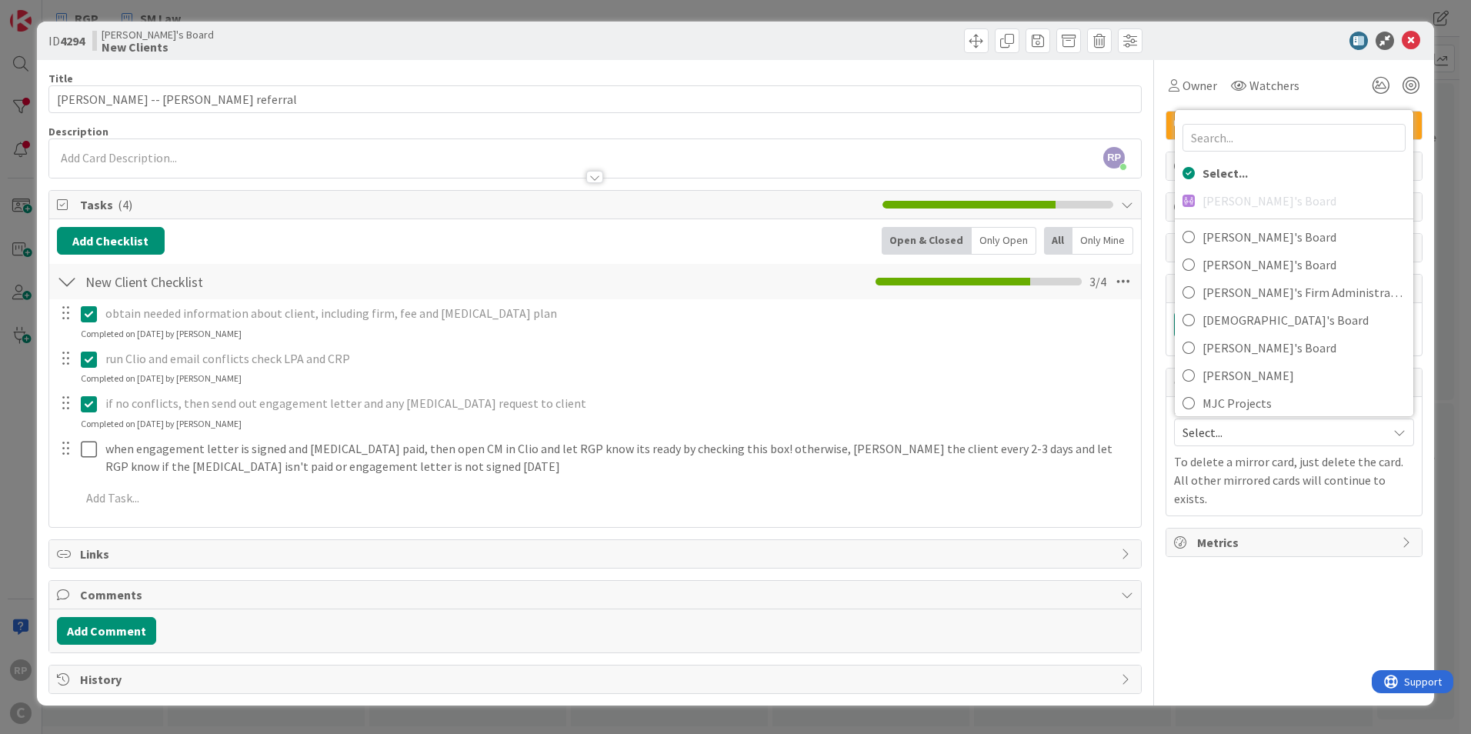
click at [986, 415] on div "if no conflicts, then send out engagement letter and any retainer request to cl…" at bounding box center [617, 403] width 1037 height 27
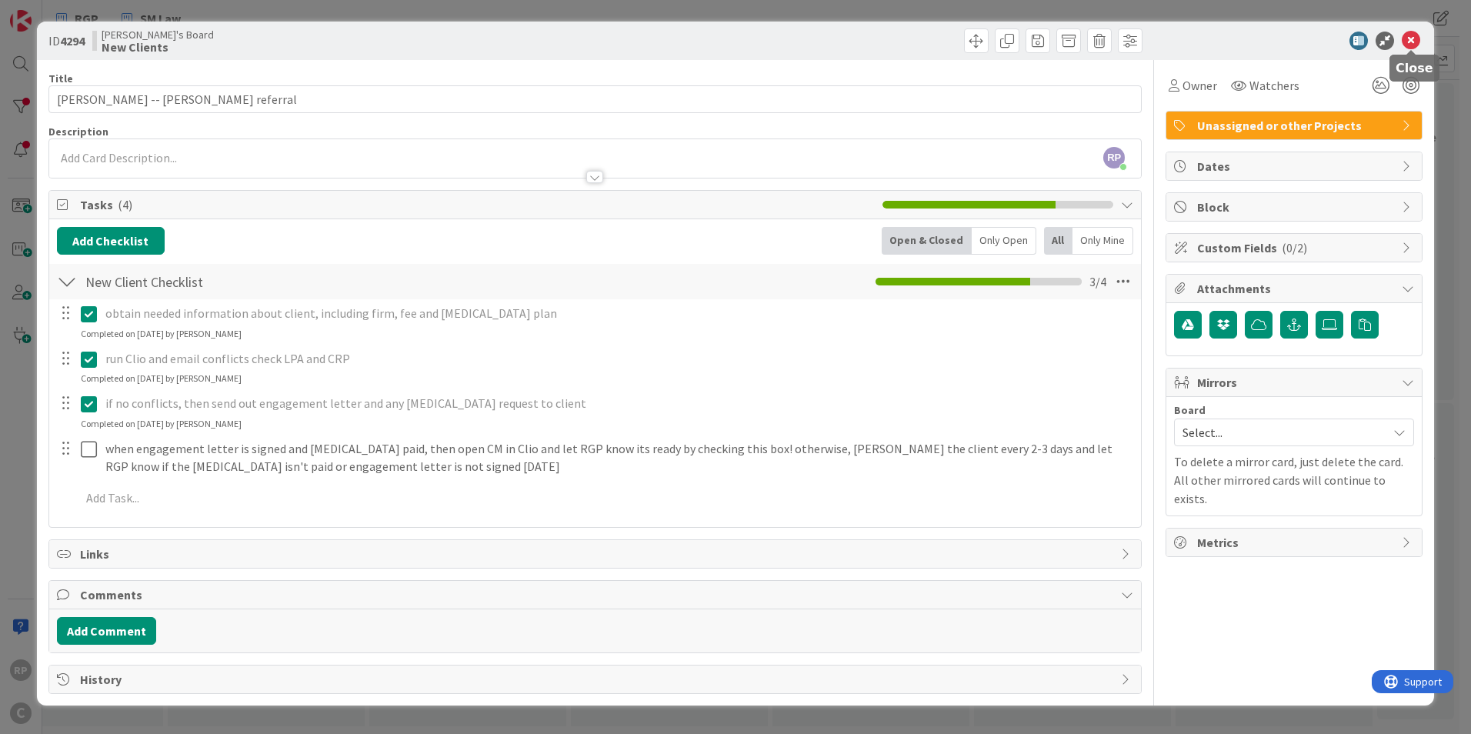
click at [1413, 38] on icon at bounding box center [1411, 41] width 18 height 18
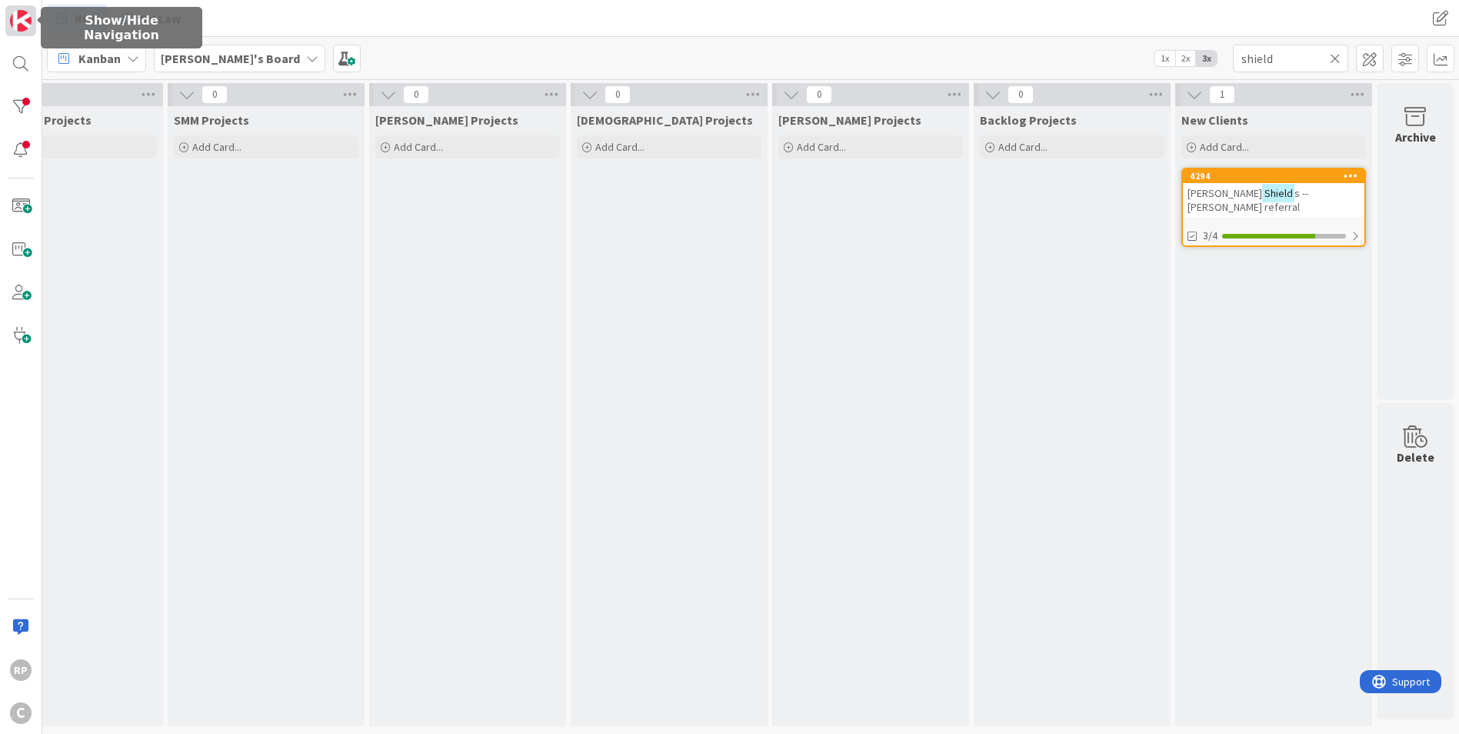
click at [19, 28] on img at bounding box center [21, 21] width 22 height 22
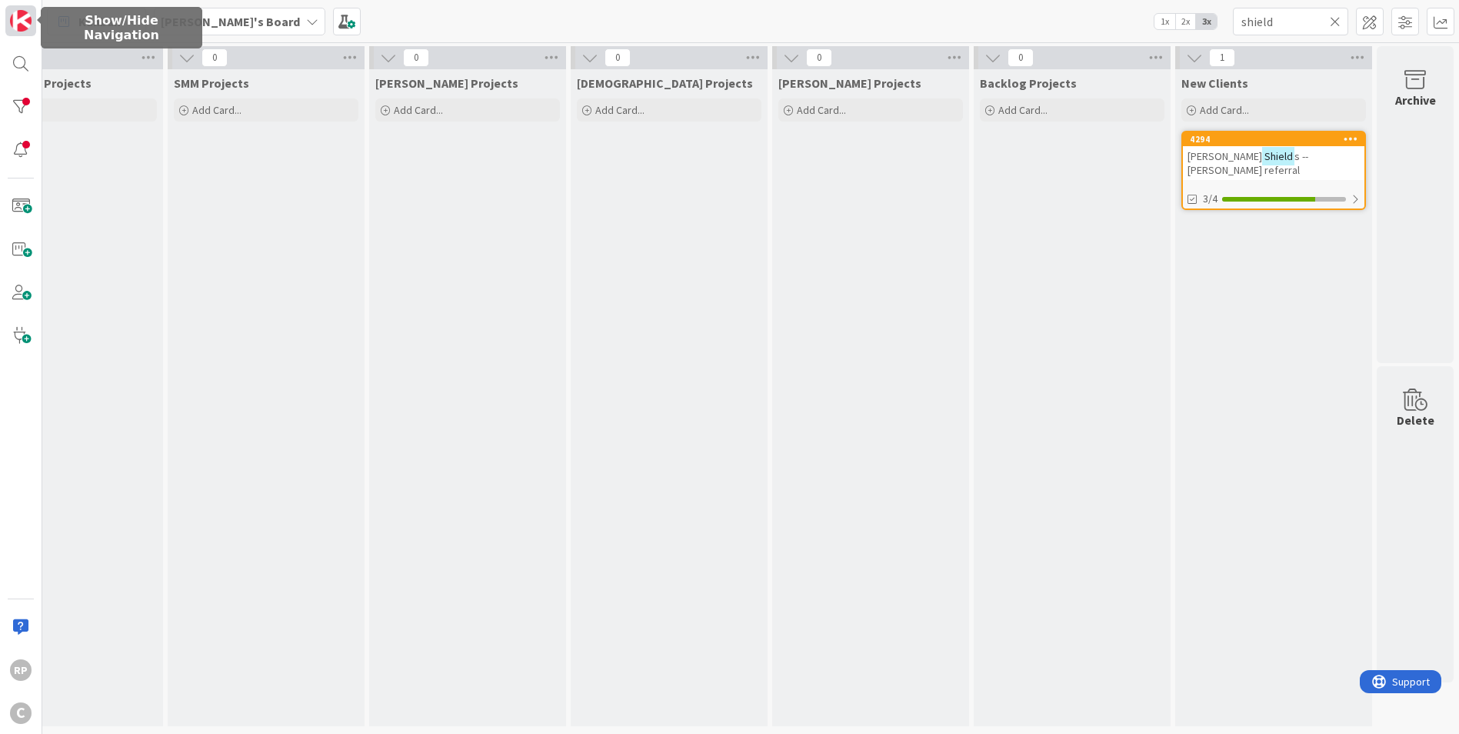
click at [19, 28] on img at bounding box center [21, 21] width 22 height 22
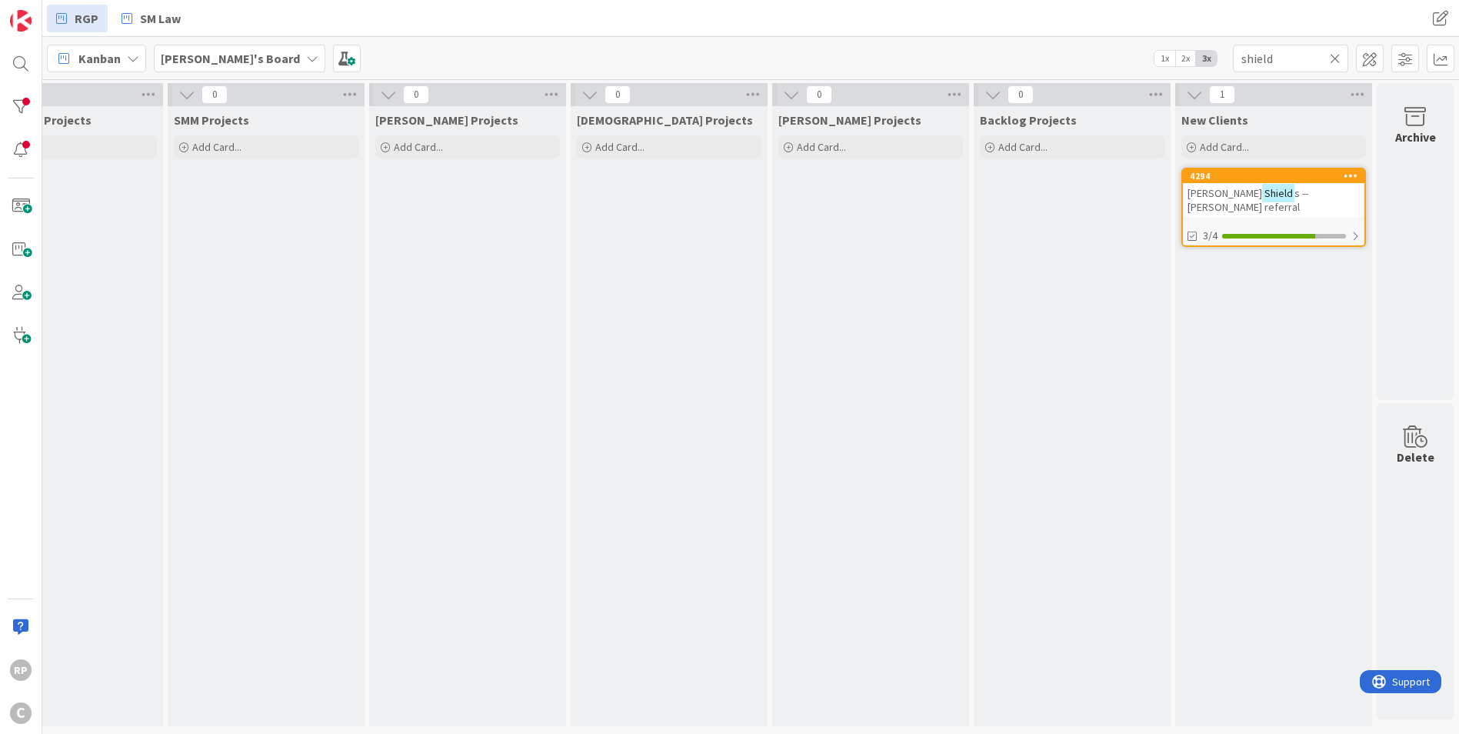
click at [1334, 55] on icon at bounding box center [1335, 59] width 11 height 14
